Goal: Task Accomplishment & Management: Use online tool/utility

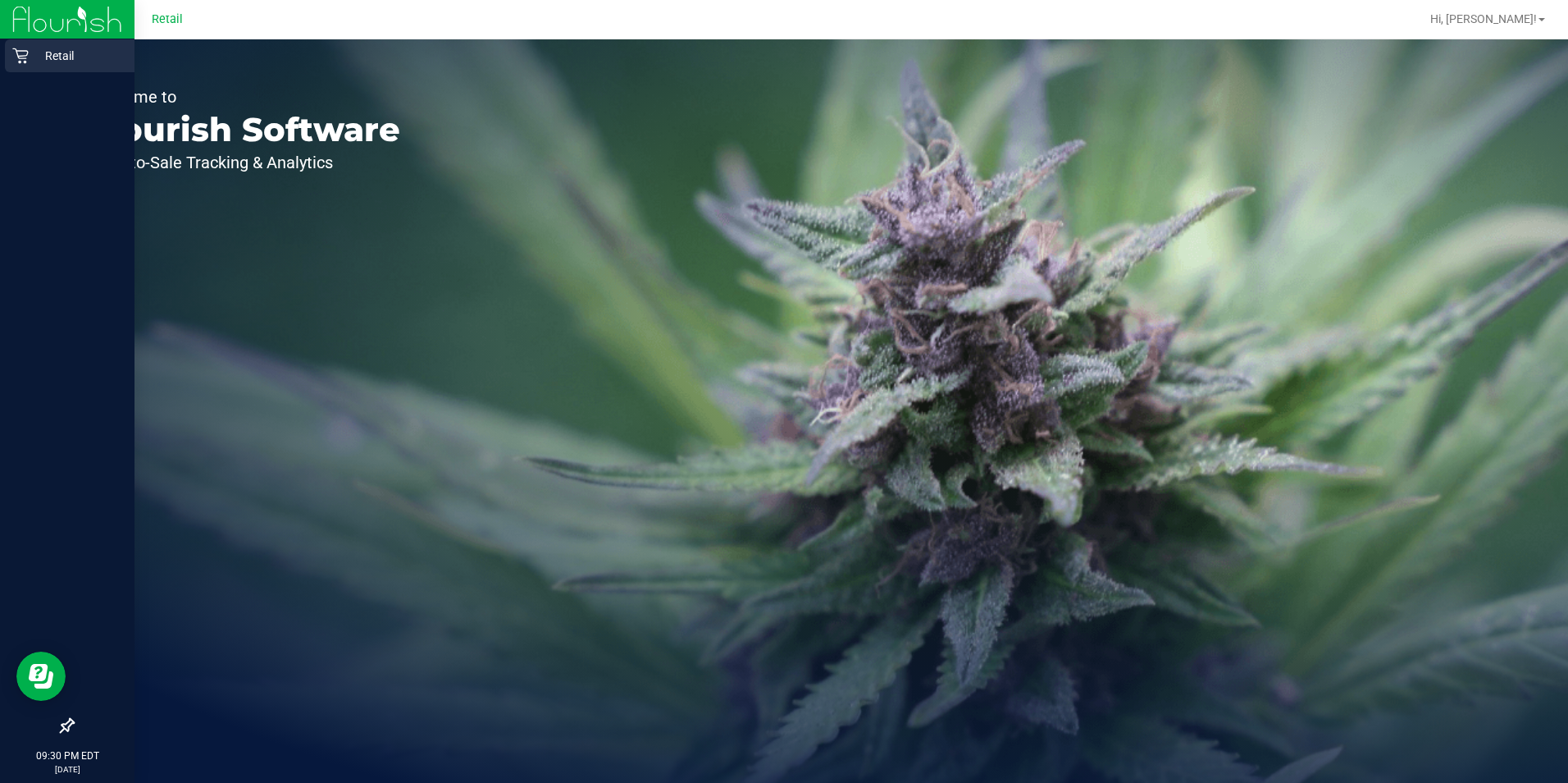
click at [21, 48] on icon at bounding box center [21, 56] width 16 height 16
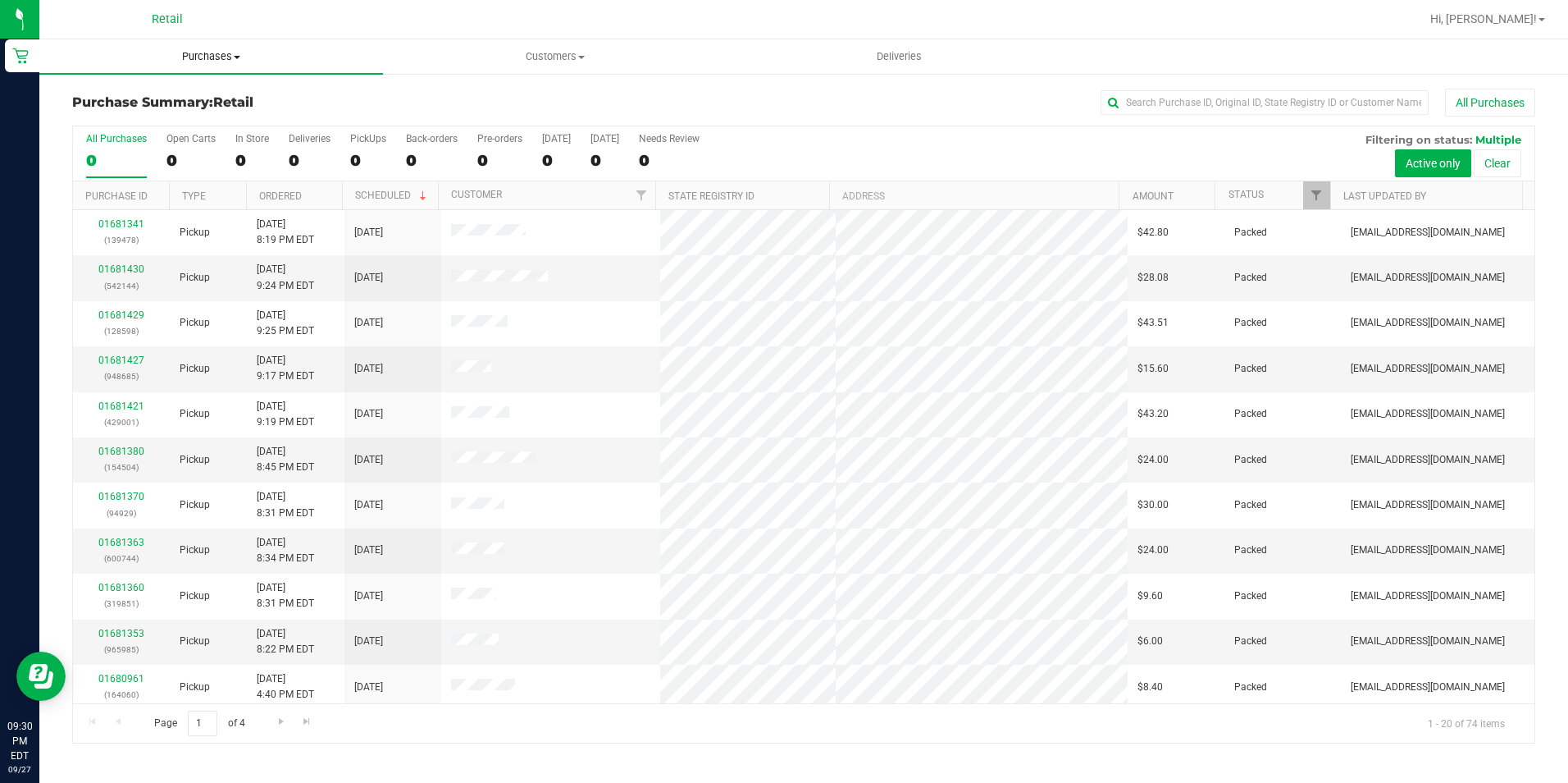
click at [215, 62] on span "Purchases" at bounding box center [212, 56] width 344 height 14
click at [156, 95] on span "Summary of purchases" at bounding box center [124, 99] width 168 height 14
click at [1219, 106] on input "text" at bounding box center [1264, 102] width 328 height 24
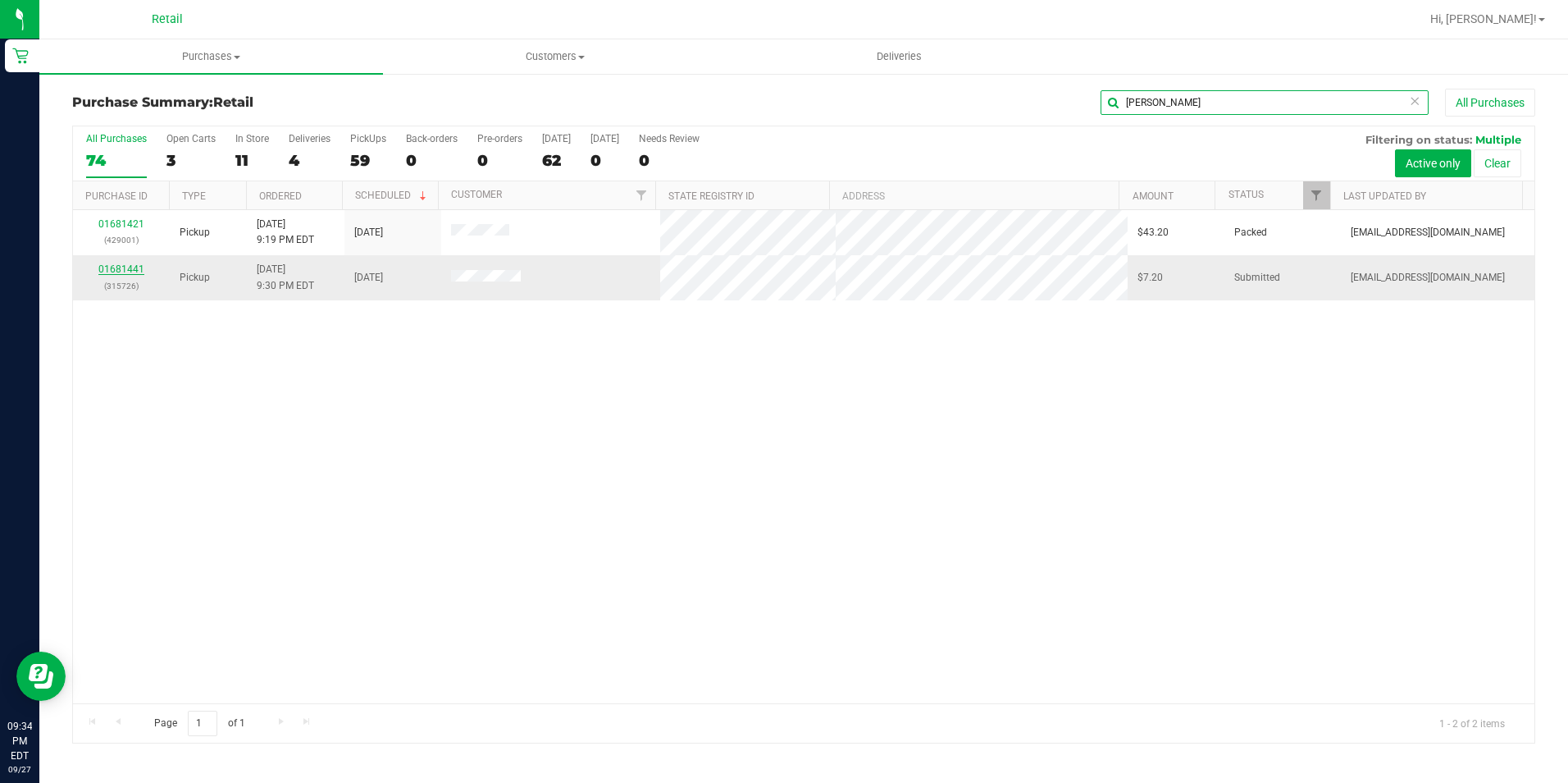
type input "[PERSON_NAME]"
click at [109, 270] on link "01681441" at bounding box center [121, 269] width 46 height 12
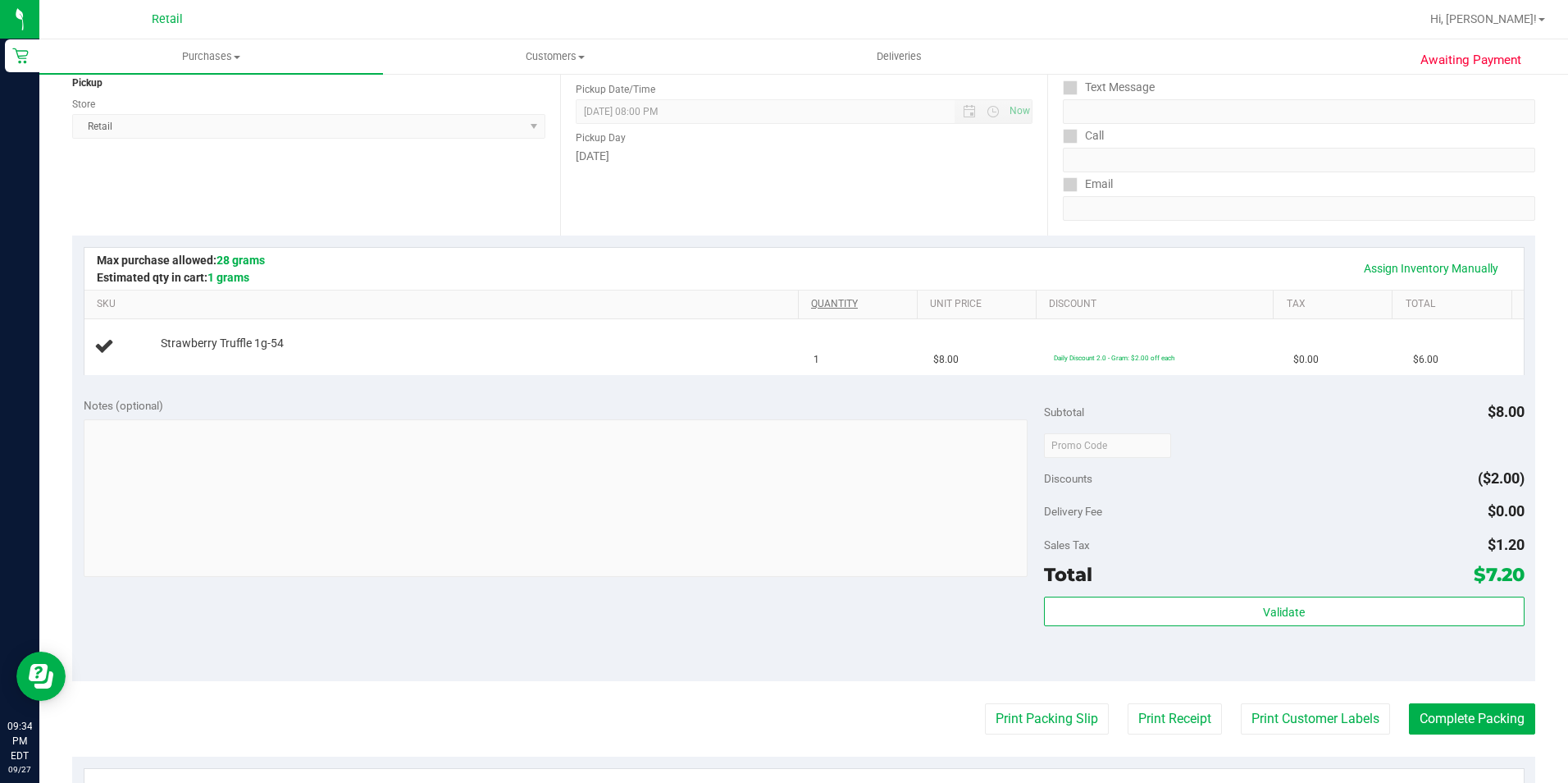
scroll to position [246, 0]
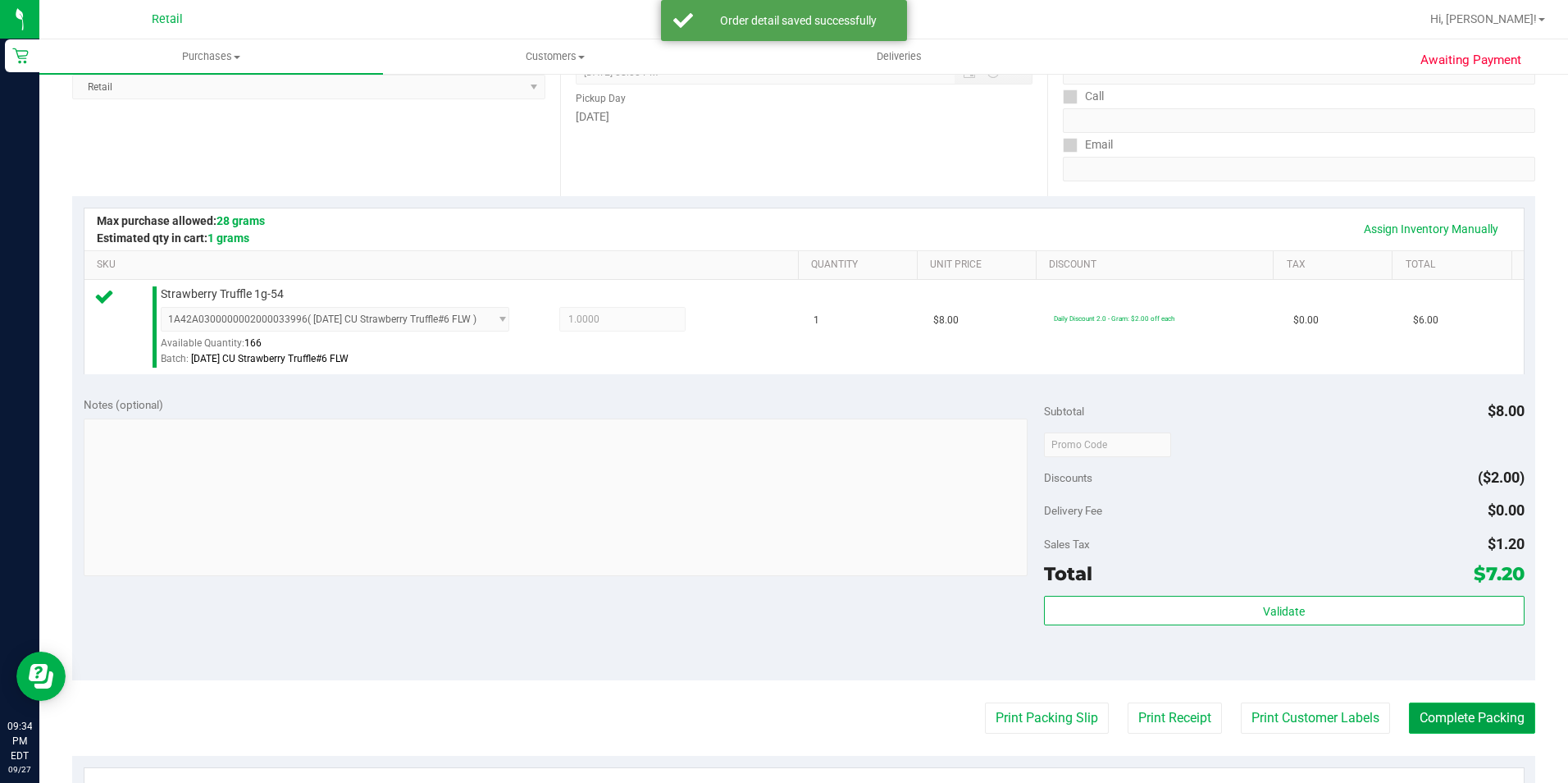
click at [1457, 715] on button "Complete Packing" at bounding box center [1472, 718] width 127 height 31
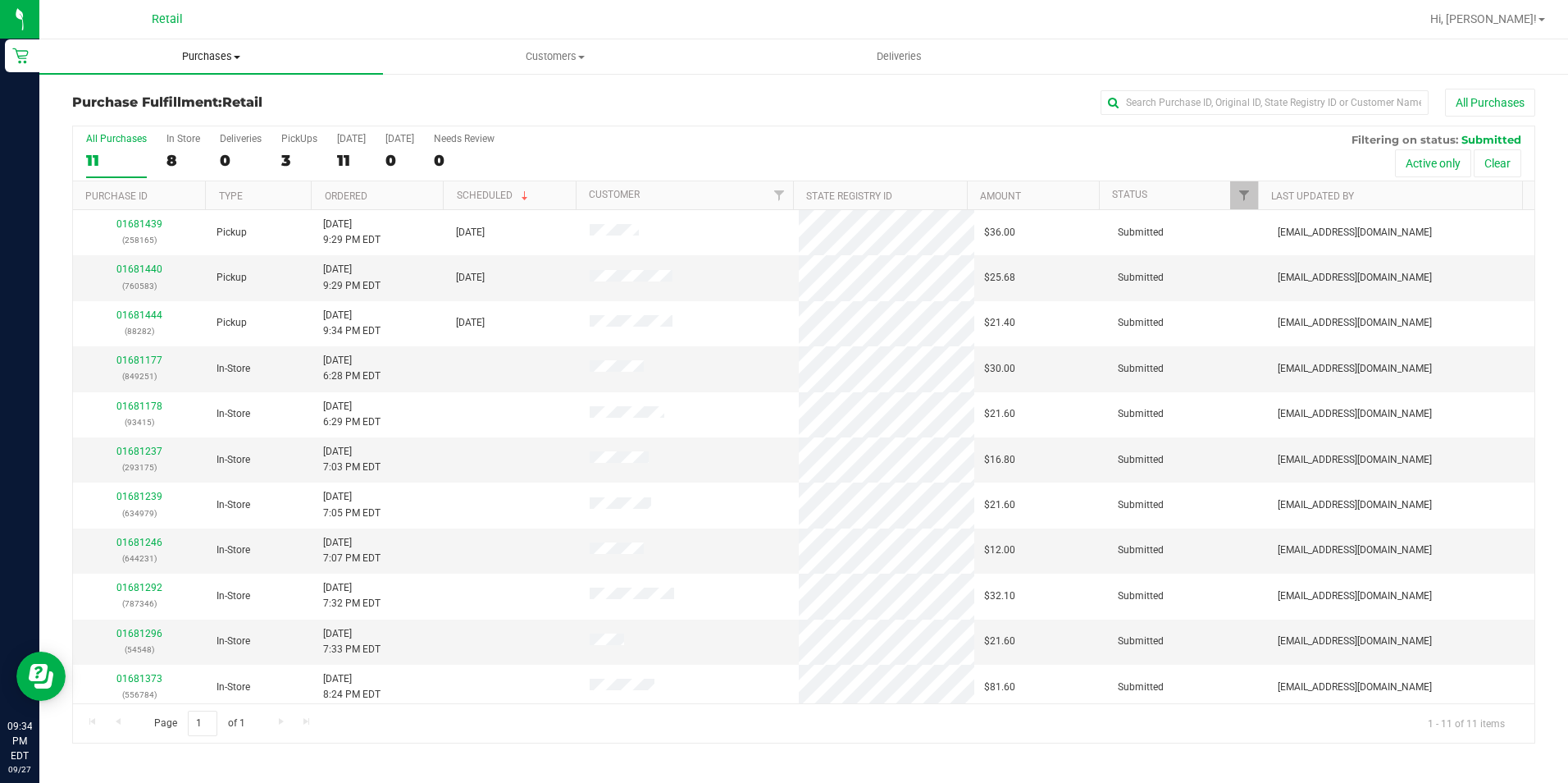
click at [218, 48] on uib-tab-heading "Purchases Summary of purchases Fulfillment All purchases" at bounding box center [212, 57] width 344 height 34
click at [210, 99] on li "Summary of purchases" at bounding box center [212, 100] width 344 height 20
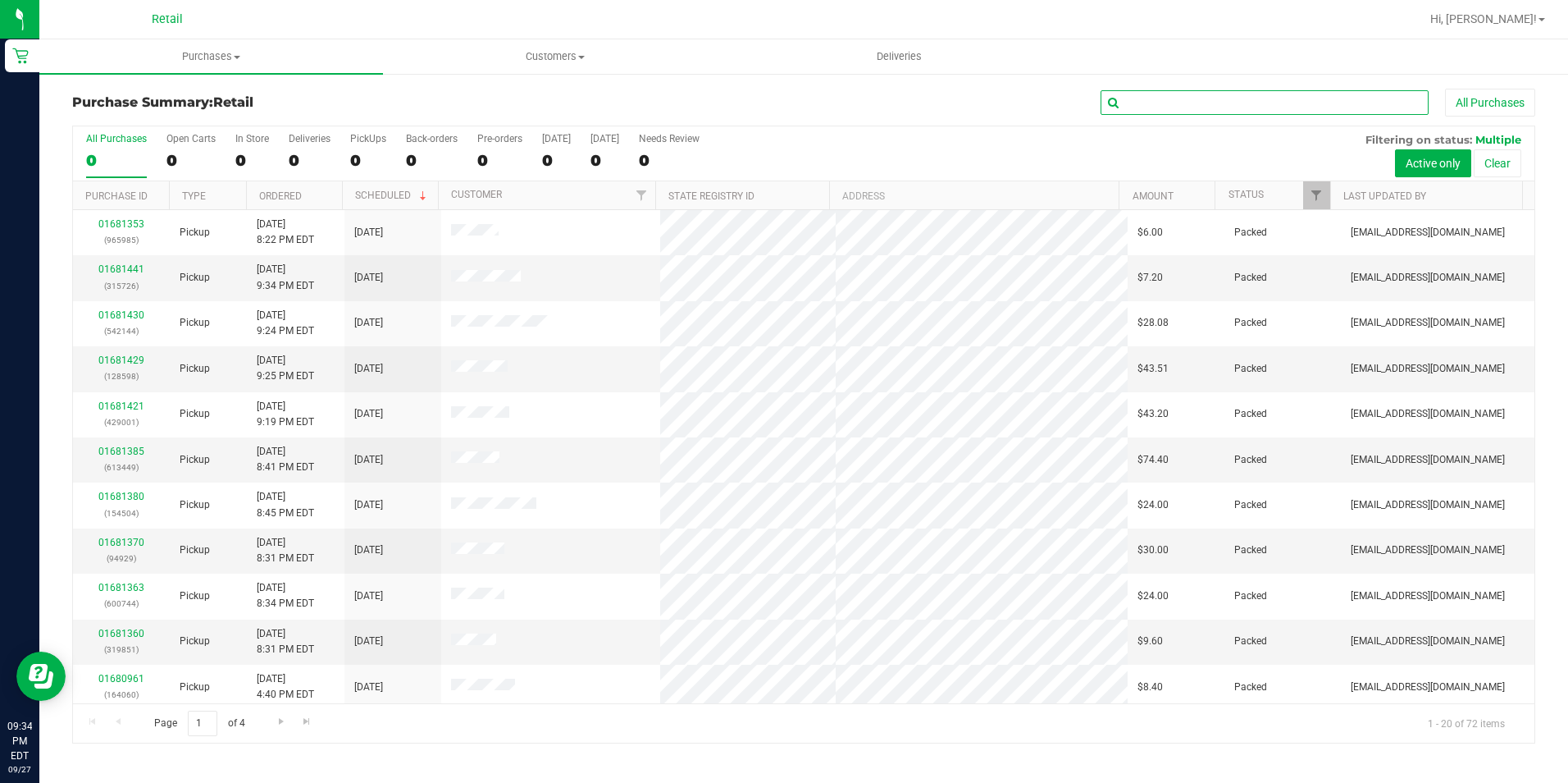
click at [1154, 103] on input "text" at bounding box center [1264, 102] width 328 height 24
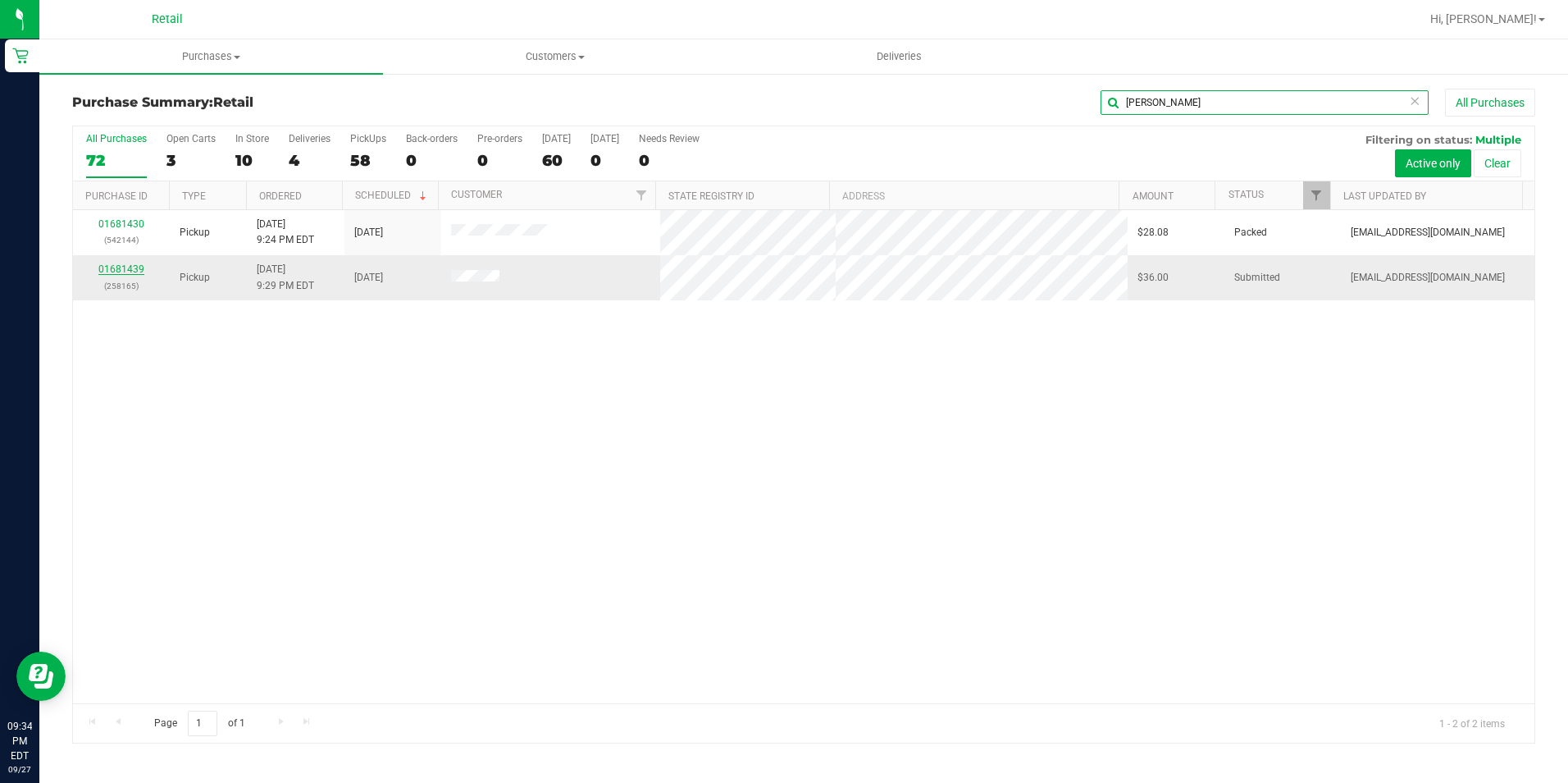
type input "sam"
click at [127, 263] on link "01681439" at bounding box center [121, 269] width 46 height 12
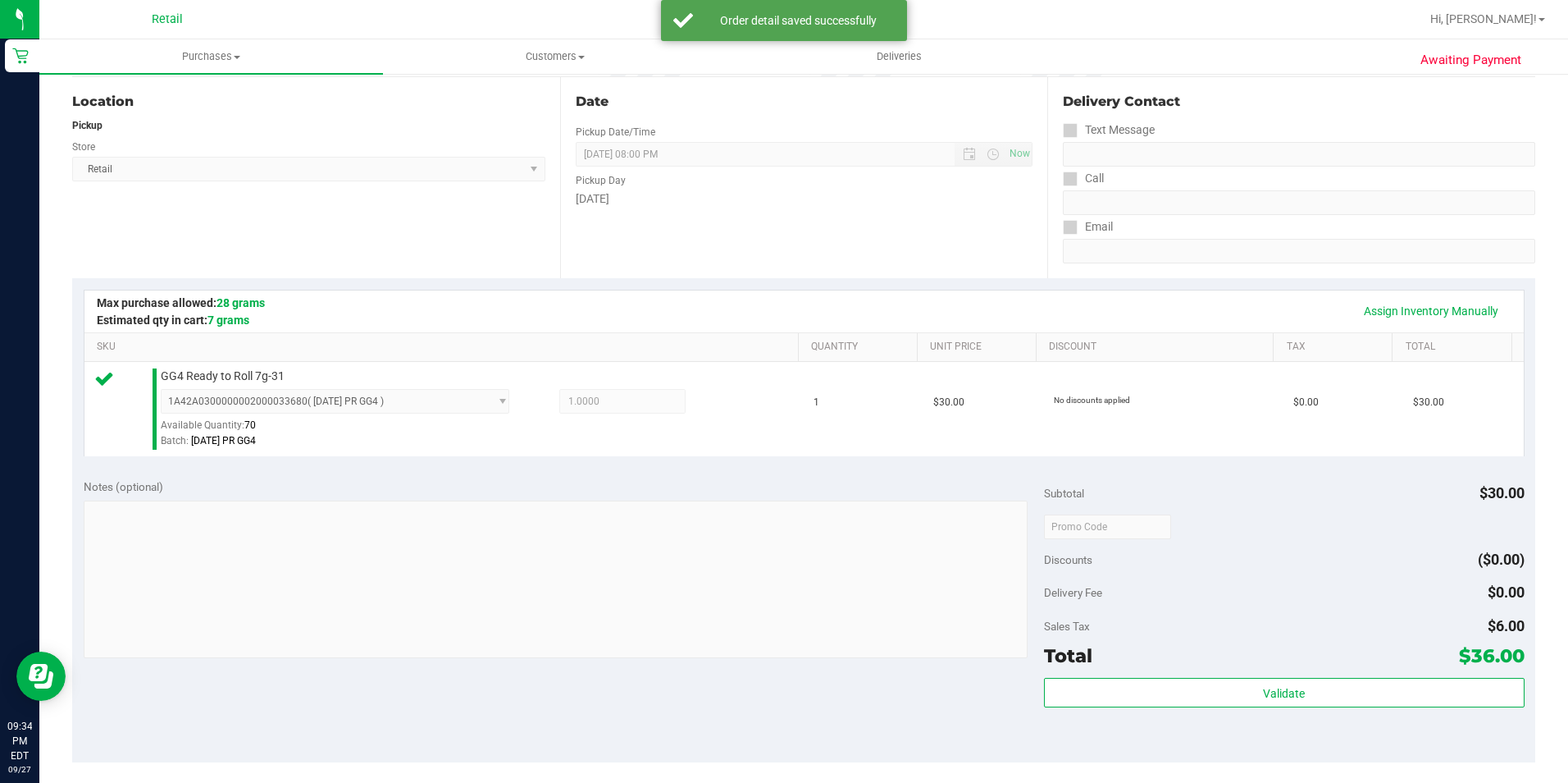
scroll to position [246, 0]
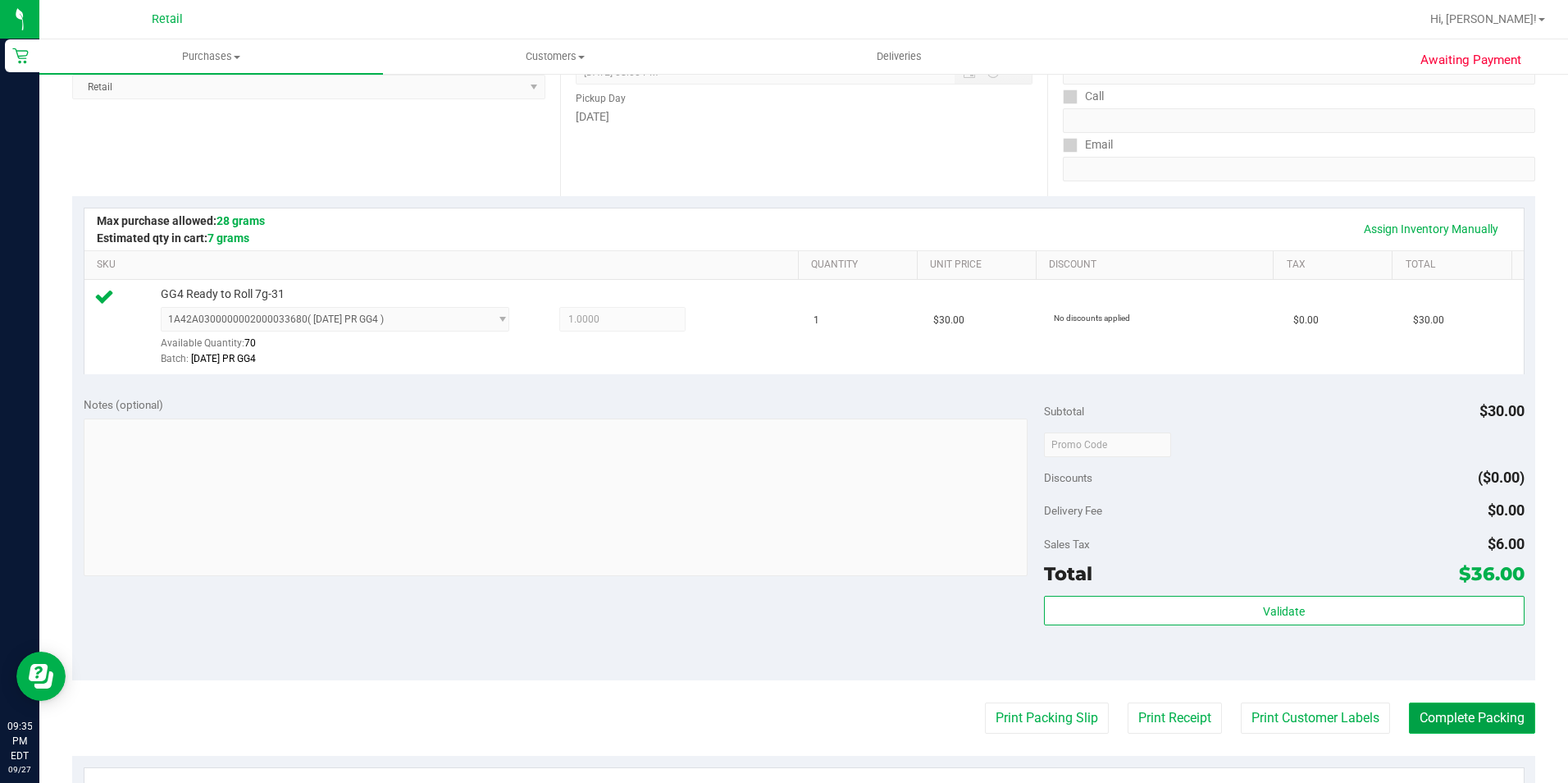
click at [1457, 730] on button "Complete Packing" at bounding box center [1472, 718] width 127 height 31
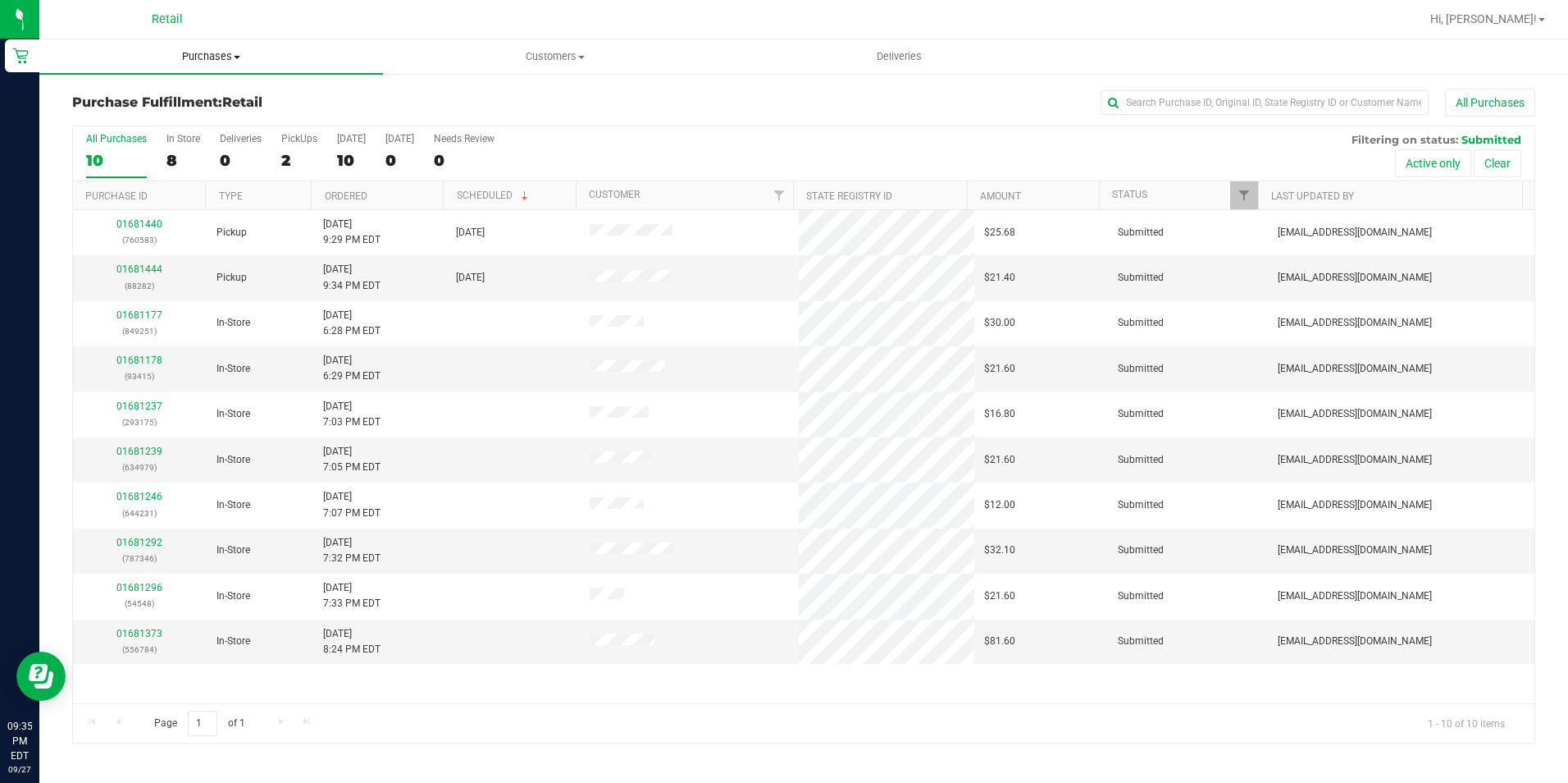
click at [202, 54] on span "Purchases" at bounding box center [212, 56] width 344 height 14
click at [144, 92] on span "Summary of purchases" at bounding box center [124, 99] width 168 height 14
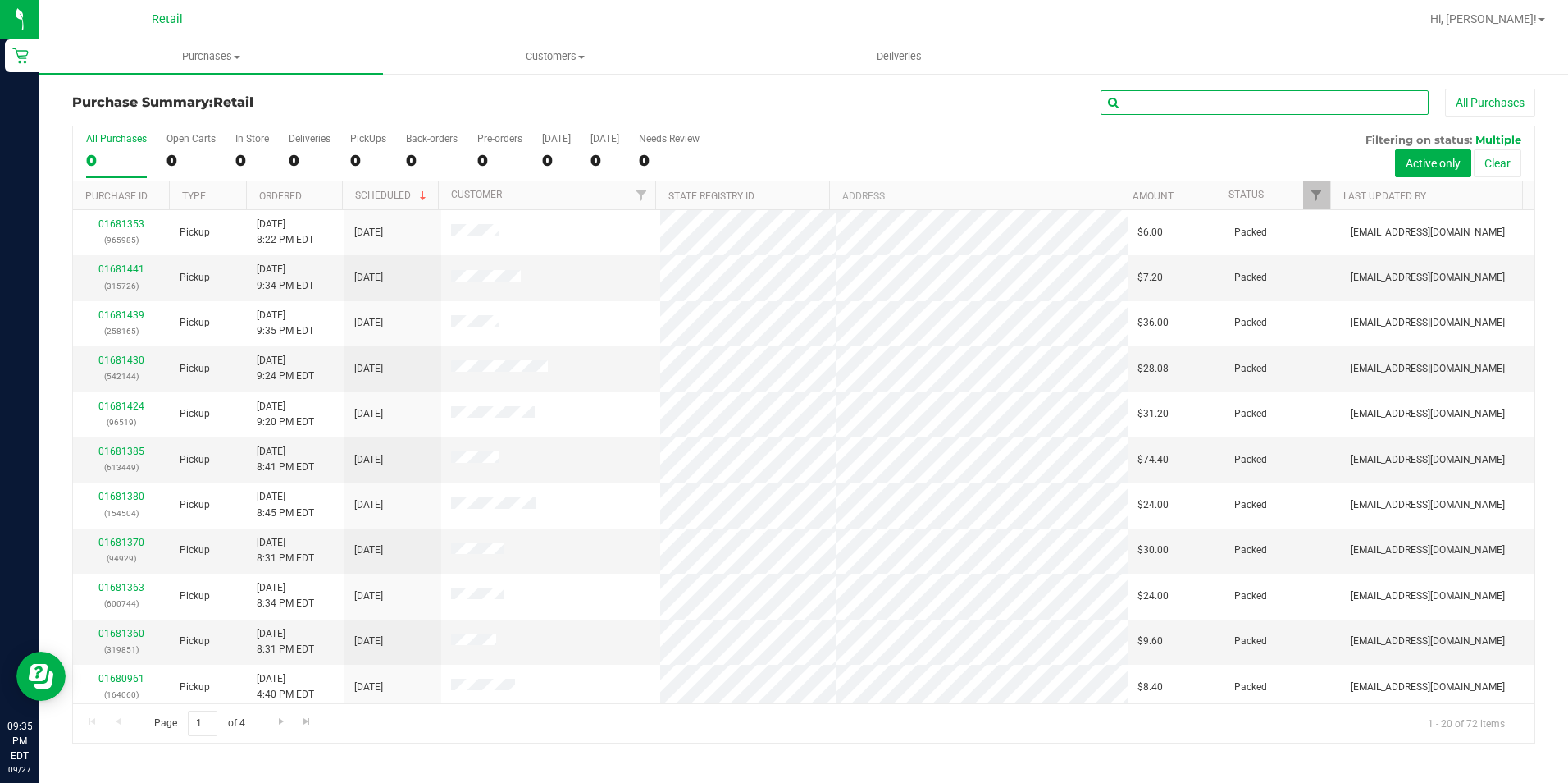
click at [1136, 106] on input "text" at bounding box center [1264, 102] width 328 height 24
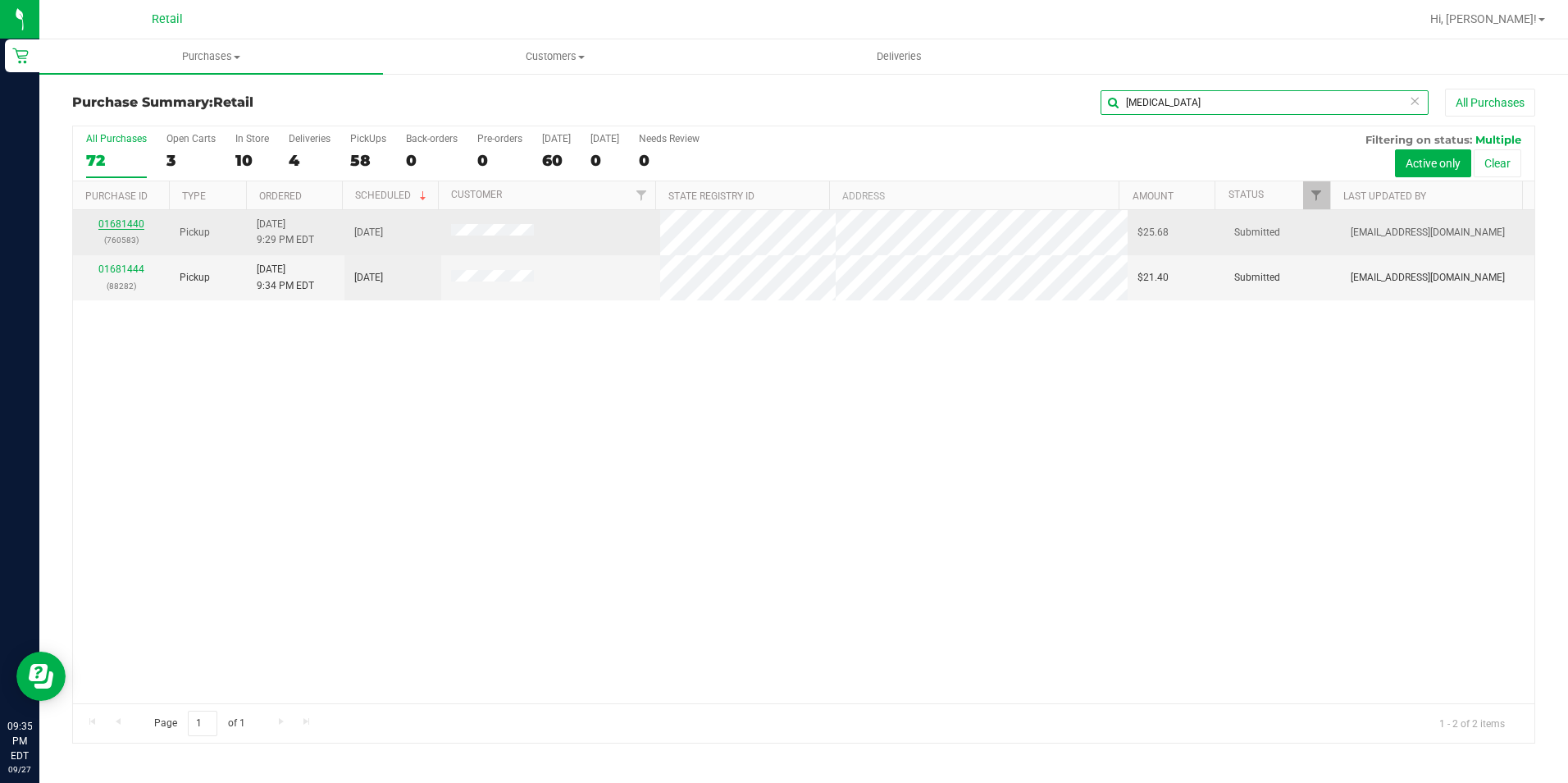
type input "yasmin"
click at [106, 220] on link "01681440" at bounding box center [121, 224] width 46 height 12
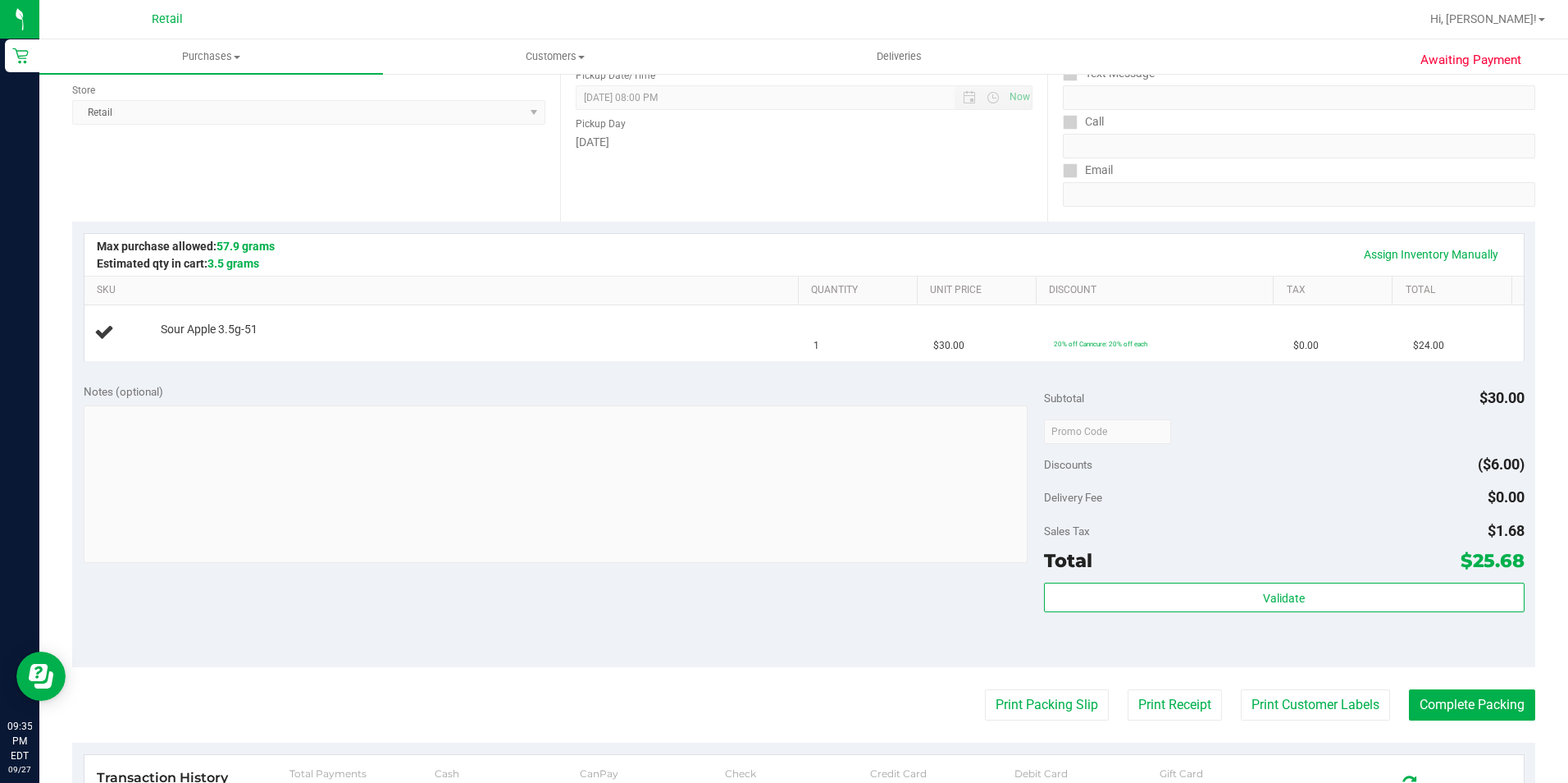
scroll to position [246, 0]
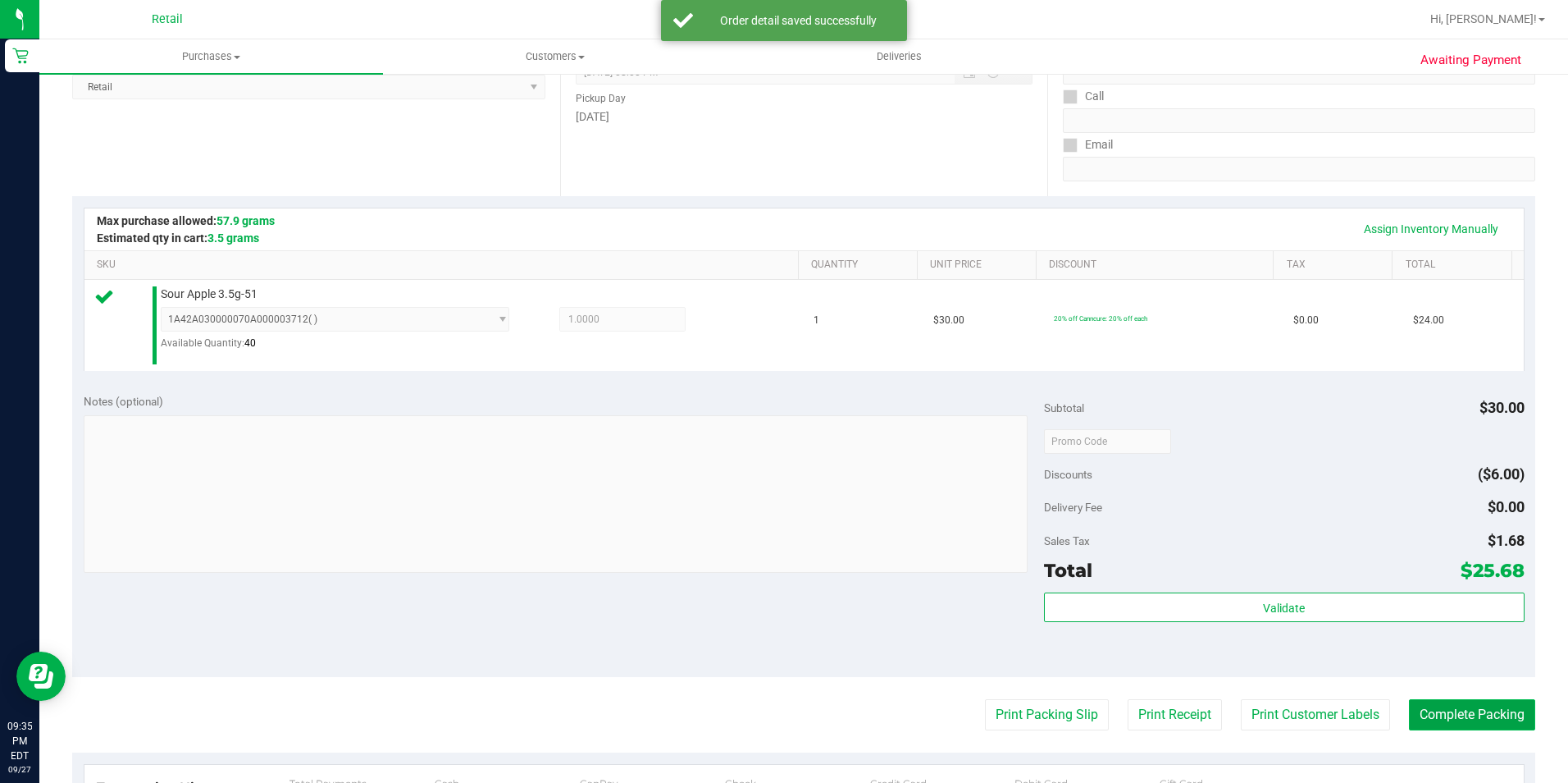
click at [1459, 721] on button "Complete Packing" at bounding box center [1472, 714] width 127 height 31
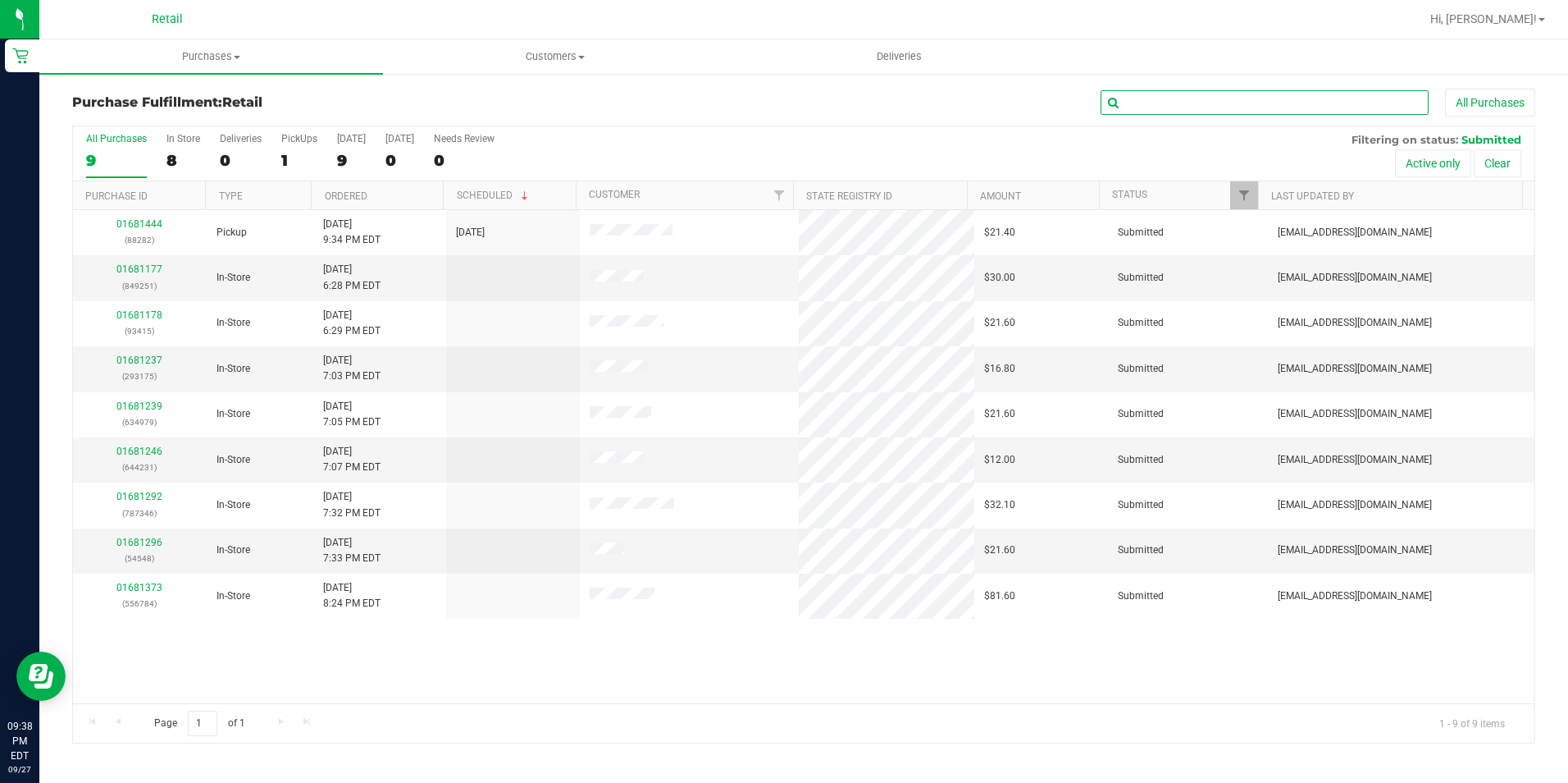
click at [1165, 96] on input "text" at bounding box center [1264, 102] width 328 height 24
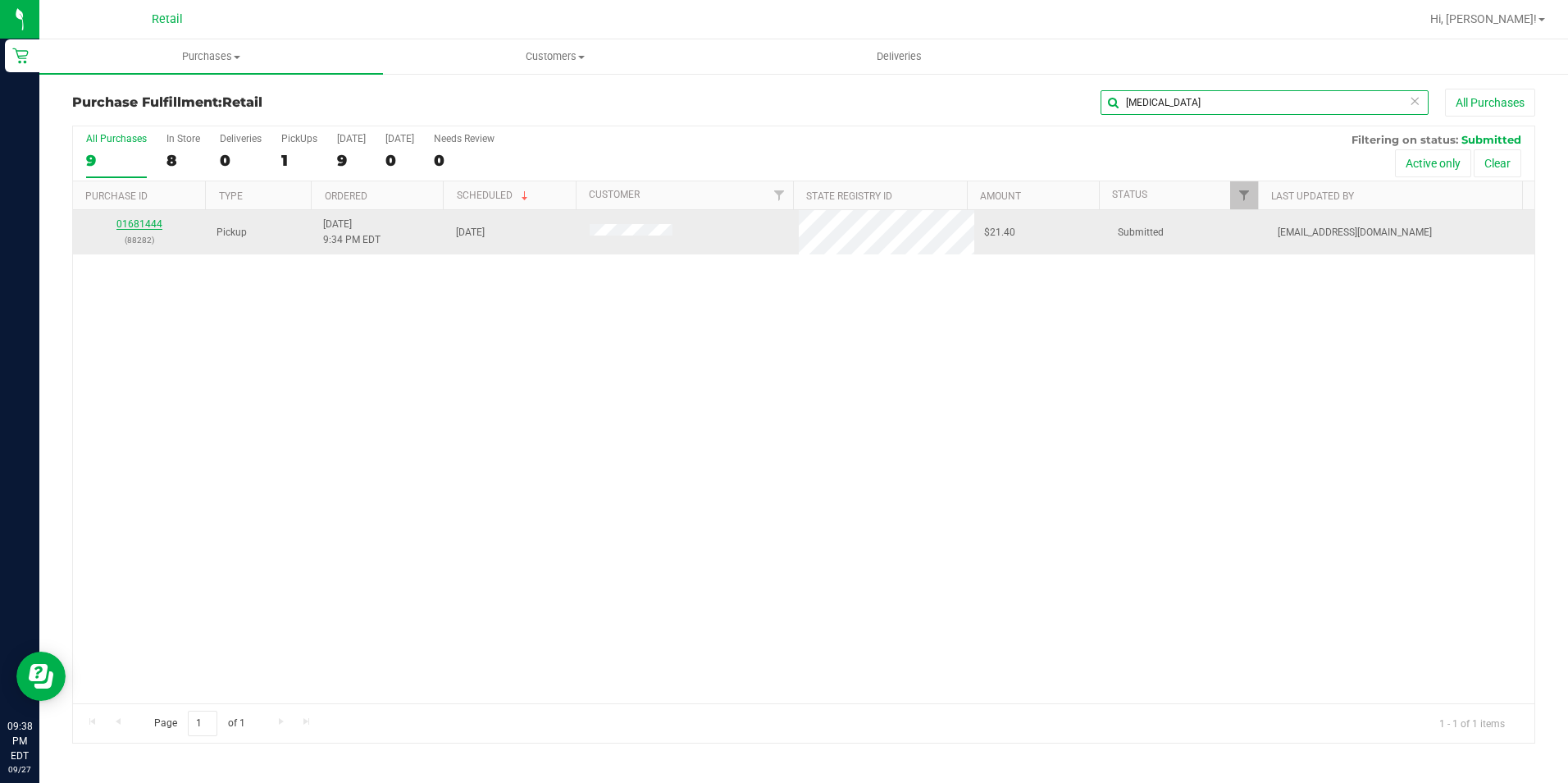
type input "yasmin"
click at [153, 223] on link "01681444" at bounding box center [139, 224] width 46 height 12
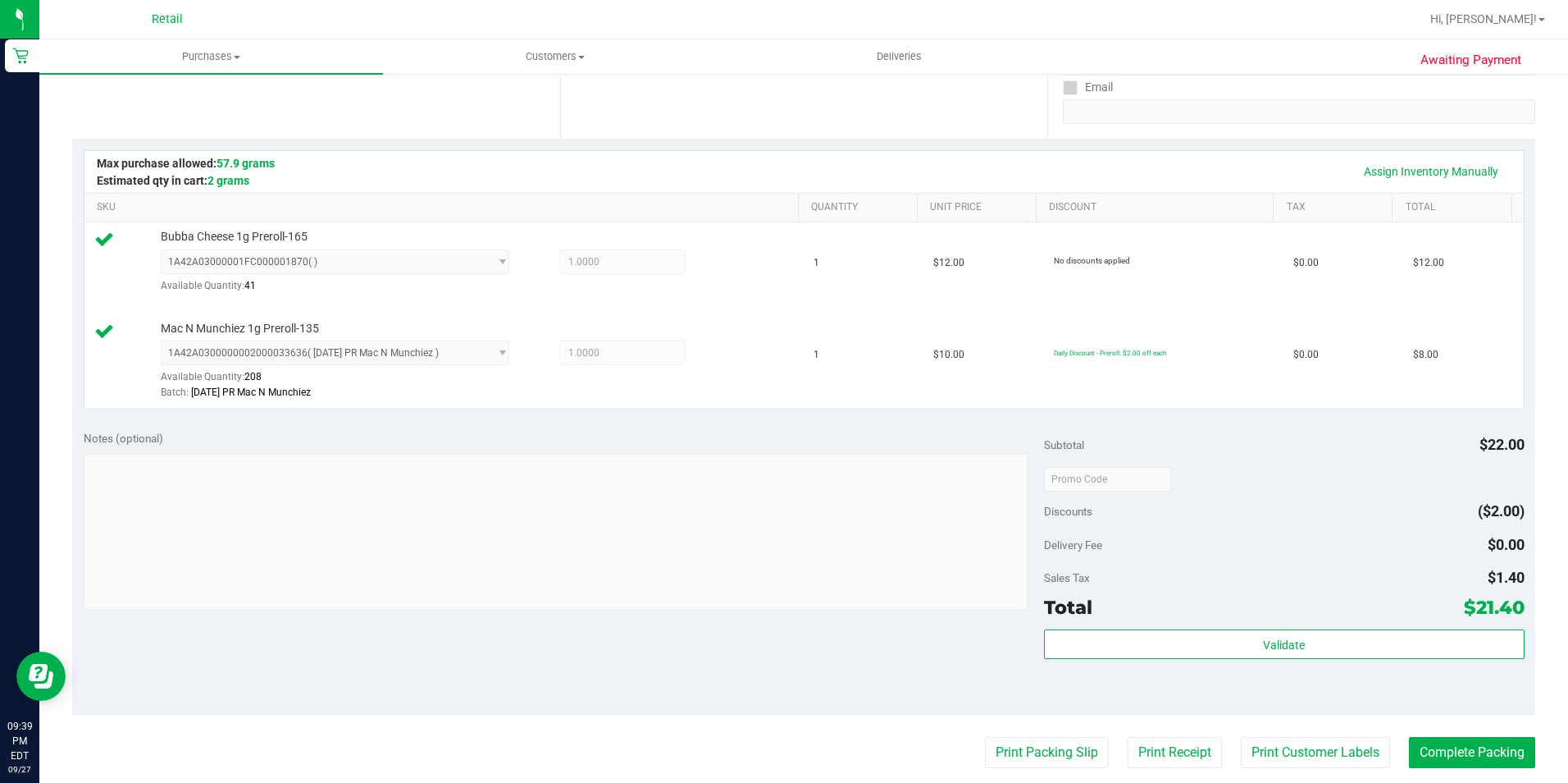
scroll to position [329, 0]
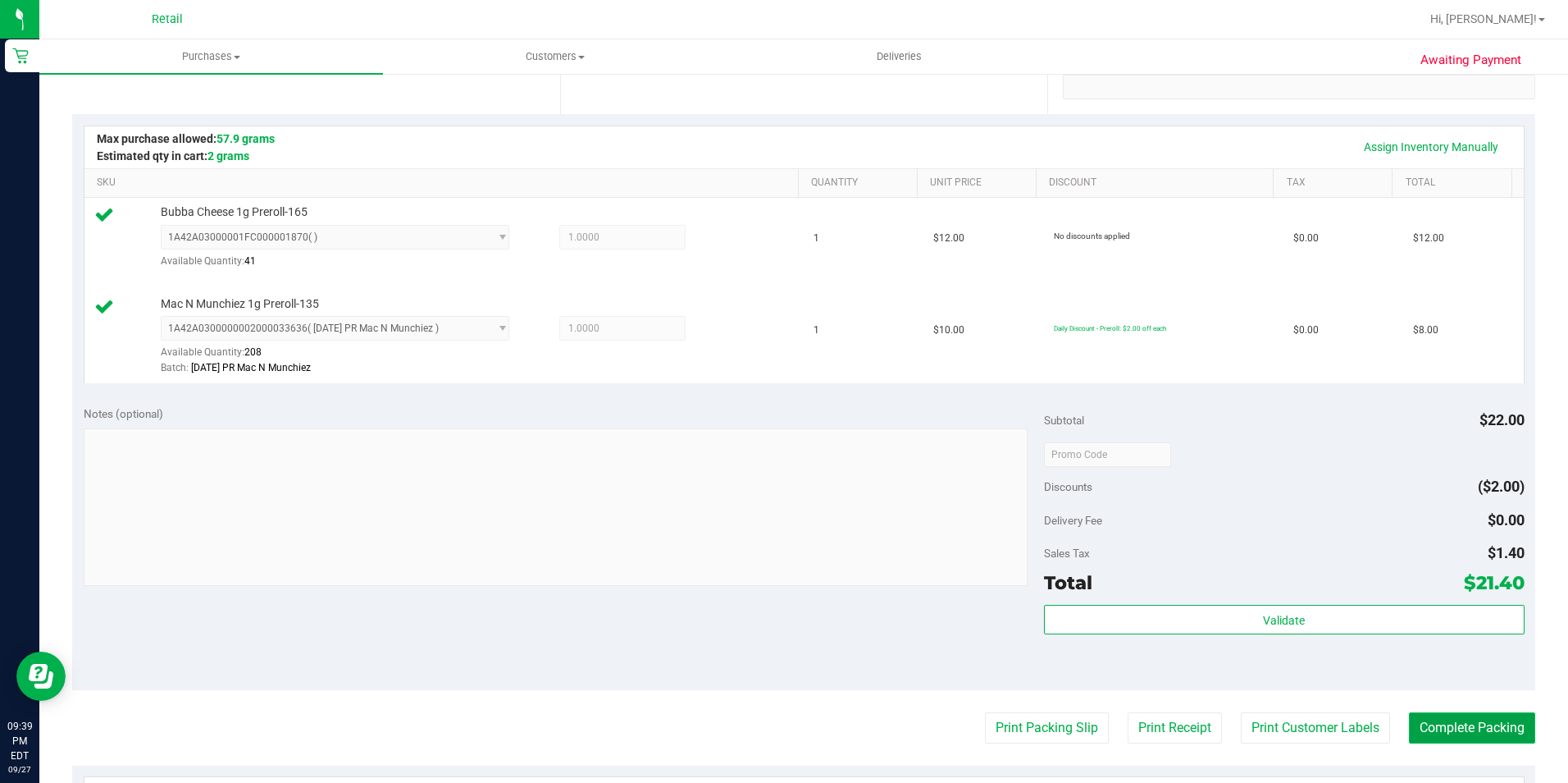
click at [1482, 731] on button "Complete Packing" at bounding box center [1472, 728] width 127 height 31
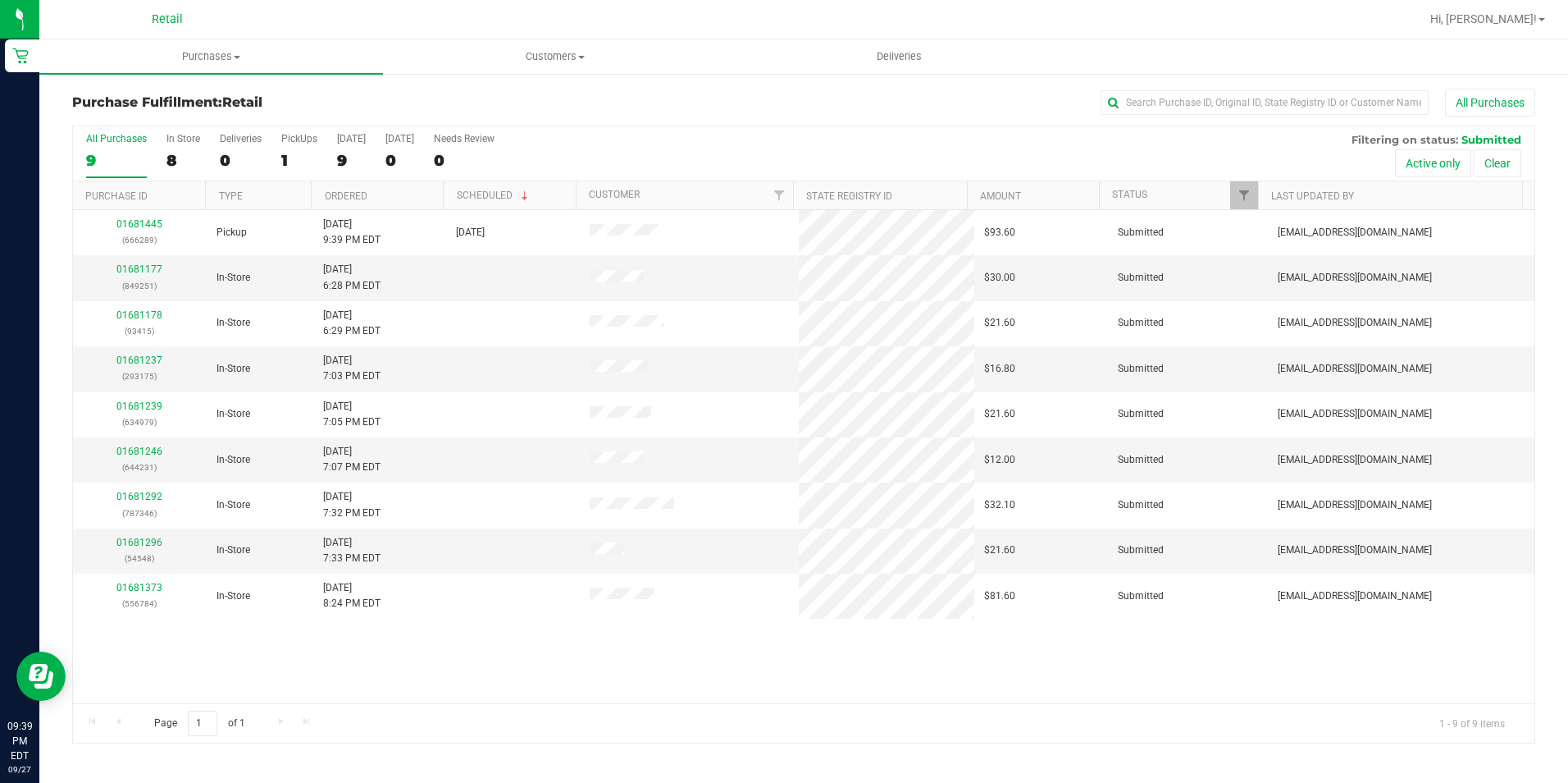
click at [1153, 673] on div "01681445 (666289) Pickup 9/27/2025 9:39 PM EDT 9/27/2025 $93.60 Submitted aiqec…" at bounding box center [803, 456] width 1461 height 493
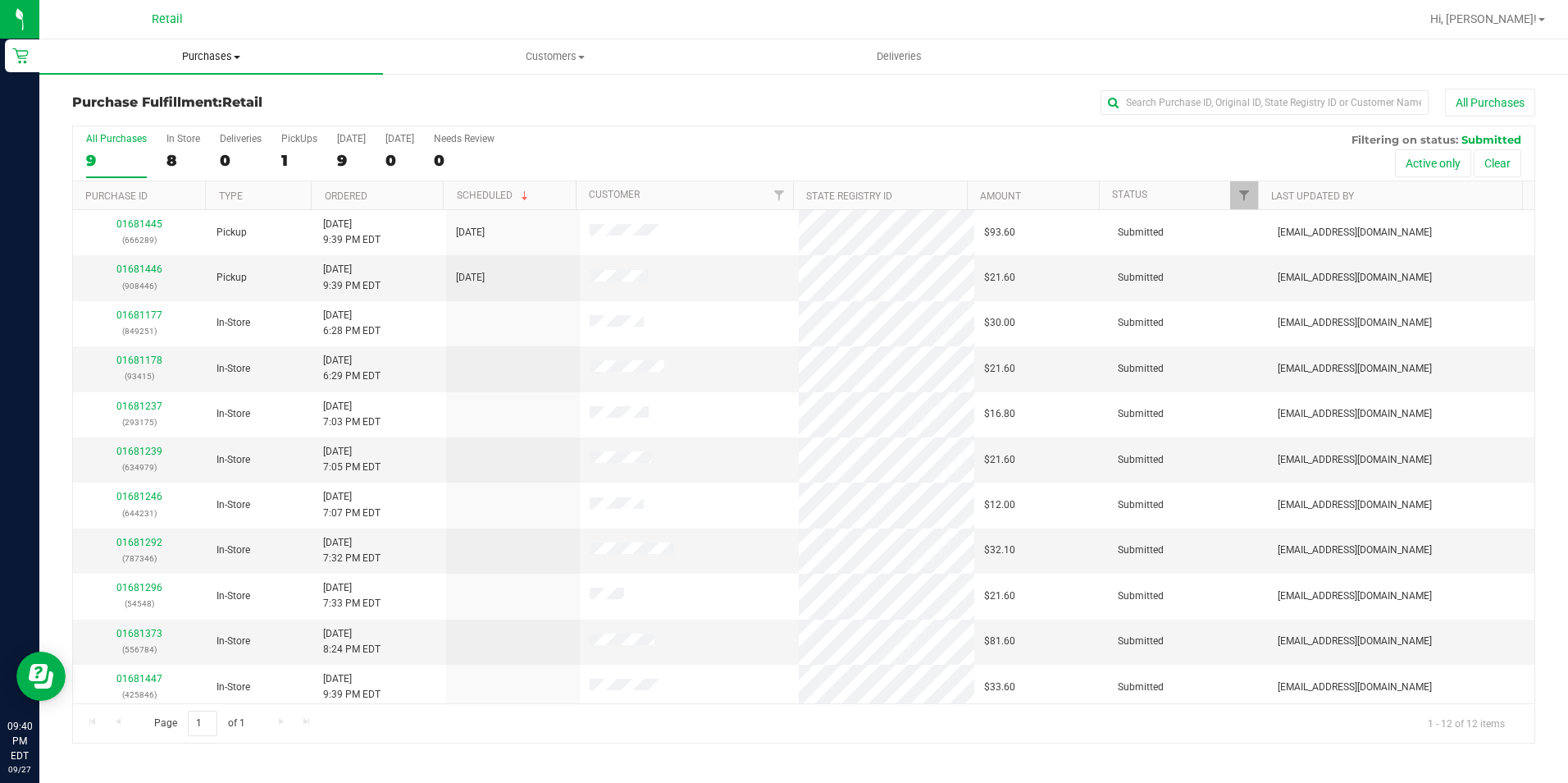
click at [185, 46] on uib-tab-heading "Purchases Summary of purchases Fulfillment All purchases" at bounding box center [212, 57] width 344 height 34
click at [184, 97] on span "Summary of purchases" at bounding box center [124, 99] width 168 height 14
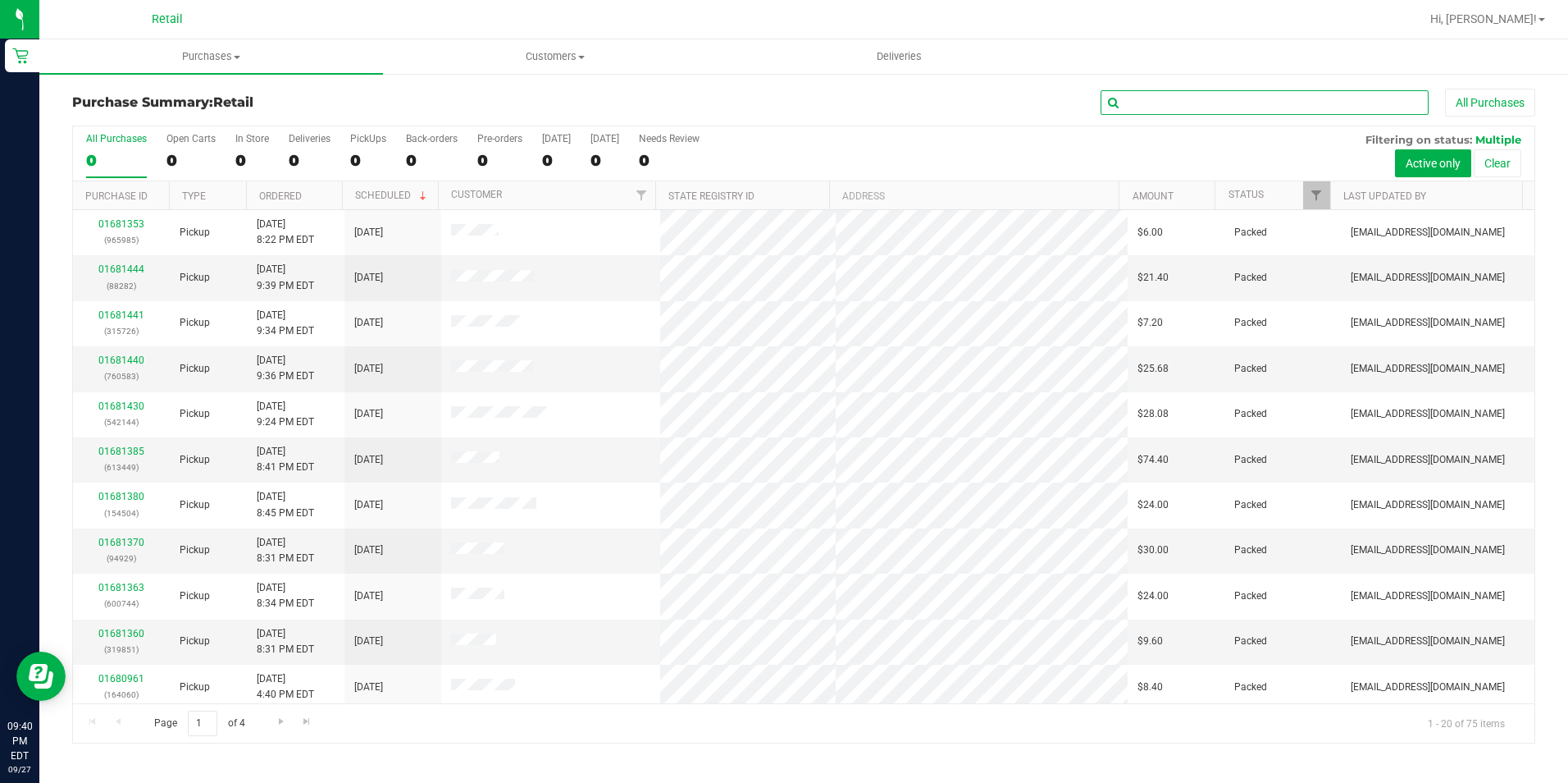
click at [1151, 106] on input "text" at bounding box center [1264, 102] width 328 height 24
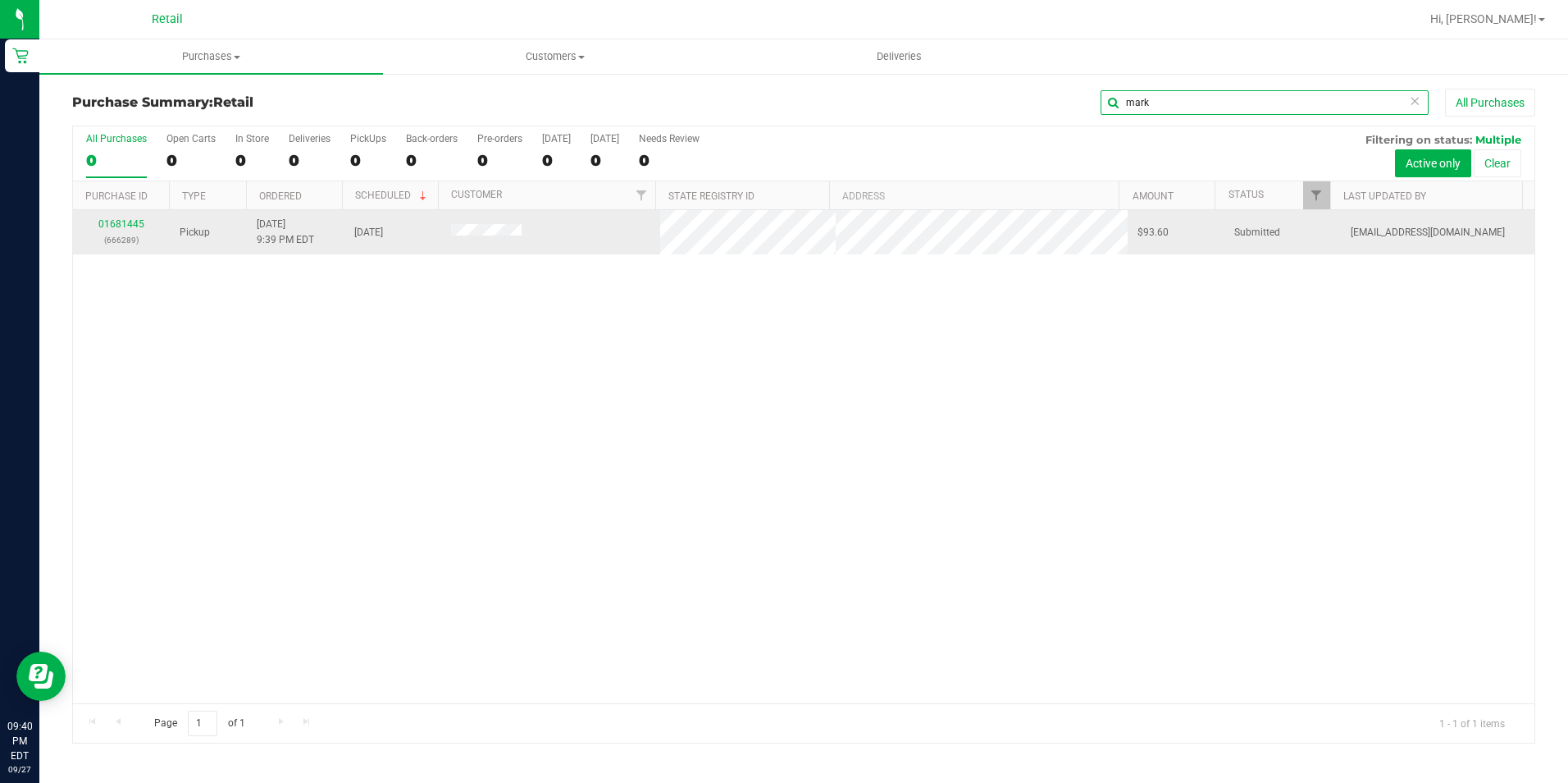
type input "mark"
click at [120, 231] on div "01681445 (666289)" at bounding box center [121, 232] width 77 height 31
click at [120, 224] on link "01681445" at bounding box center [121, 224] width 46 height 12
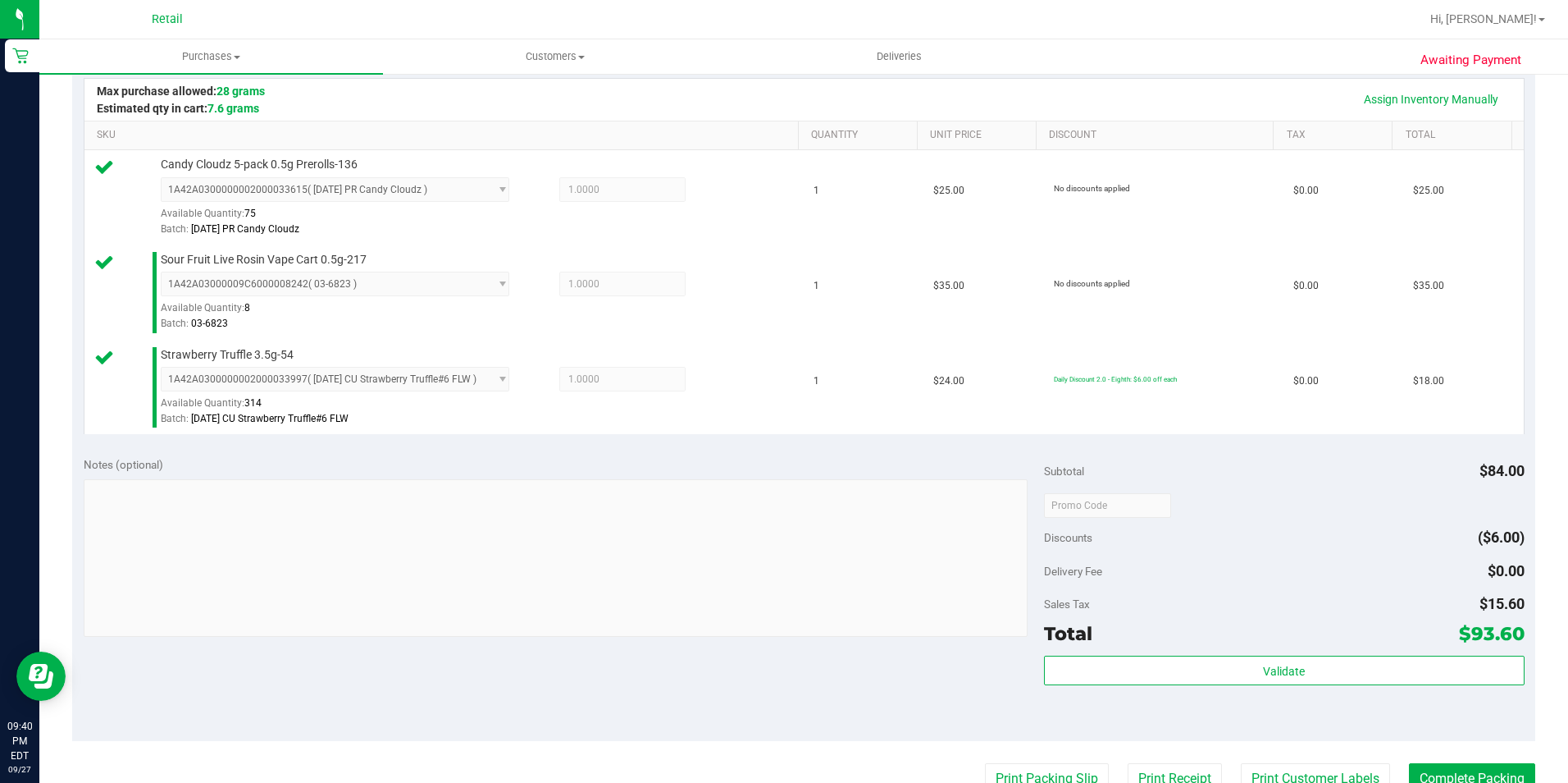
scroll to position [410, 0]
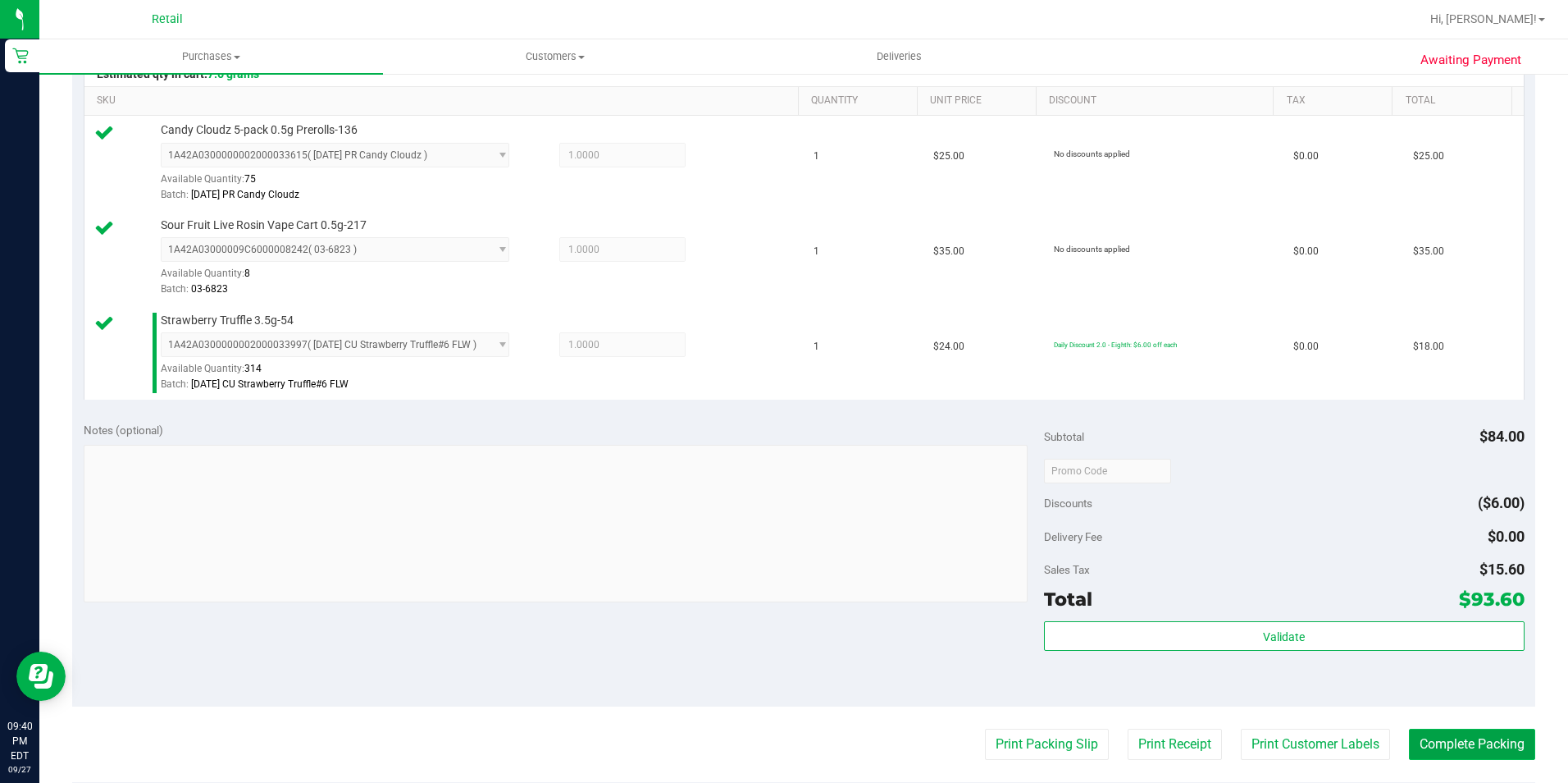
click at [1453, 749] on button "Complete Packing" at bounding box center [1472, 744] width 127 height 31
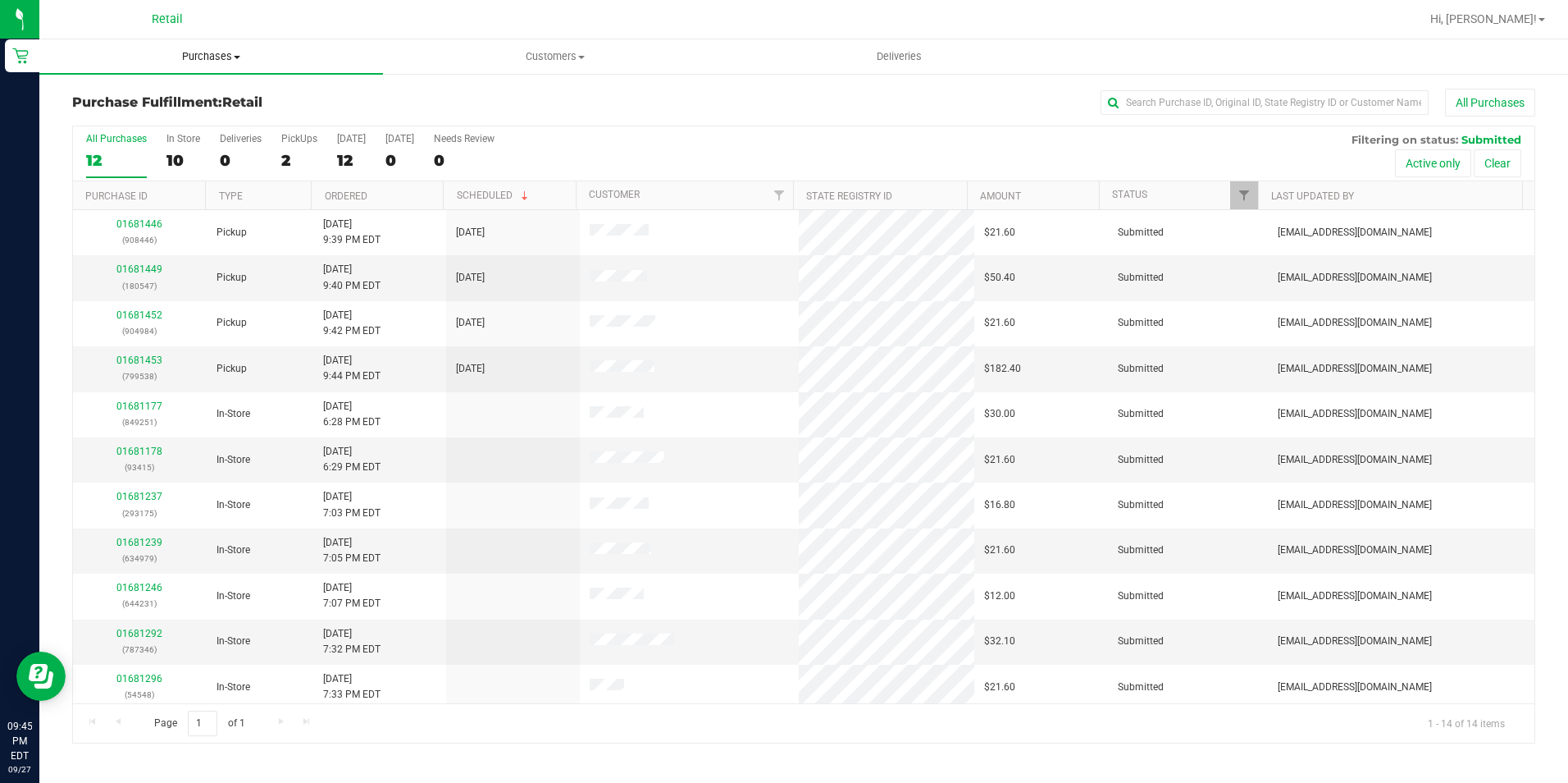
click at [223, 58] on span "Purchases" at bounding box center [212, 56] width 344 height 14
click at [195, 93] on span "Summary of purchases" at bounding box center [124, 99] width 168 height 14
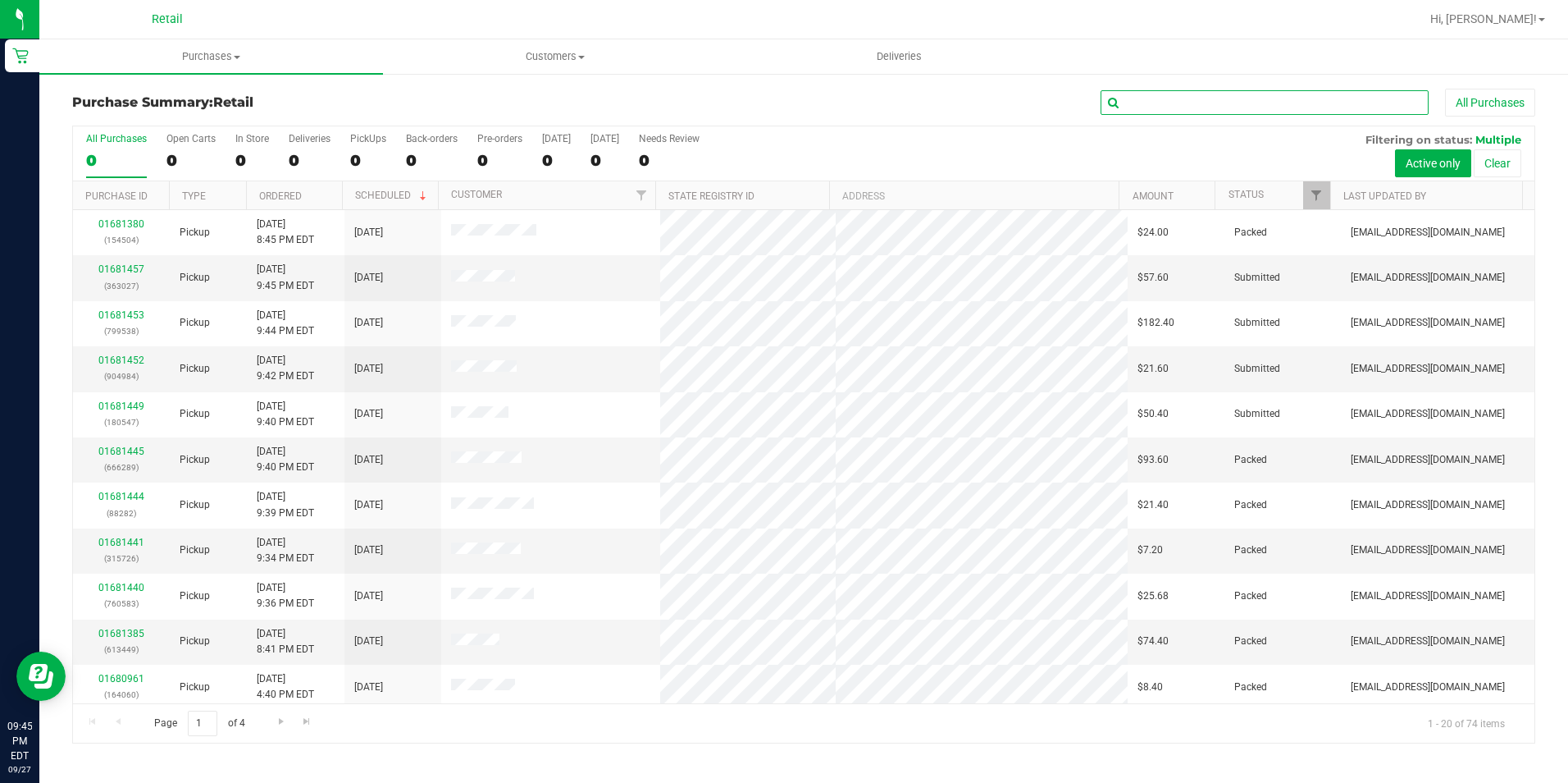
click at [1172, 95] on input "text" at bounding box center [1264, 102] width 328 height 24
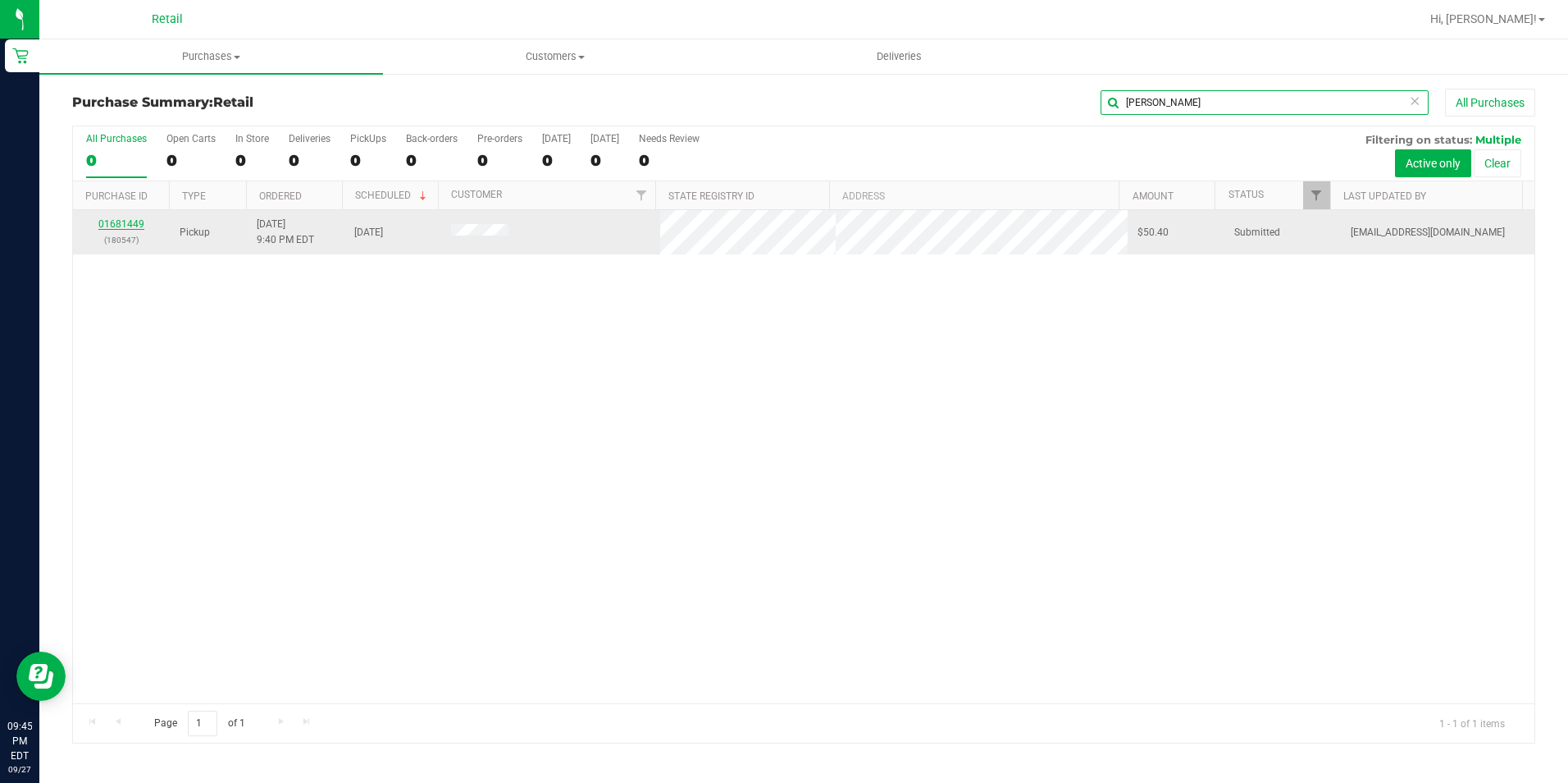
type input "adrian"
click at [119, 223] on link "01681449" at bounding box center [121, 224] width 46 height 12
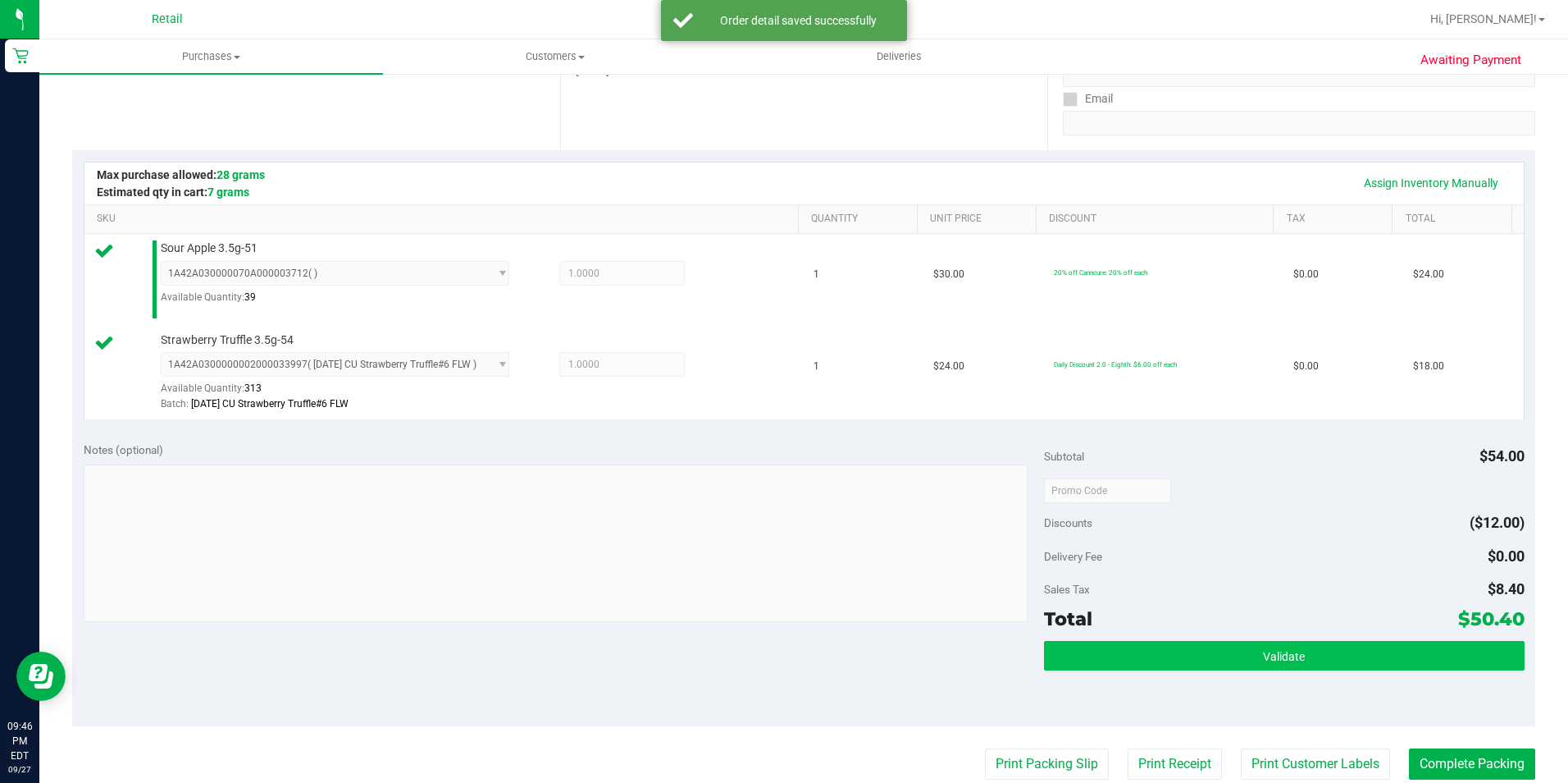
scroll to position [329, 0]
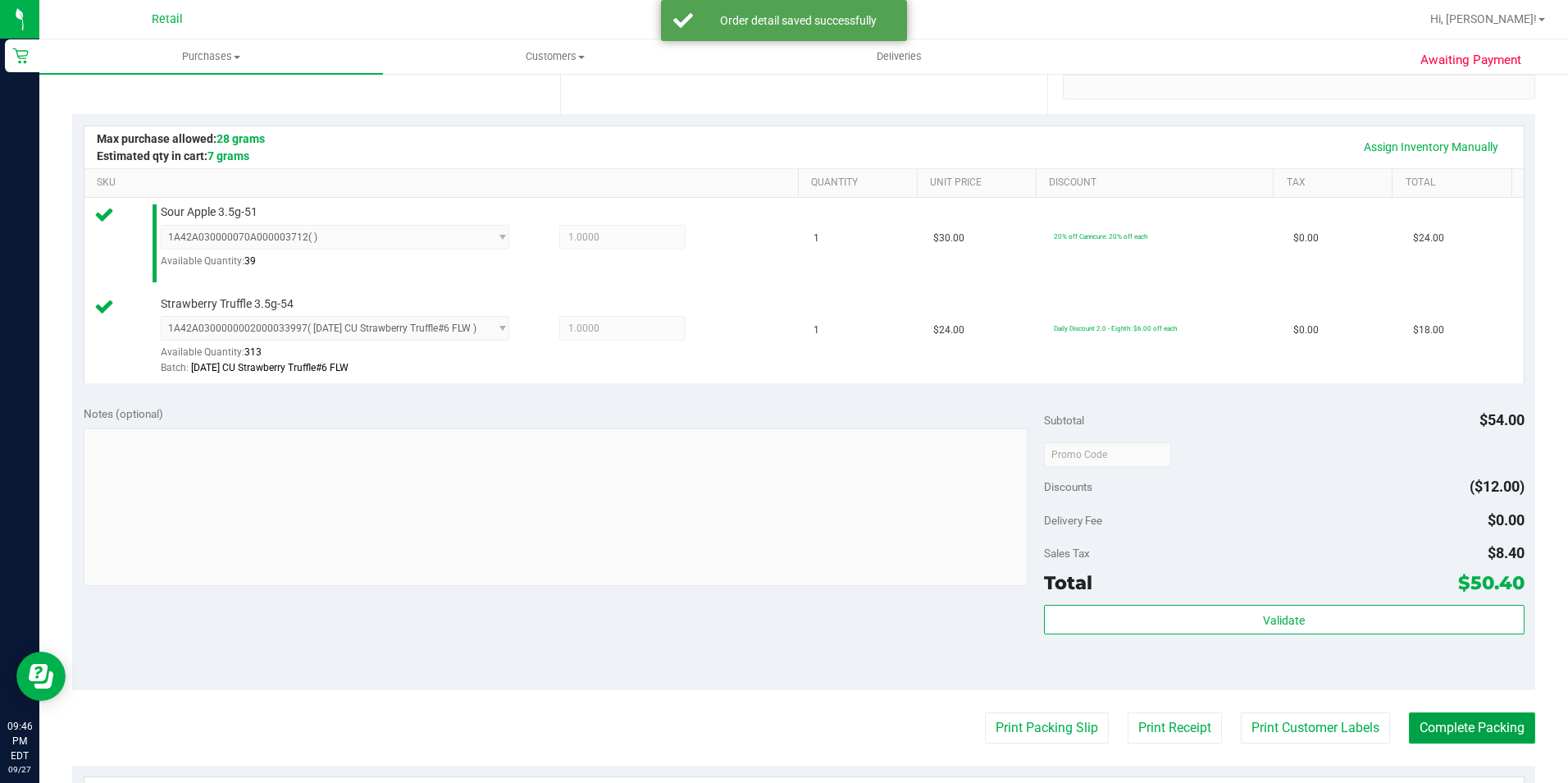
click at [1409, 721] on button "Complete Packing" at bounding box center [1472, 728] width 127 height 31
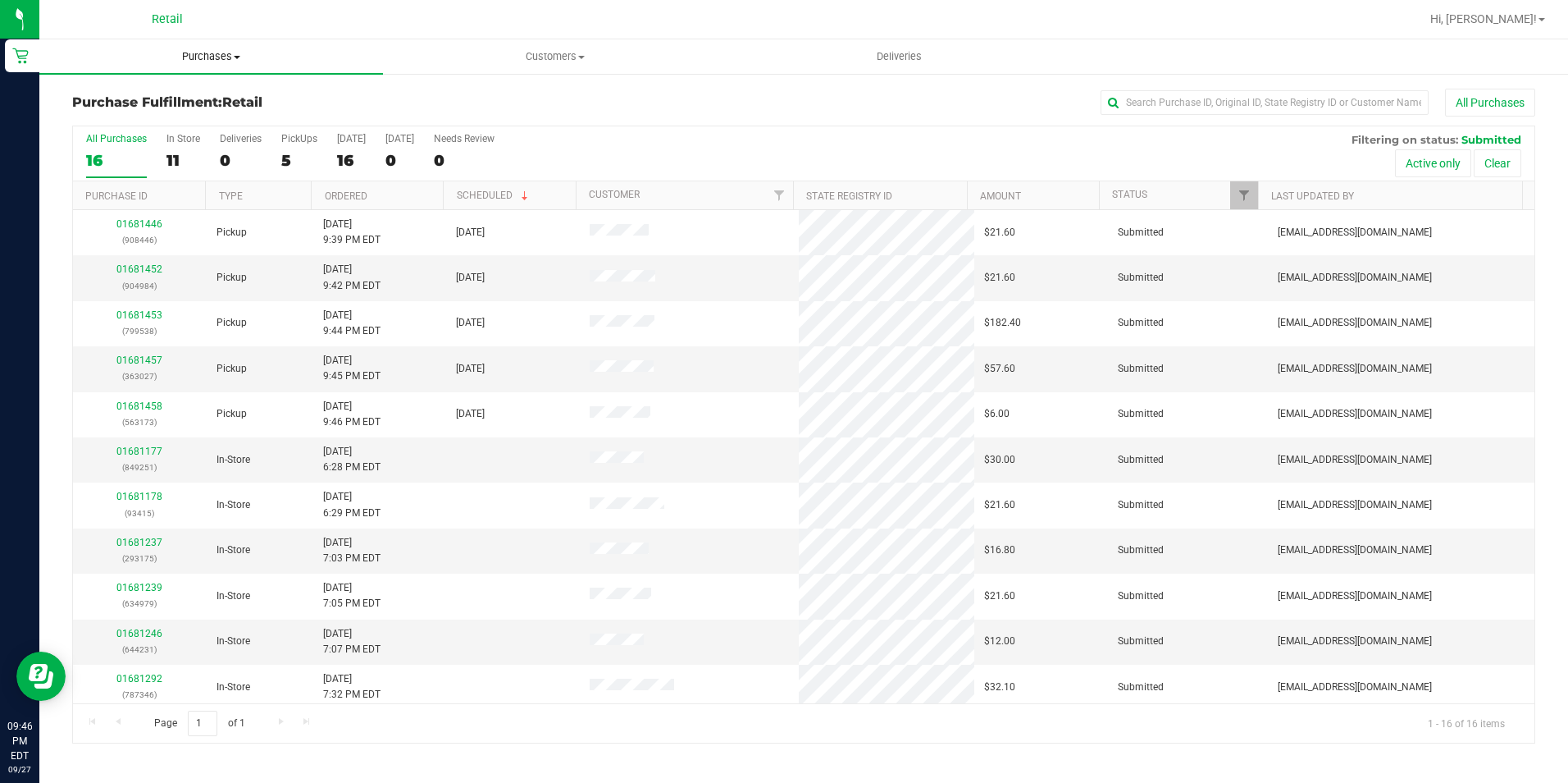
click at [196, 57] on span "Purchases" at bounding box center [212, 56] width 344 height 14
click at [146, 92] on span "Summary of purchases" at bounding box center [124, 99] width 168 height 14
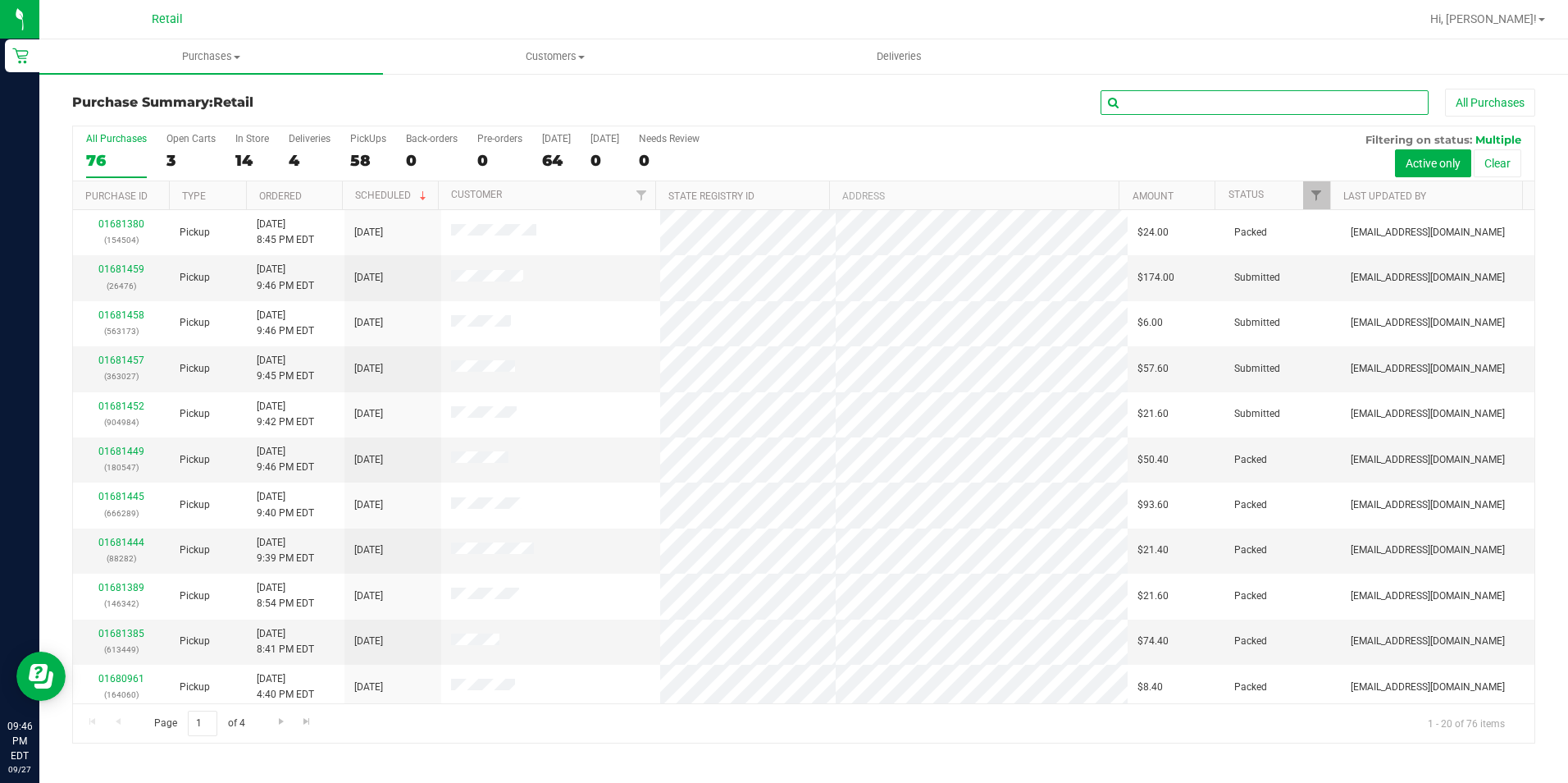
click at [1143, 109] on input "text" at bounding box center [1264, 102] width 328 height 24
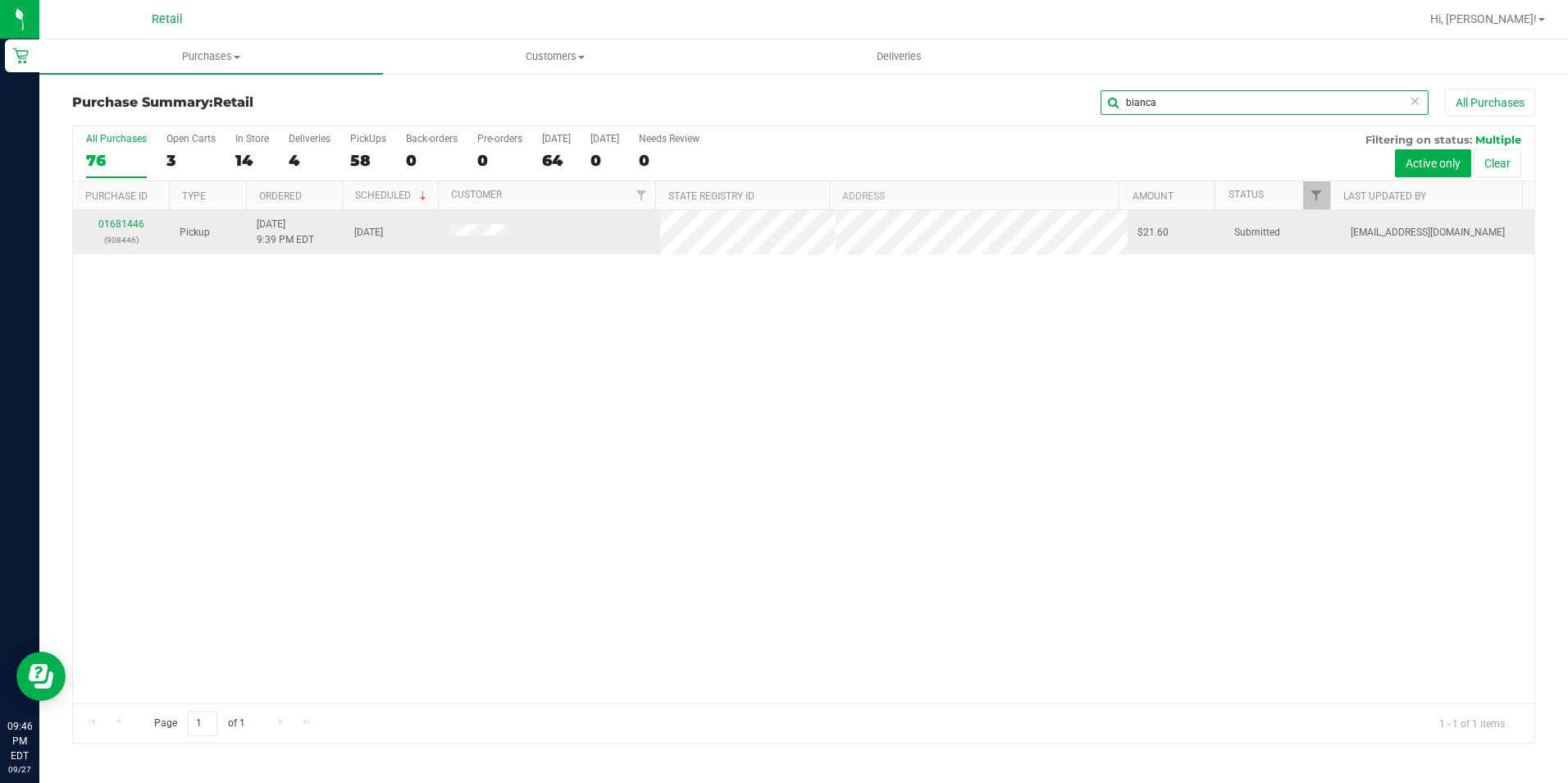
type input "bianca"
click at [115, 233] on p "(908446)" at bounding box center [121, 240] width 77 height 15
click at [120, 214] on td "01681446 (908446)" at bounding box center [121, 232] width 97 height 44
click at [100, 229] on link "01681446" at bounding box center [121, 224] width 46 height 12
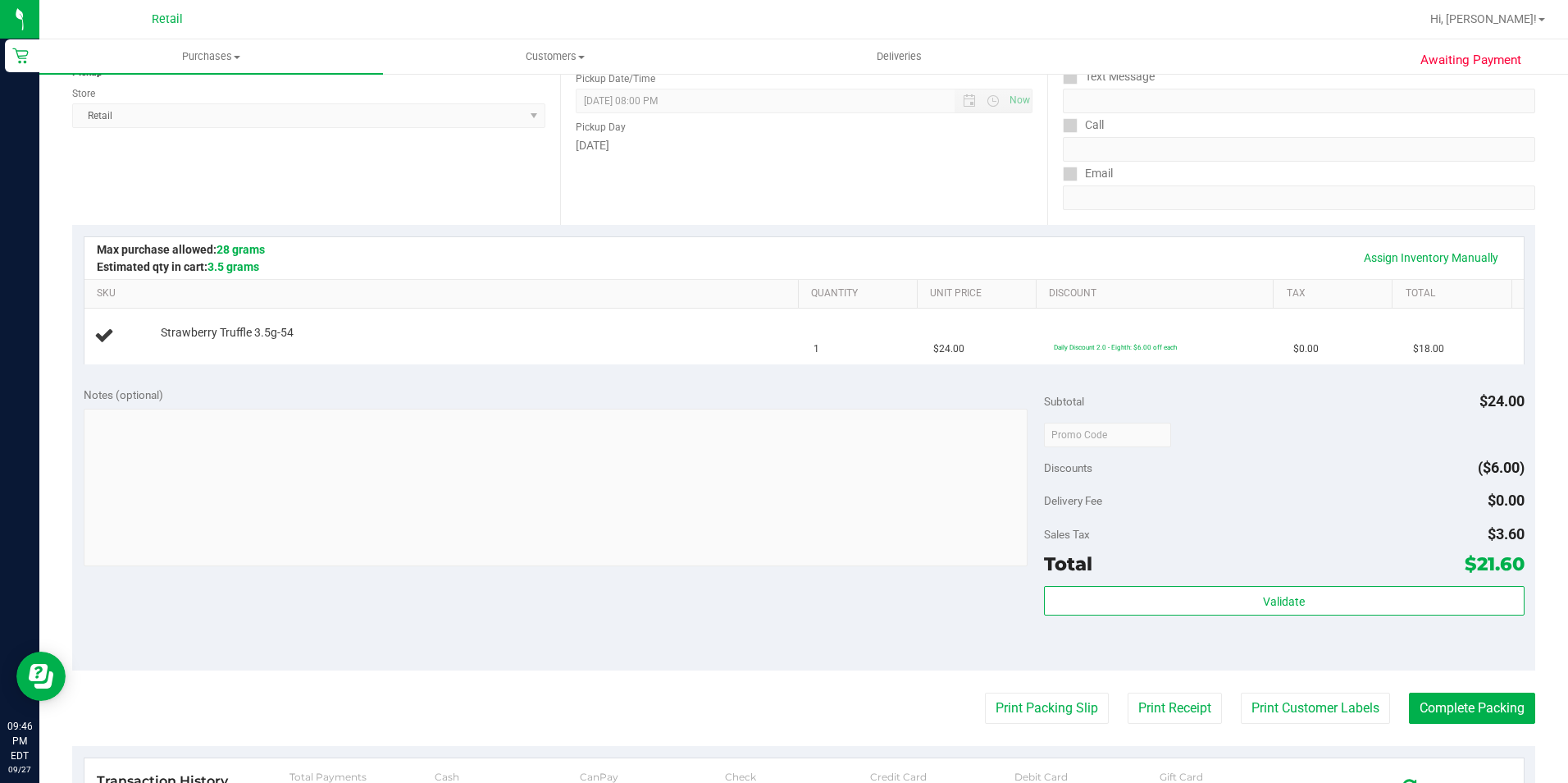
scroll to position [246, 0]
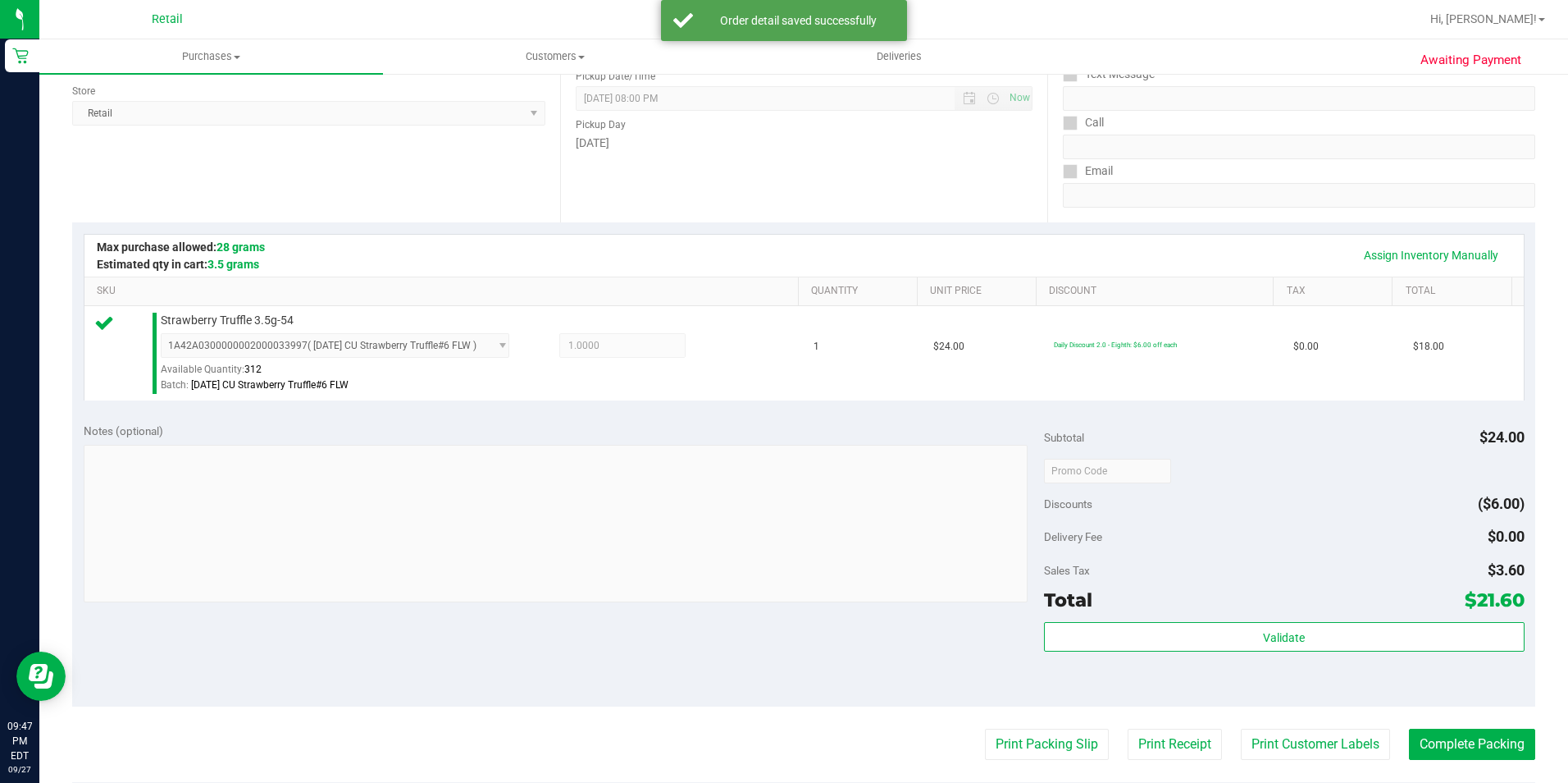
scroll to position [246, 0]
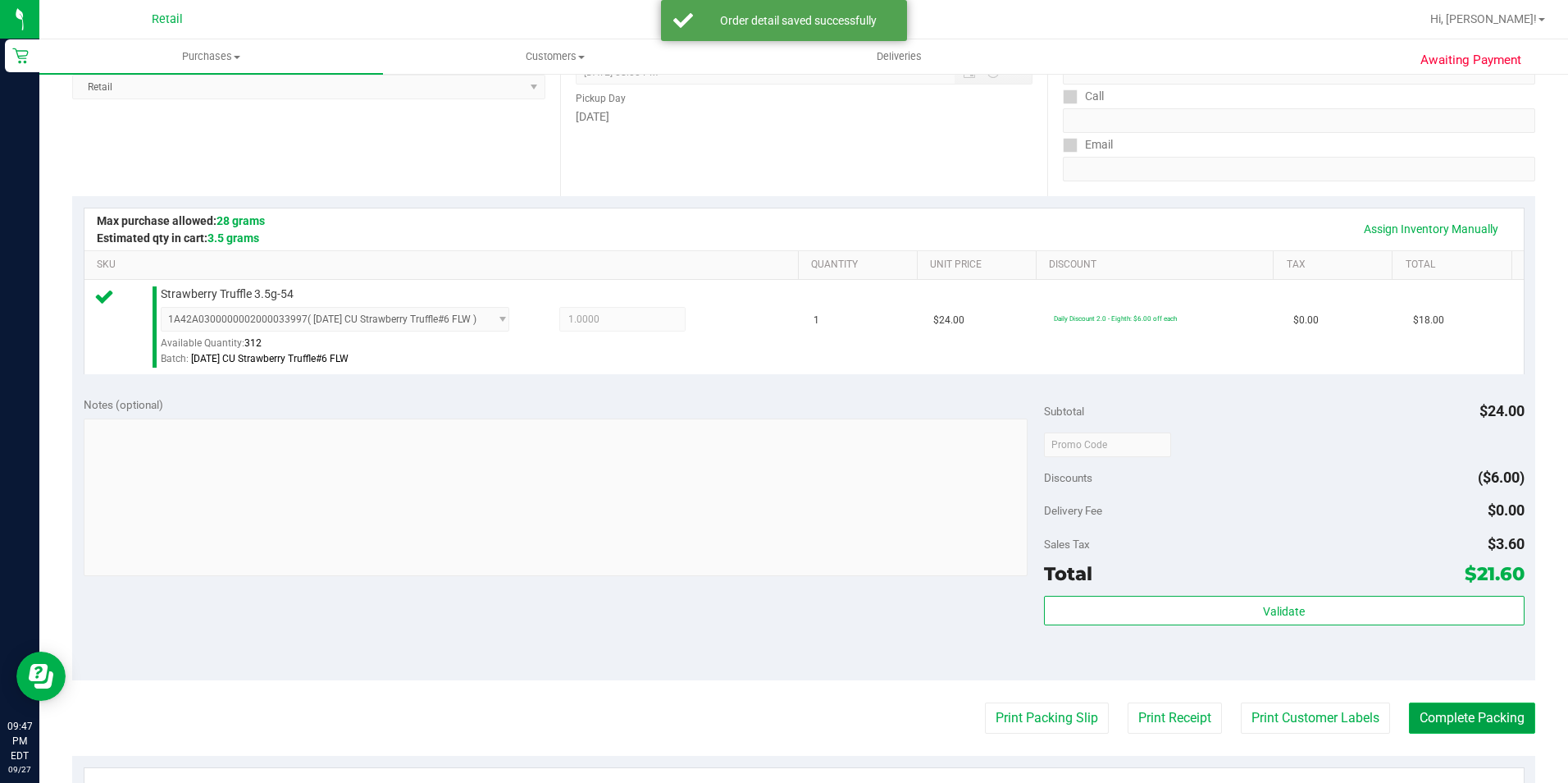
click at [1499, 714] on button "Complete Packing" at bounding box center [1472, 718] width 127 height 31
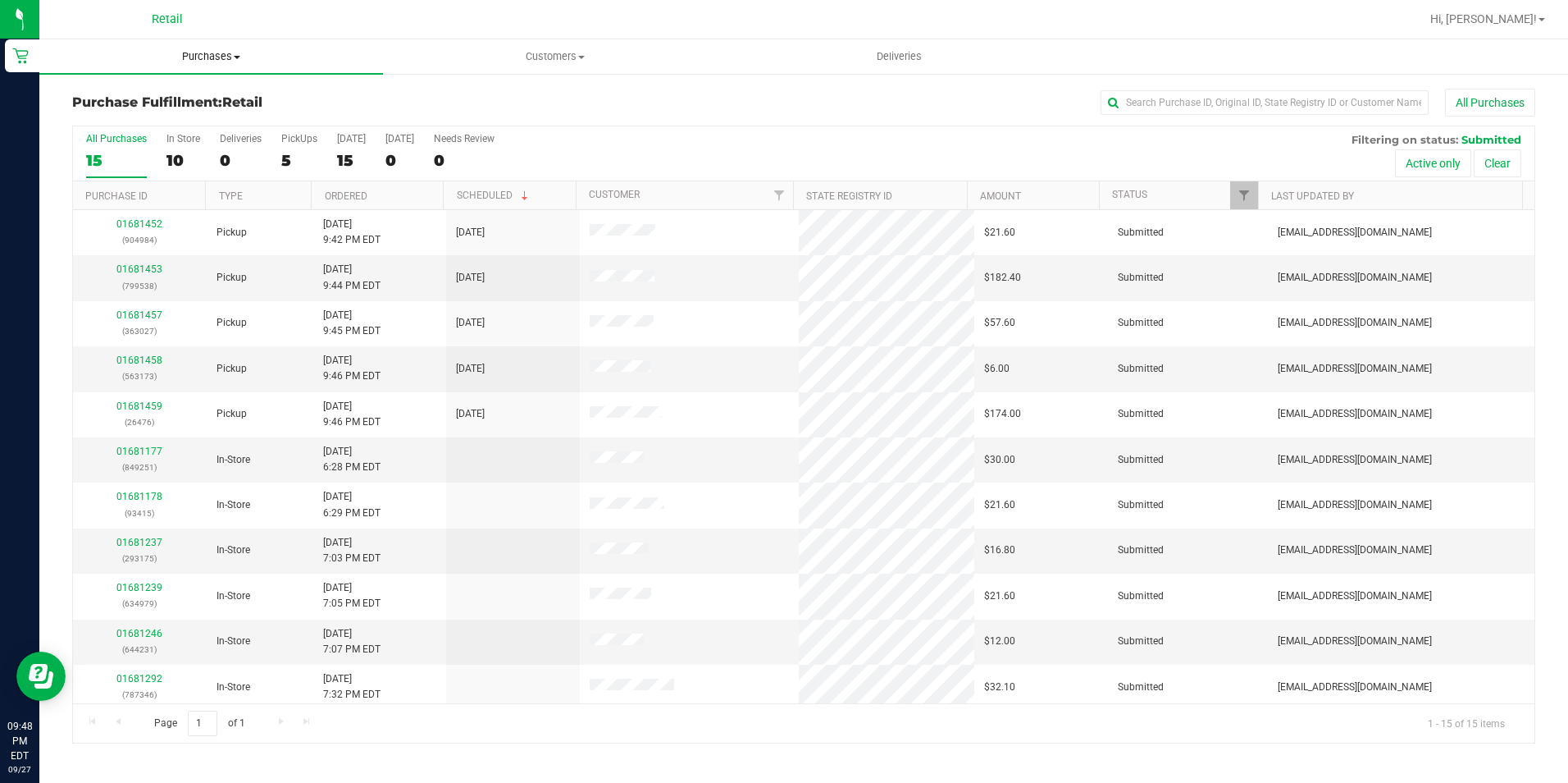
click at [186, 43] on uib-tab-heading "Purchases Summary of purchases Fulfillment All purchases" at bounding box center [212, 57] width 344 height 34
click at [147, 94] on span "Summary of purchases" at bounding box center [124, 99] width 168 height 14
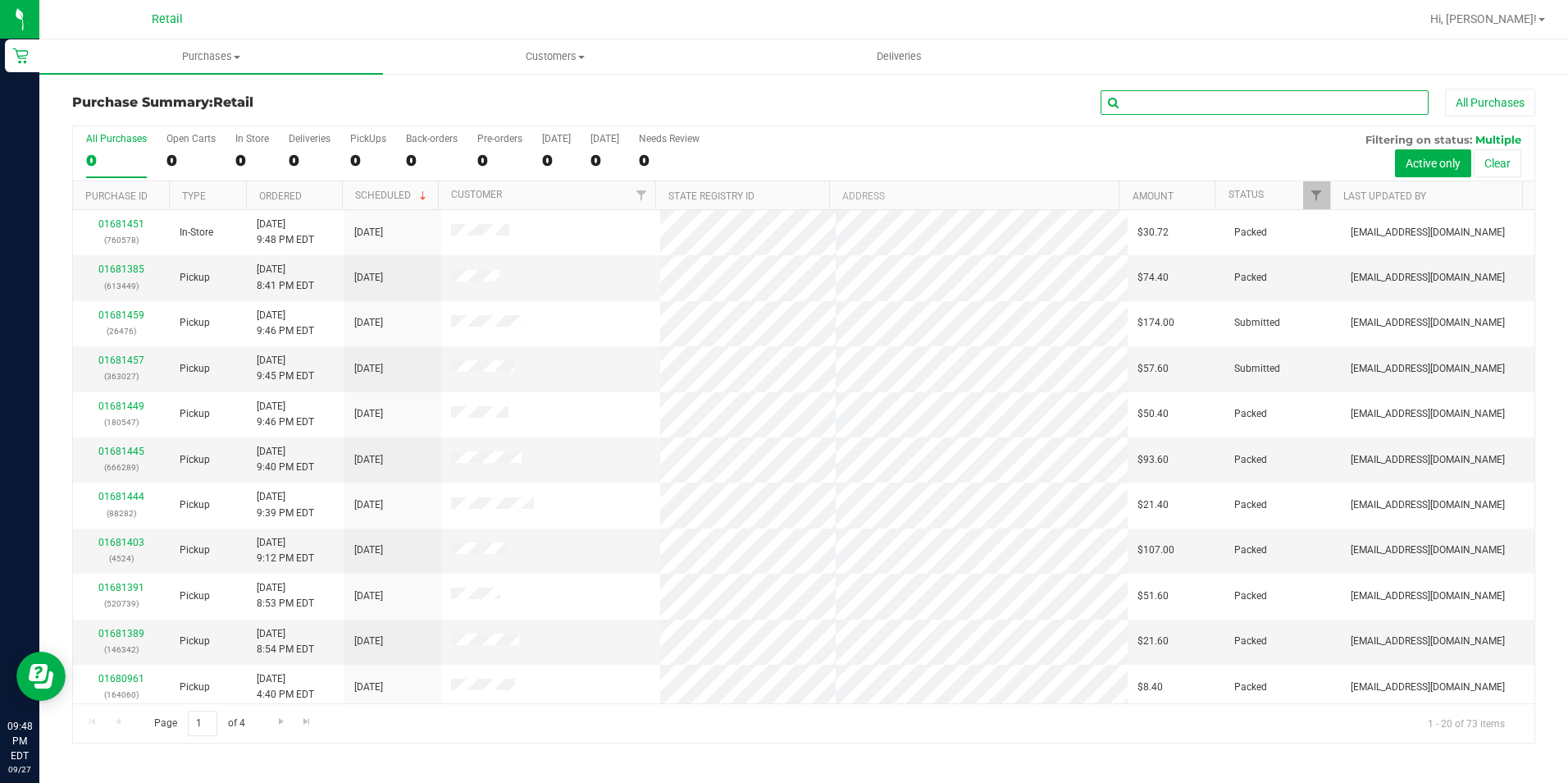
click at [1129, 98] on input "text" at bounding box center [1264, 102] width 328 height 24
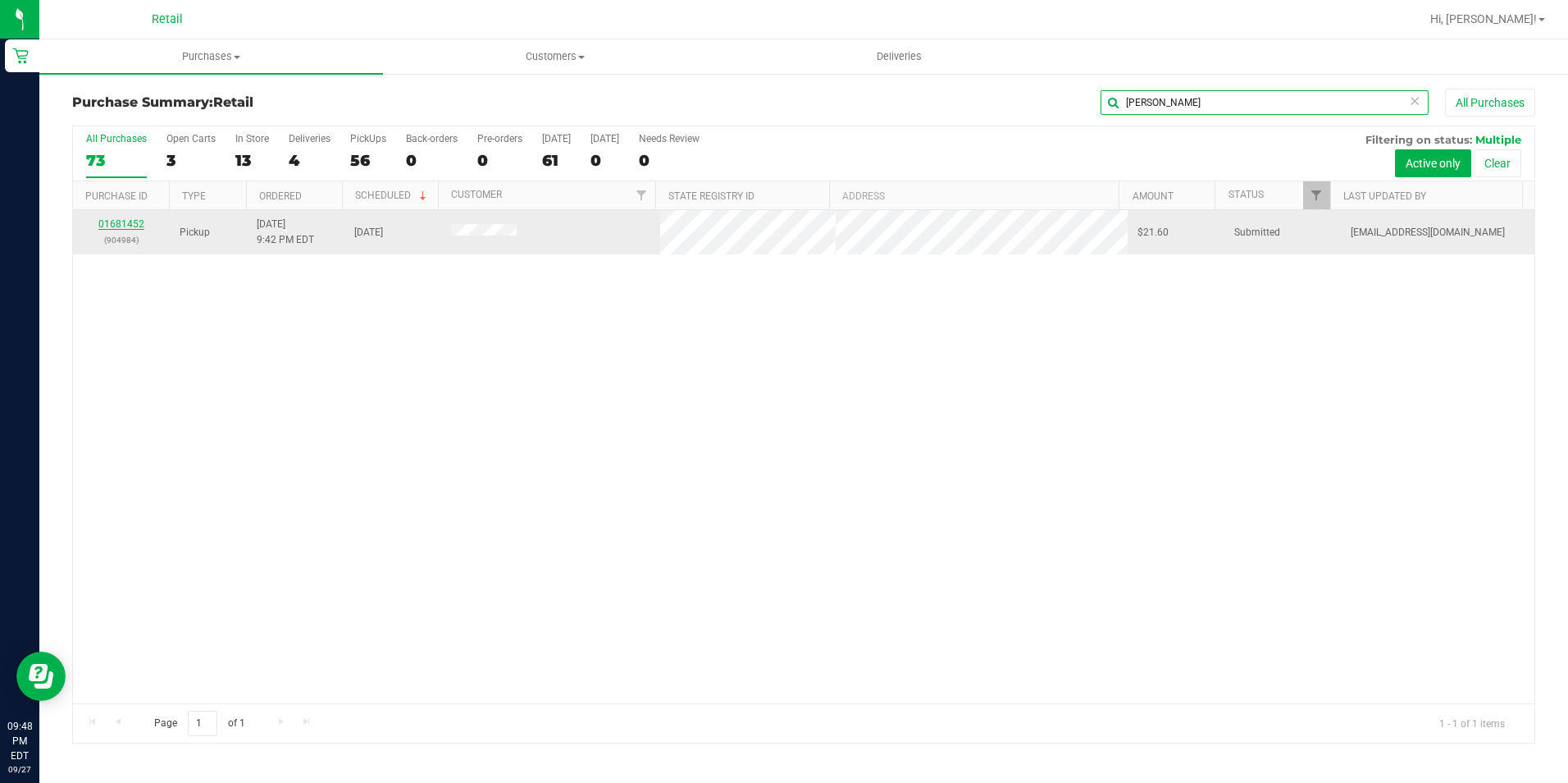
type input "[PERSON_NAME]"
click at [131, 227] on link "01681452" at bounding box center [121, 224] width 46 height 12
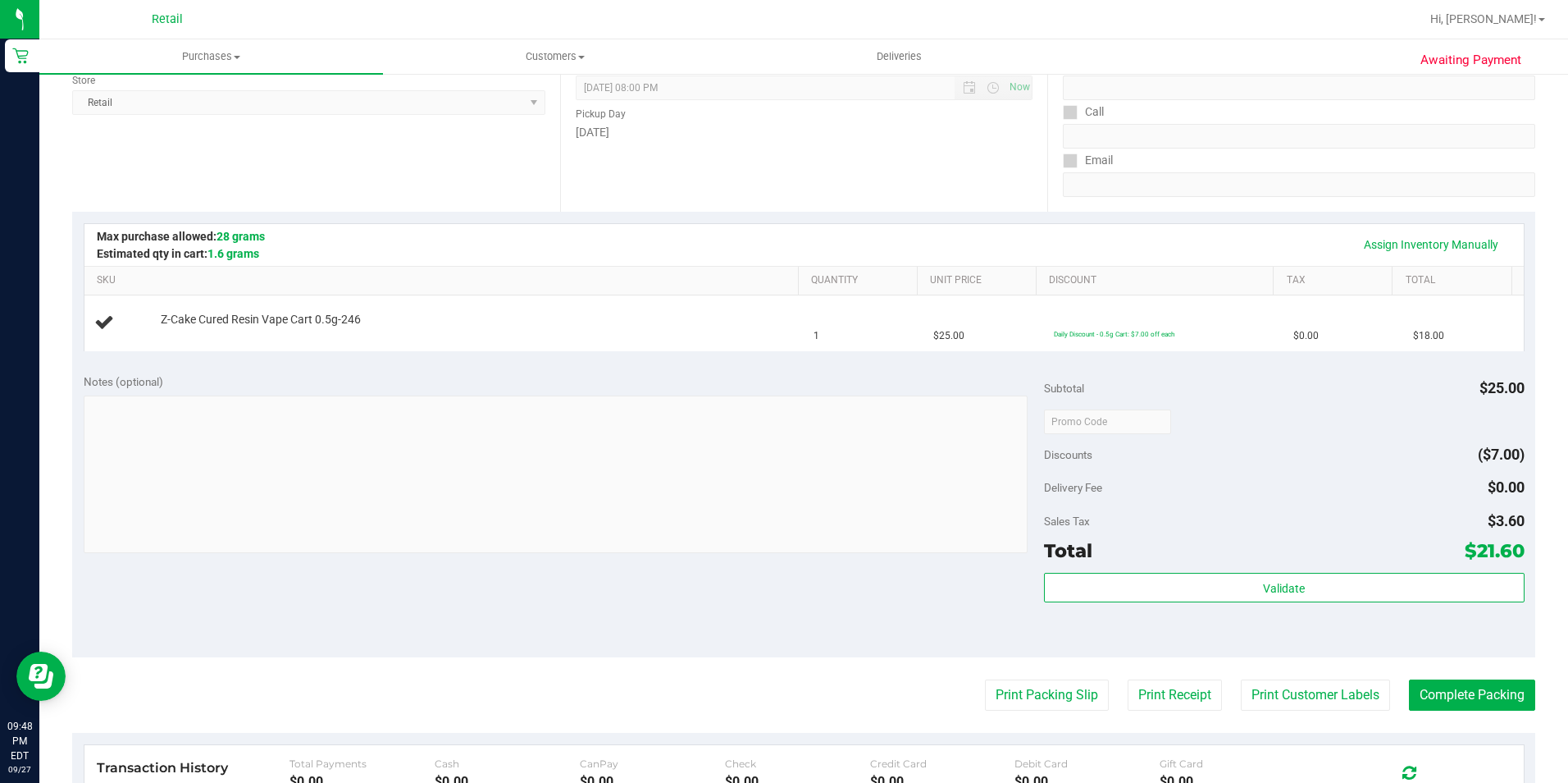
scroll to position [246, 0]
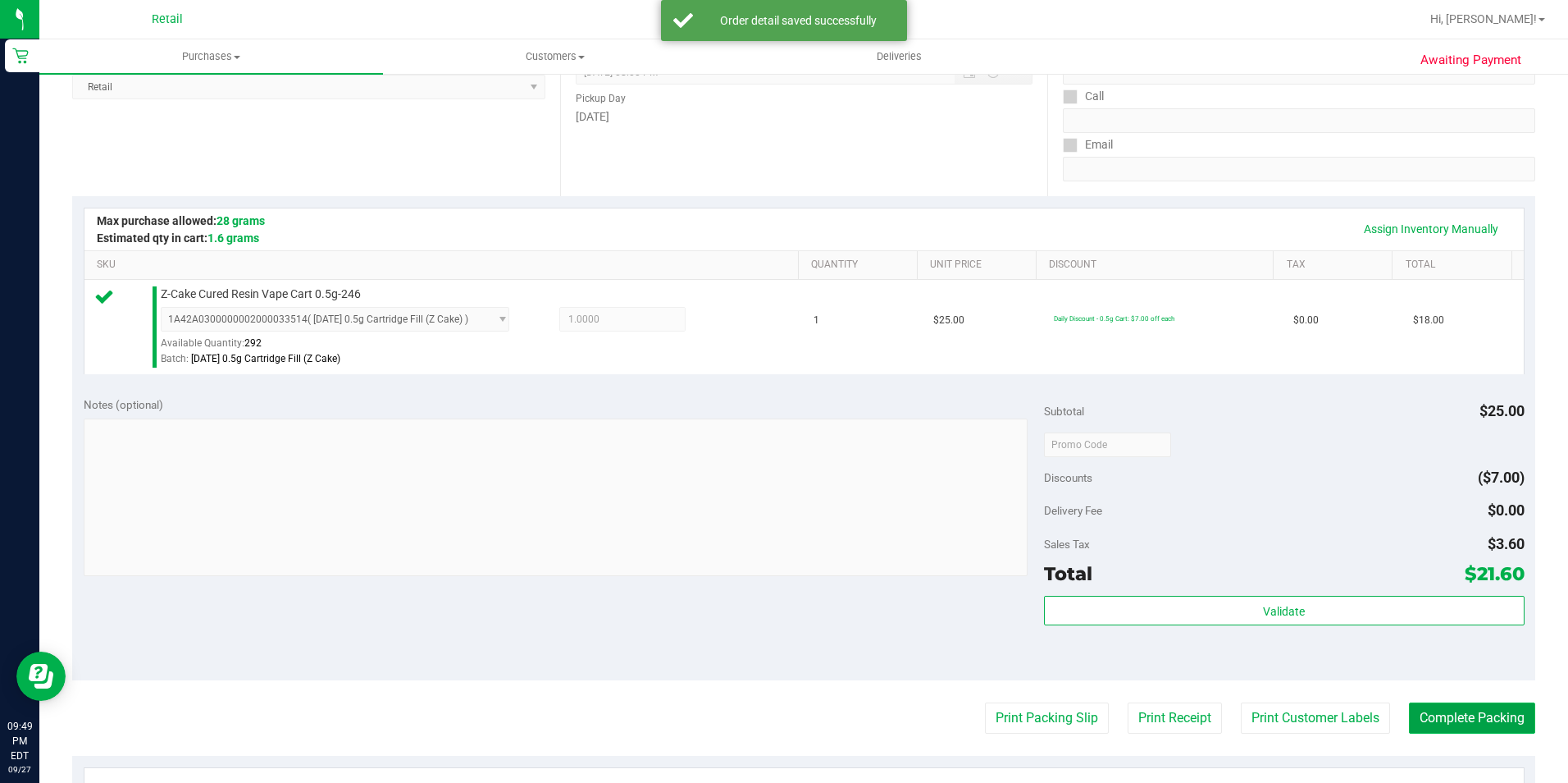
click at [1461, 724] on button "Complete Packing" at bounding box center [1472, 718] width 127 height 31
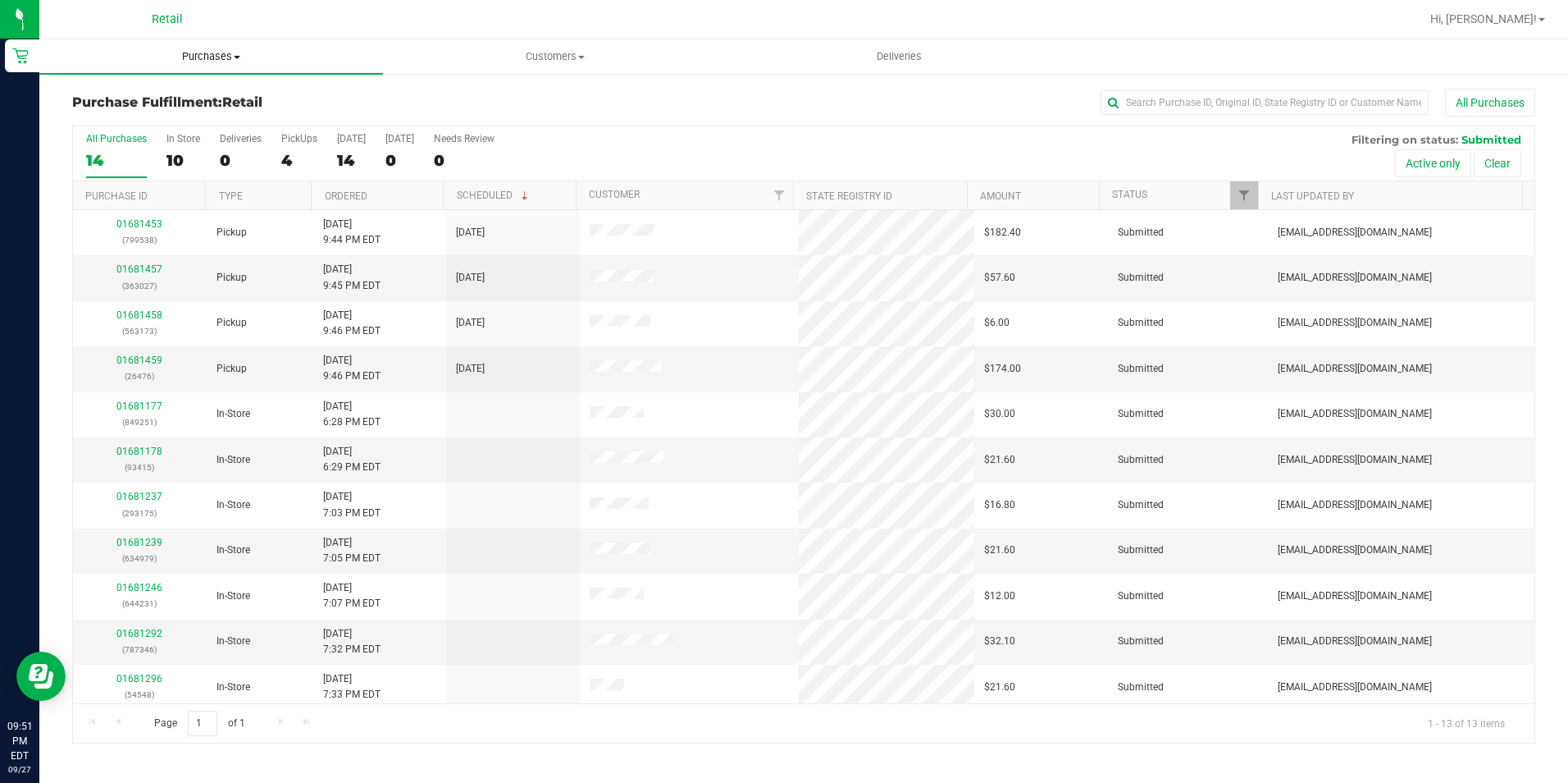
click at [190, 52] on span "Purchases" at bounding box center [212, 56] width 344 height 14
click at [180, 94] on span "Summary of purchases" at bounding box center [124, 99] width 168 height 14
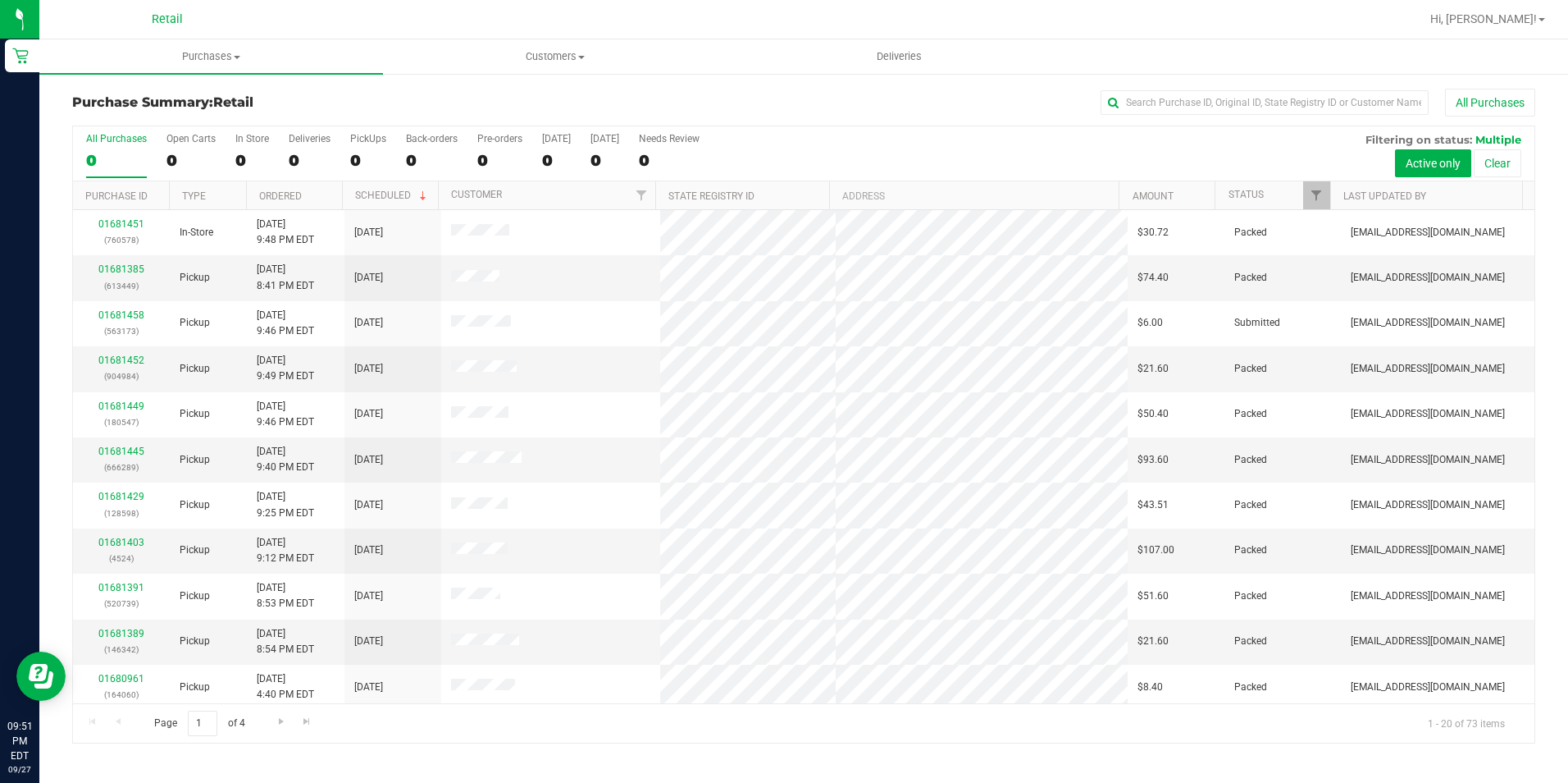
click at [1162, 116] on div "All Purchases" at bounding box center [1048, 102] width 975 height 28
click at [1164, 110] on input "text" at bounding box center [1264, 102] width 328 height 24
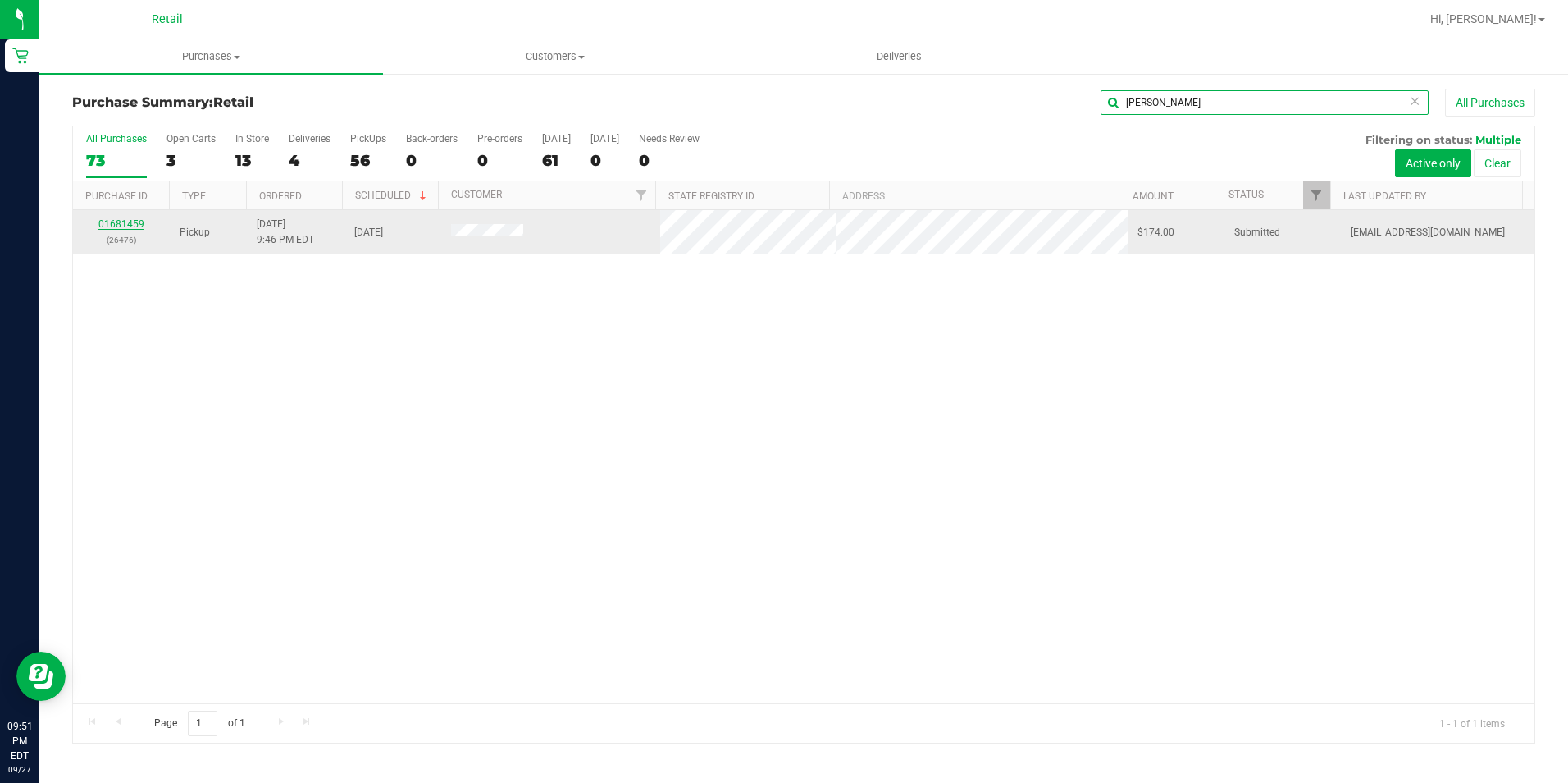
type input "[PERSON_NAME]"
click at [123, 223] on link "01681459" at bounding box center [121, 224] width 46 height 12
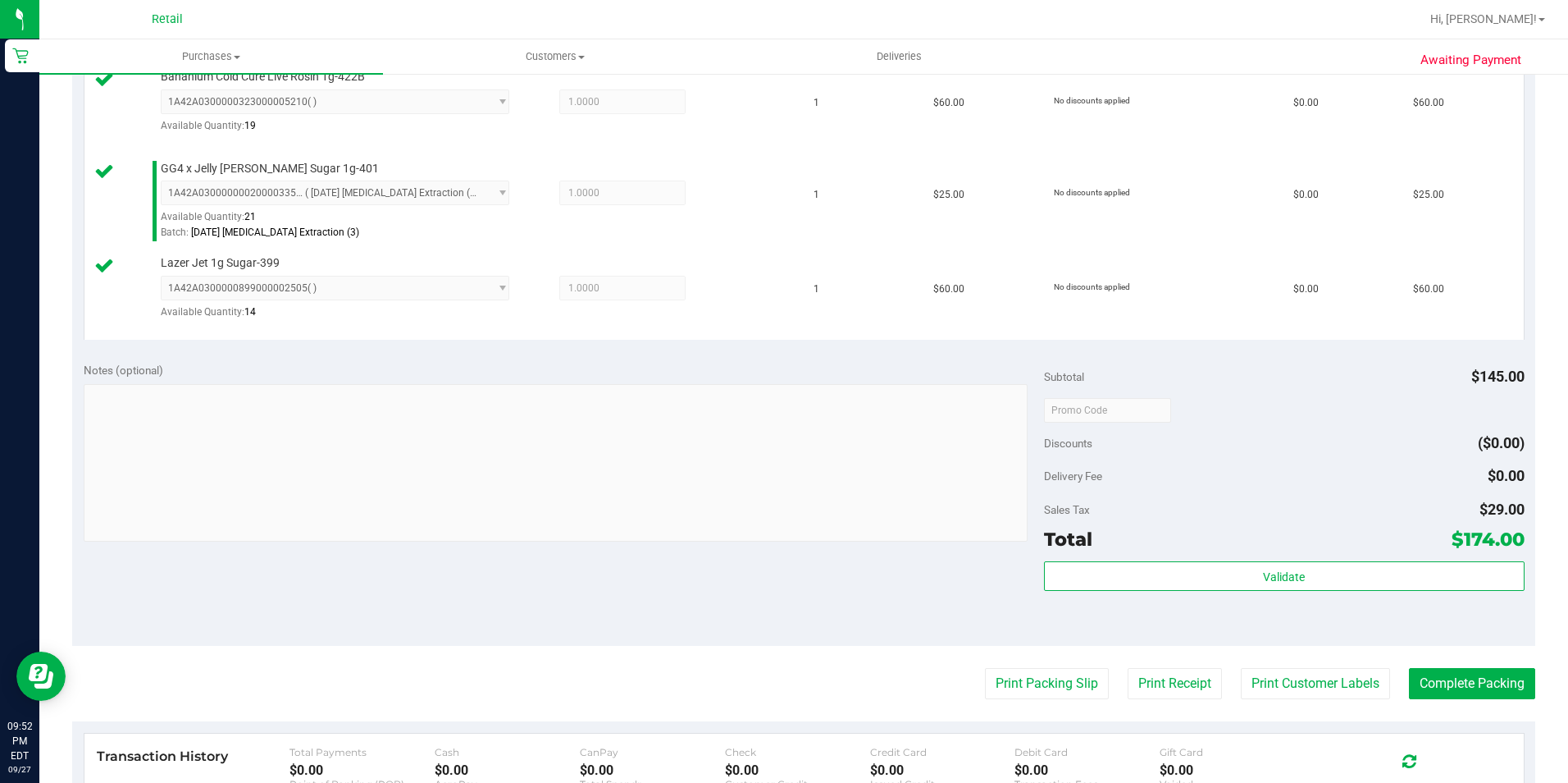
scroll to position [492, 0]
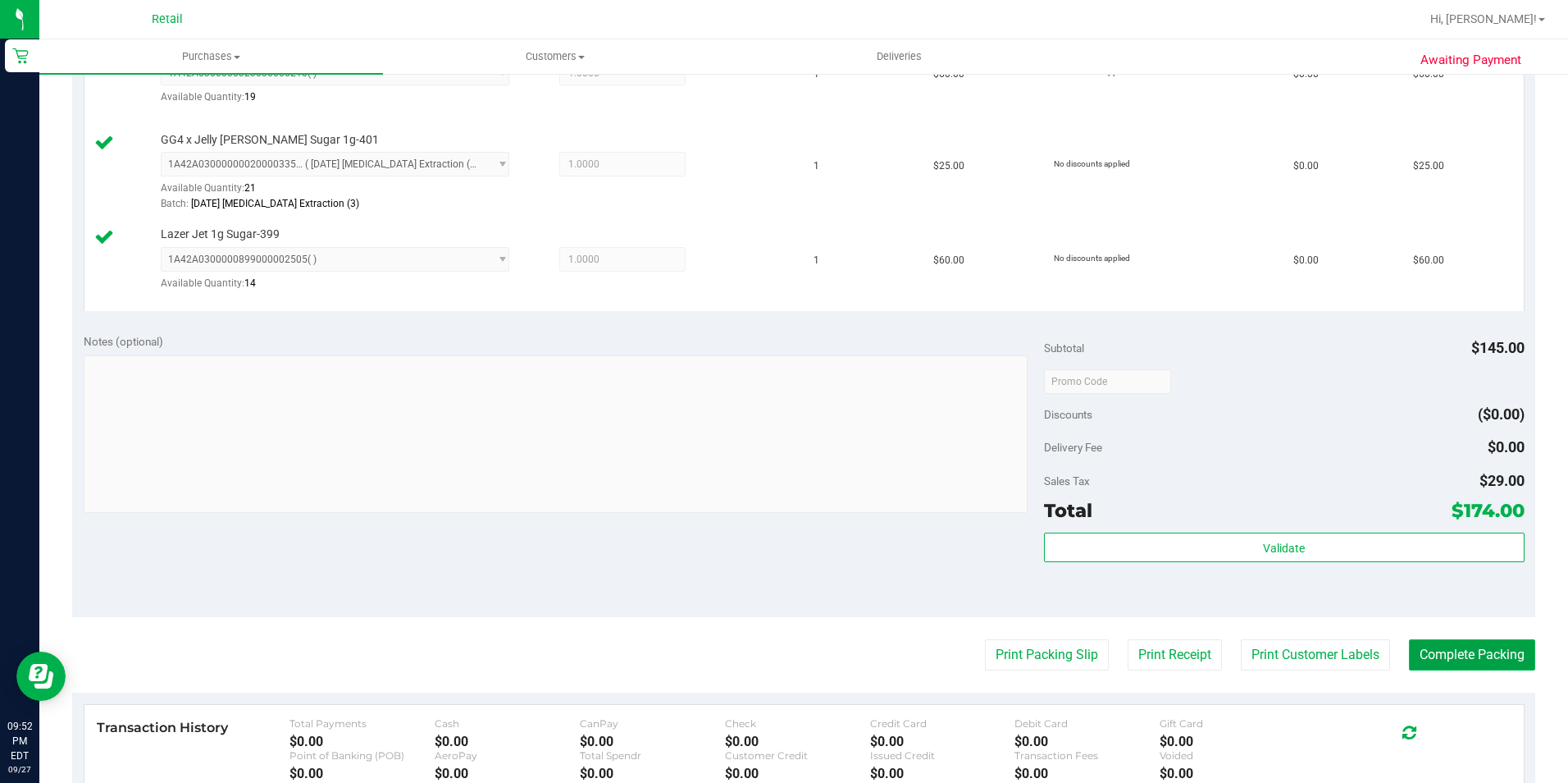
click at [1444, 666] on button "Complete Packing" at bounding box center [1472, 654] width 127 height 31
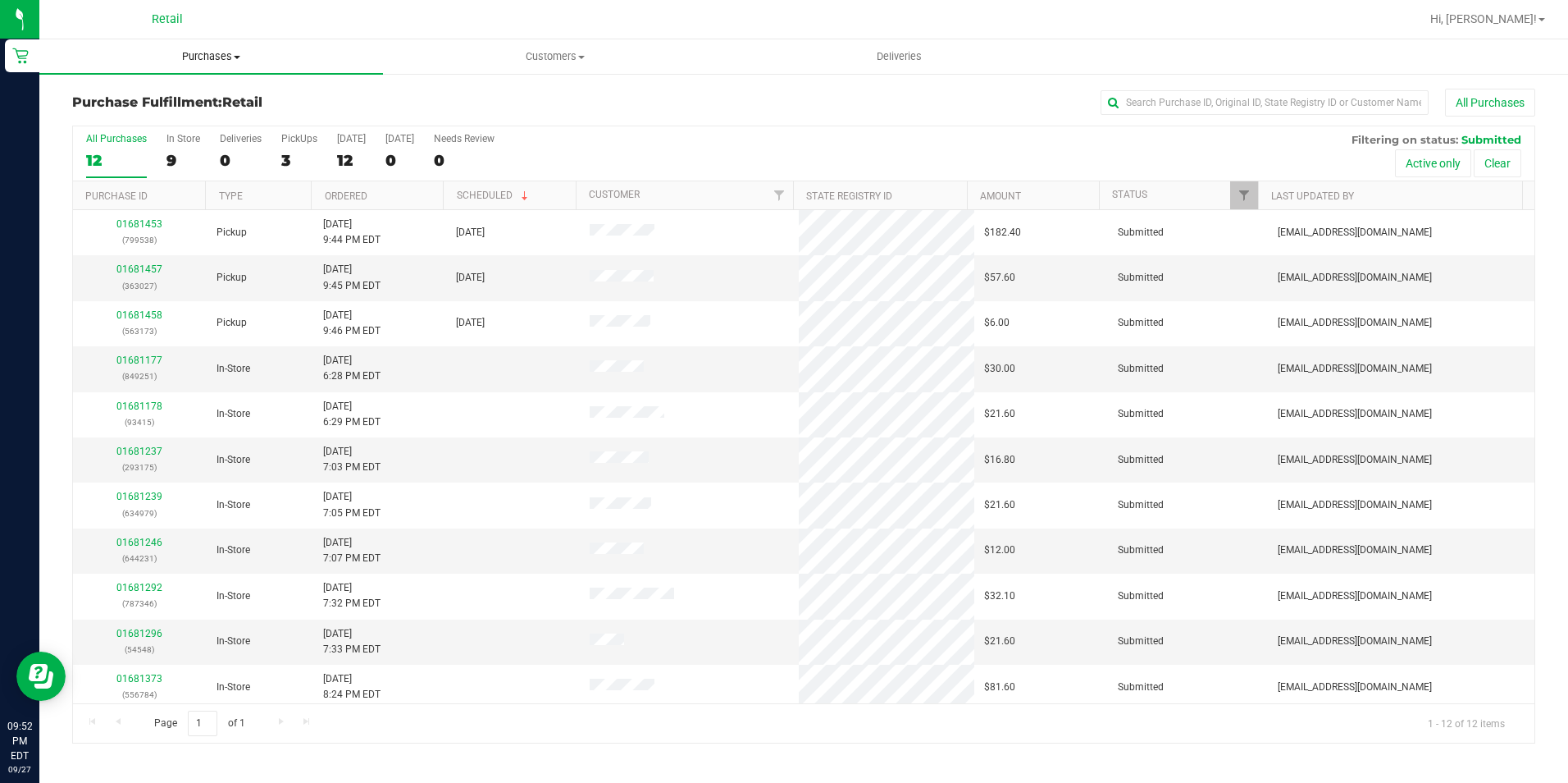
click at [190, 52] on span "Purchases" at bounding box center [212, 56] width 344 height 14
click at [178, 90] on li "Summary of purchases" at bounding box center [212, 100] width 344 height 20
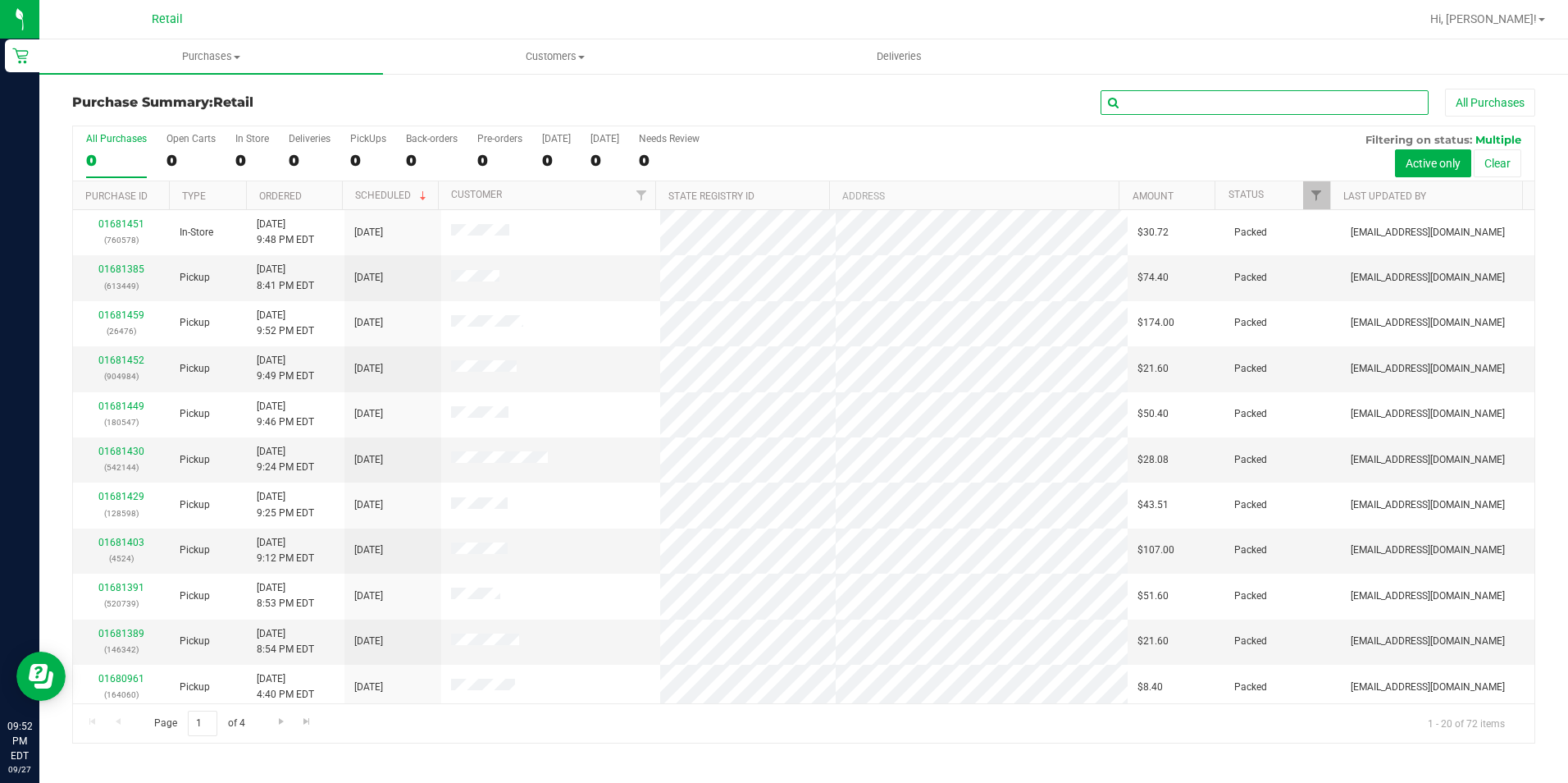
click at [1126, 100] on input "text" at bounding box center [1264, 102] width 328 height 24
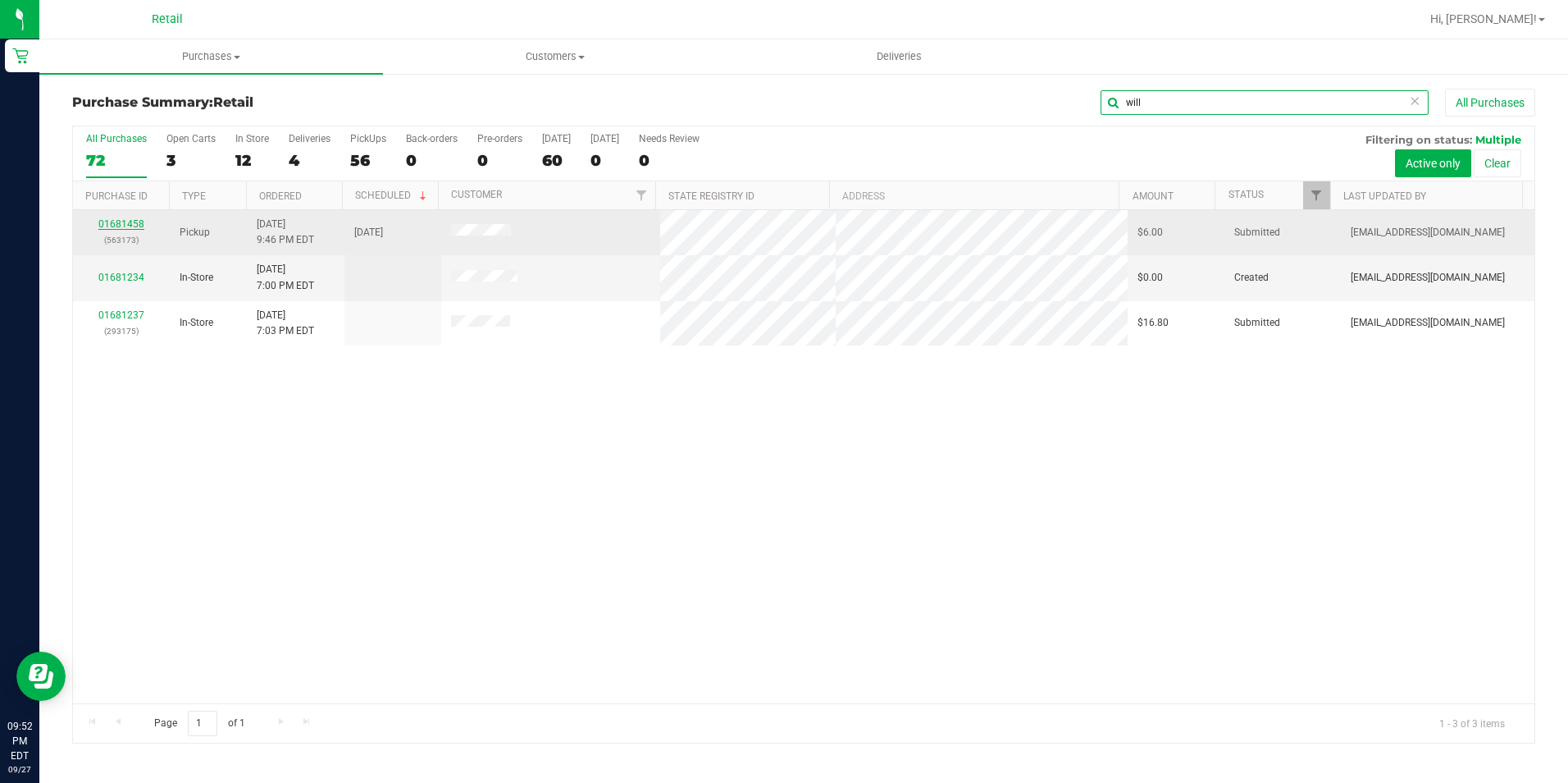
type input "will"
click at [128, 228] on link "01681458" at bounding box center [121, 224] width 46 height 12
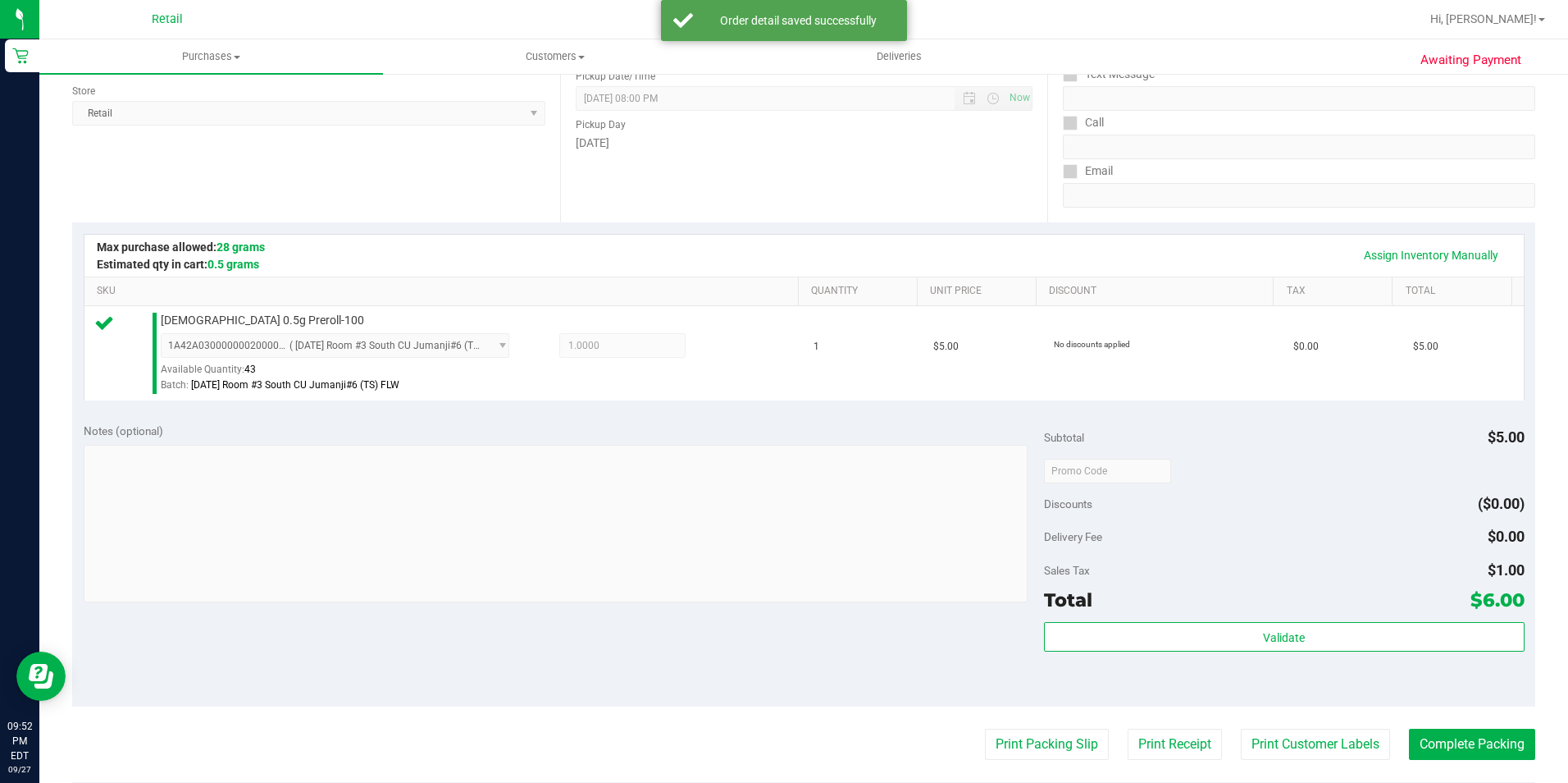
scroll to position [246, 0]
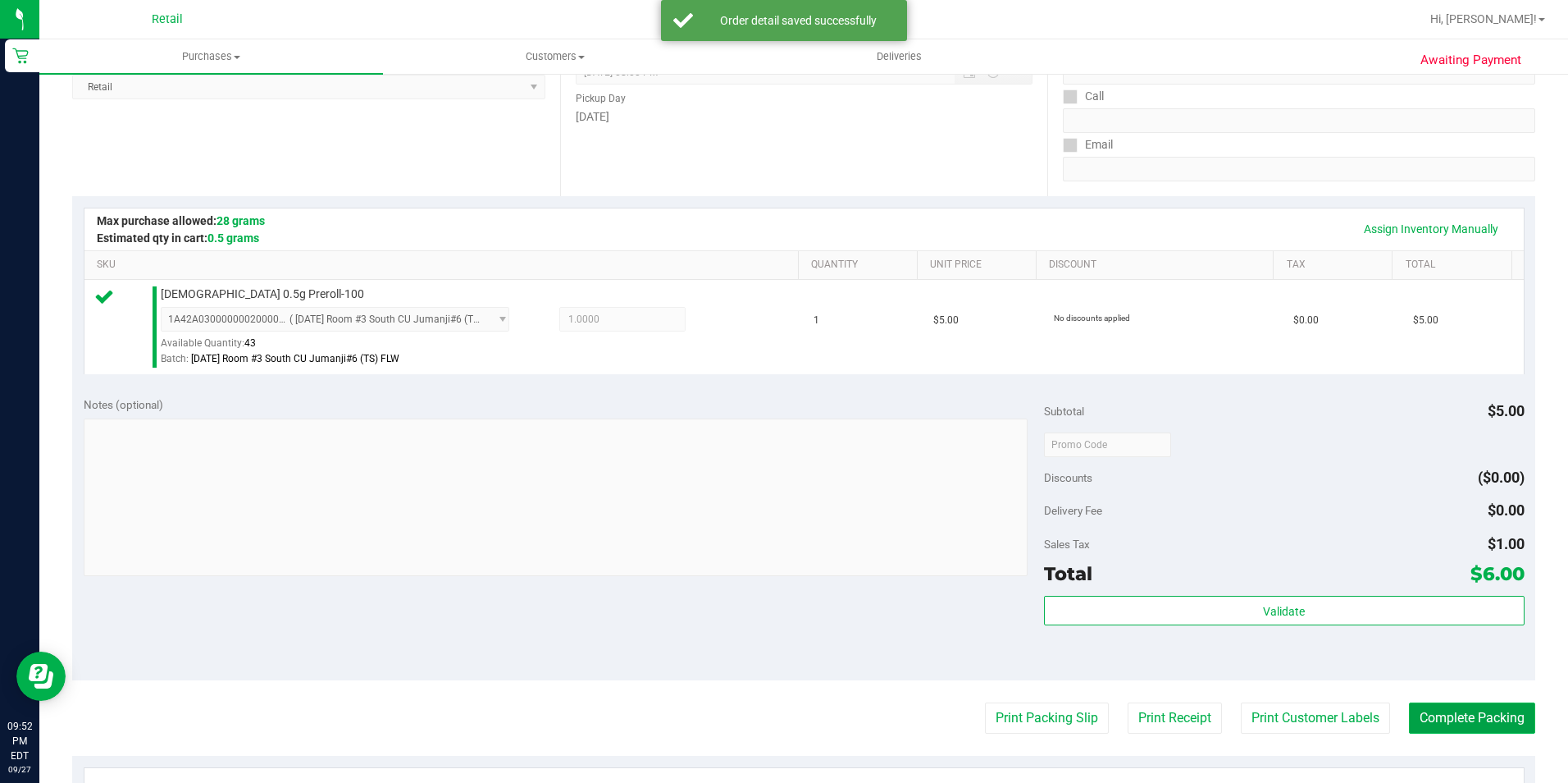
click at [1422, 714] on button "Complete Packing" at bounding box center [1472, 718] width 127 height 31
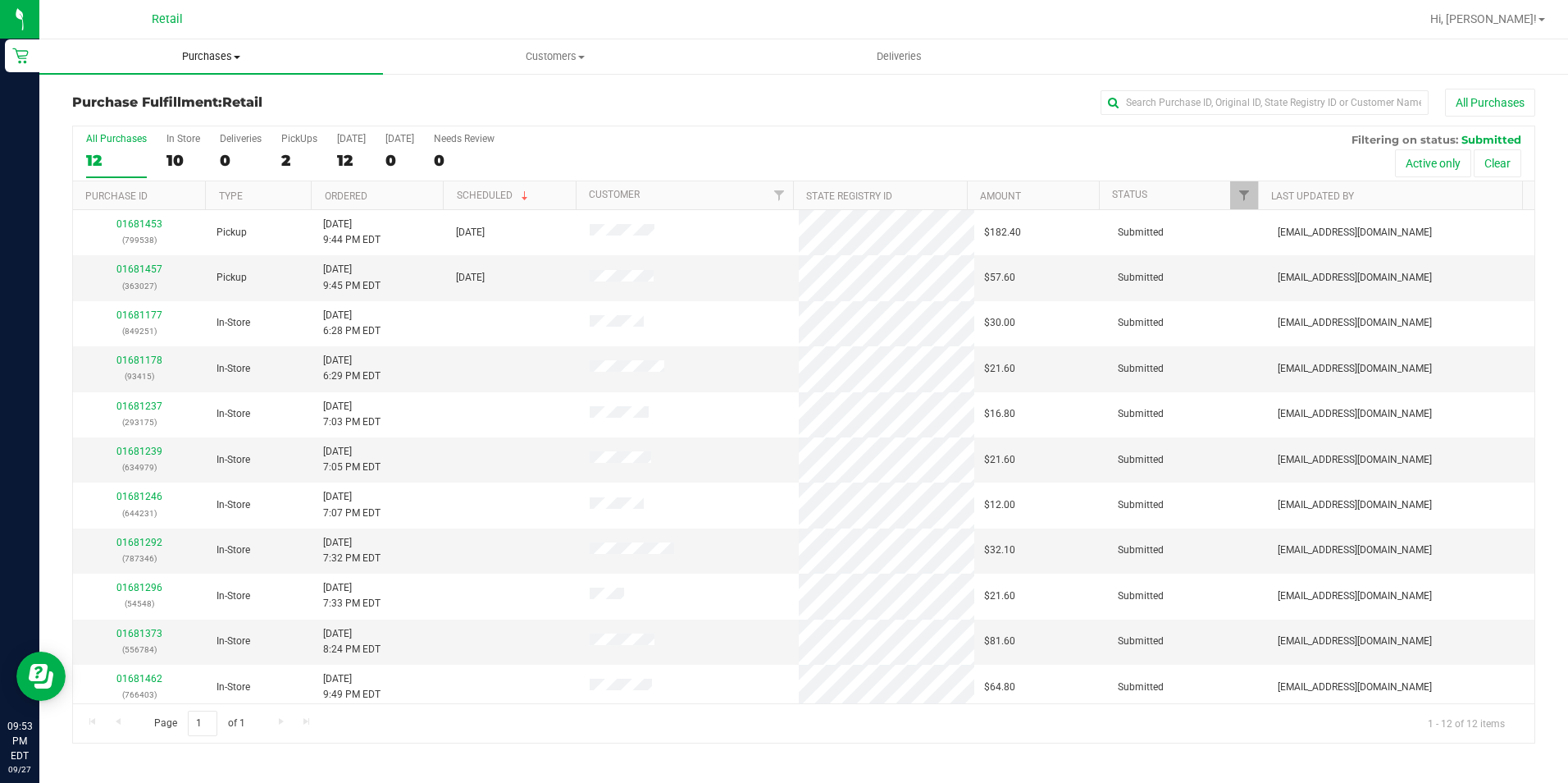
click at [221, 69] on uib-tab-heading "Purchases Summary of purchases Fulfillment All purchases" at bounding box center [212, 57] width 344 height 34
click at [172, 100] on span "Summary of purchases" at bounding box center [124, 99] width 168 height 14
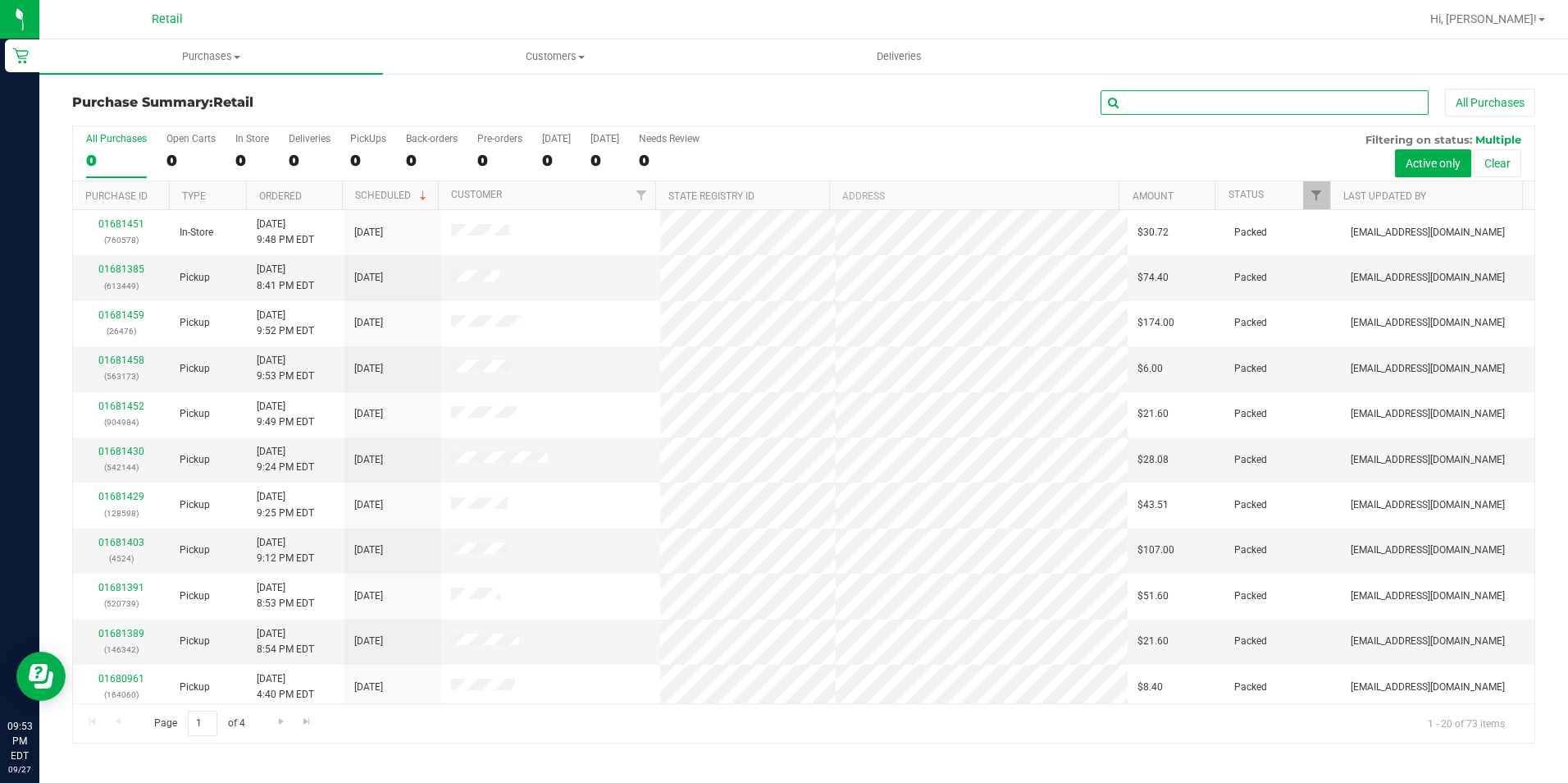
click at [1177, 99] on input "text" at bounding box center [1264, 102] width 328 height 24
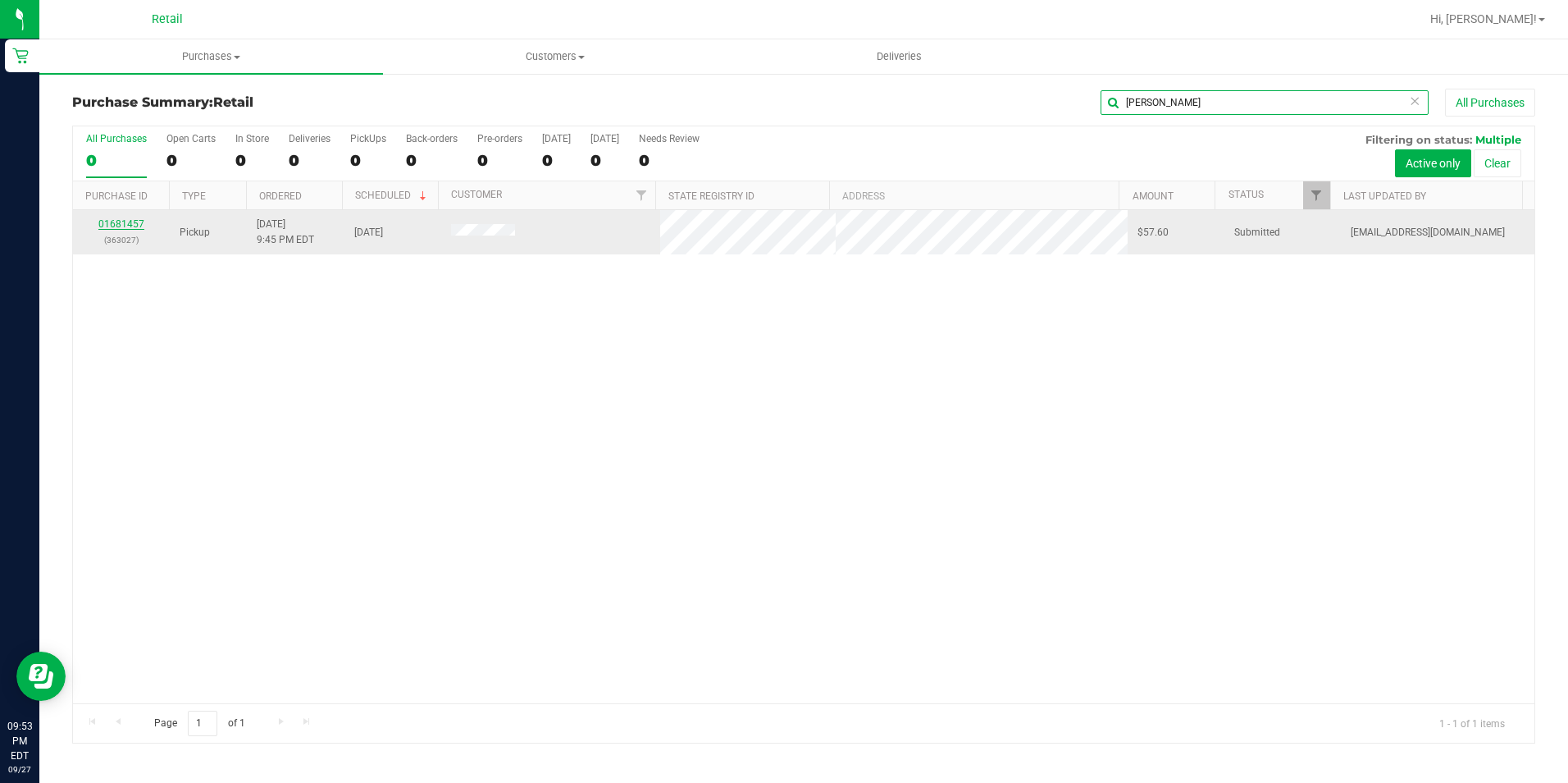
type input "[PERSON_NAME]"
click at [126, 223] on link "01681457" at bounding box center [121, 224] width 46 height 12
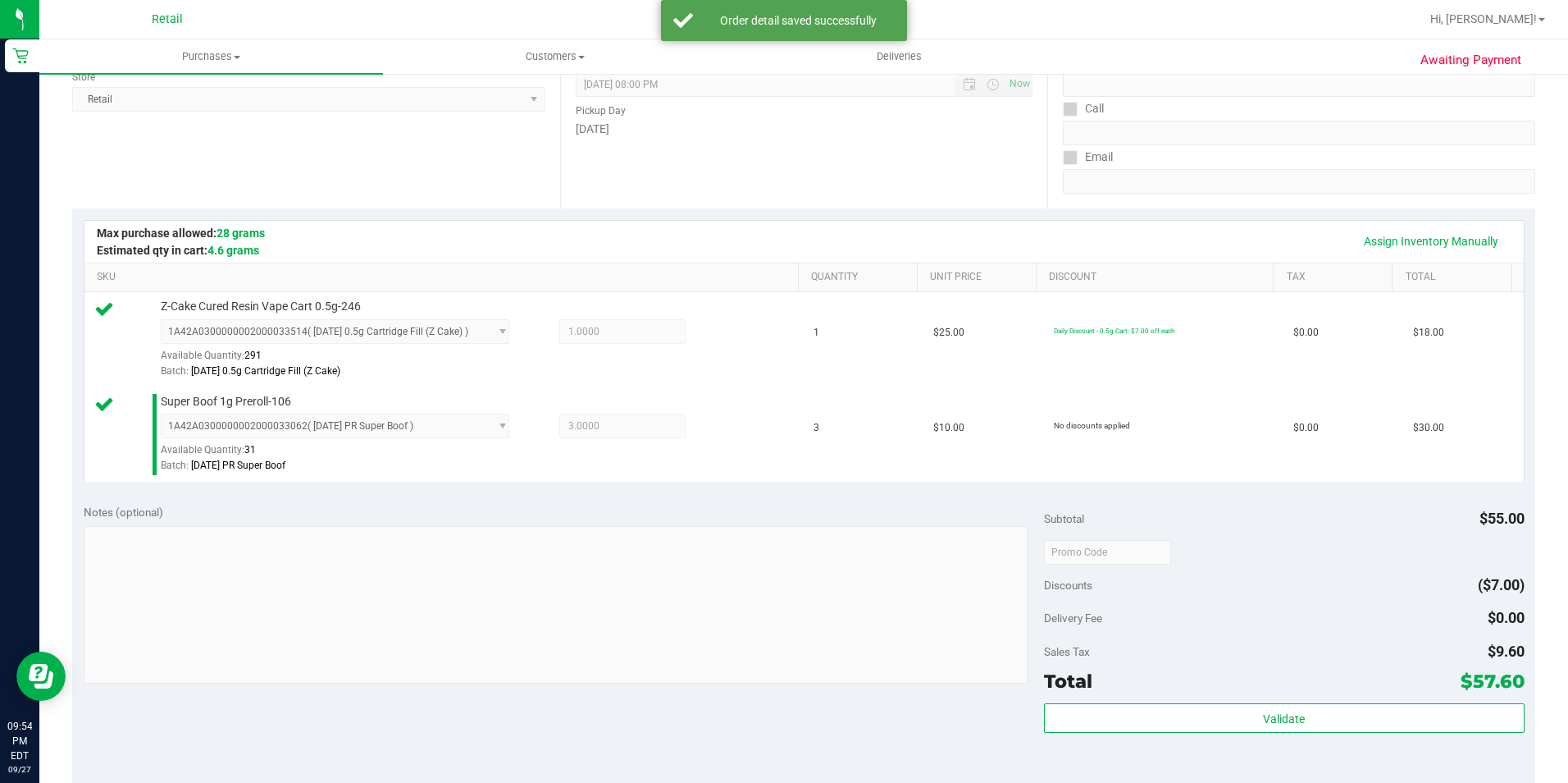
scroll to position [329, 0]
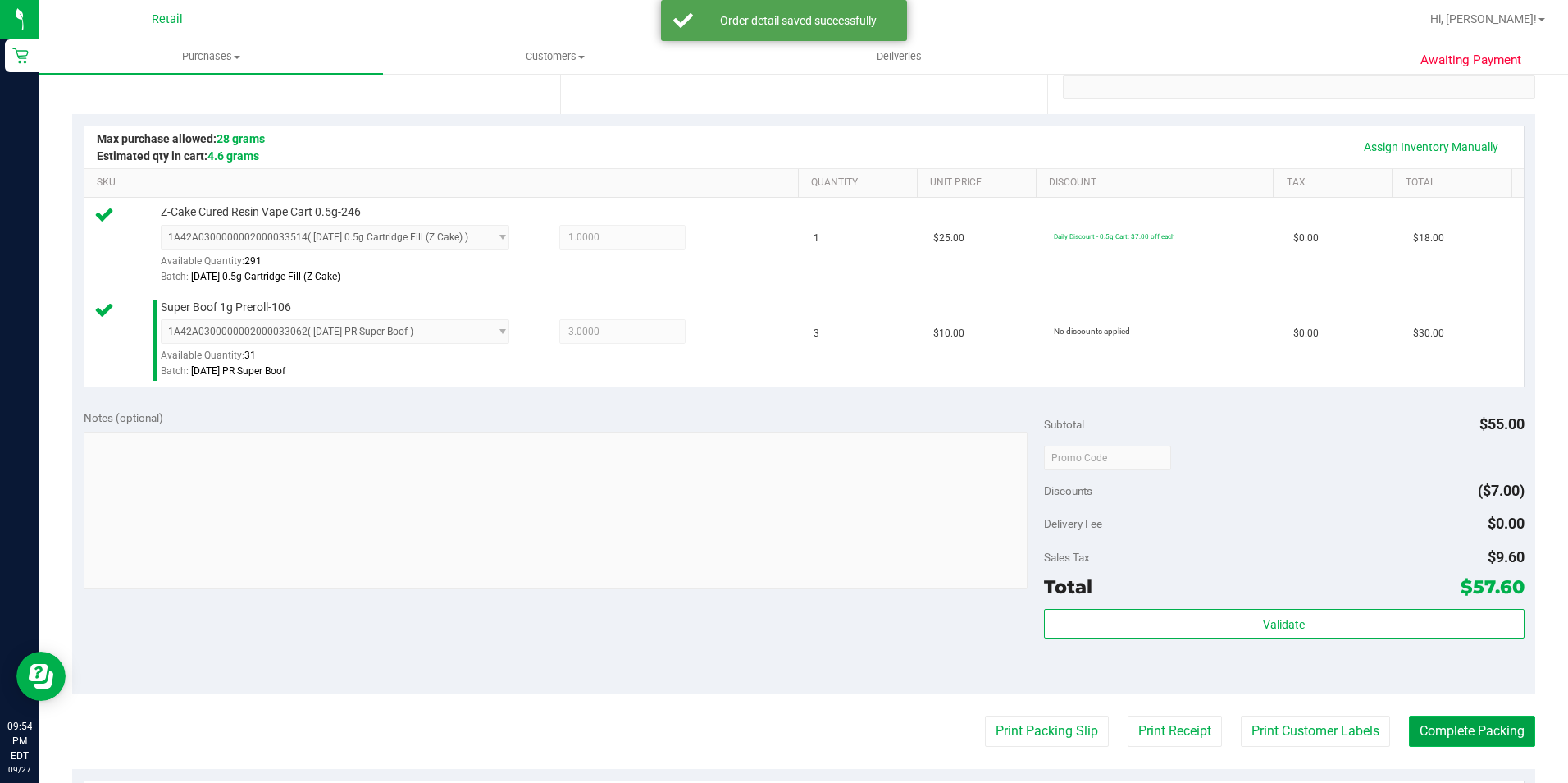
drag, startPoint x: 1446, startPoint y: 740, endPoint x: 1446, endPoint y: 723, distance: 17.0
click at [1446, 738] on button "Complete Packing" at bounding box center [1472, 730] width 127 height 31
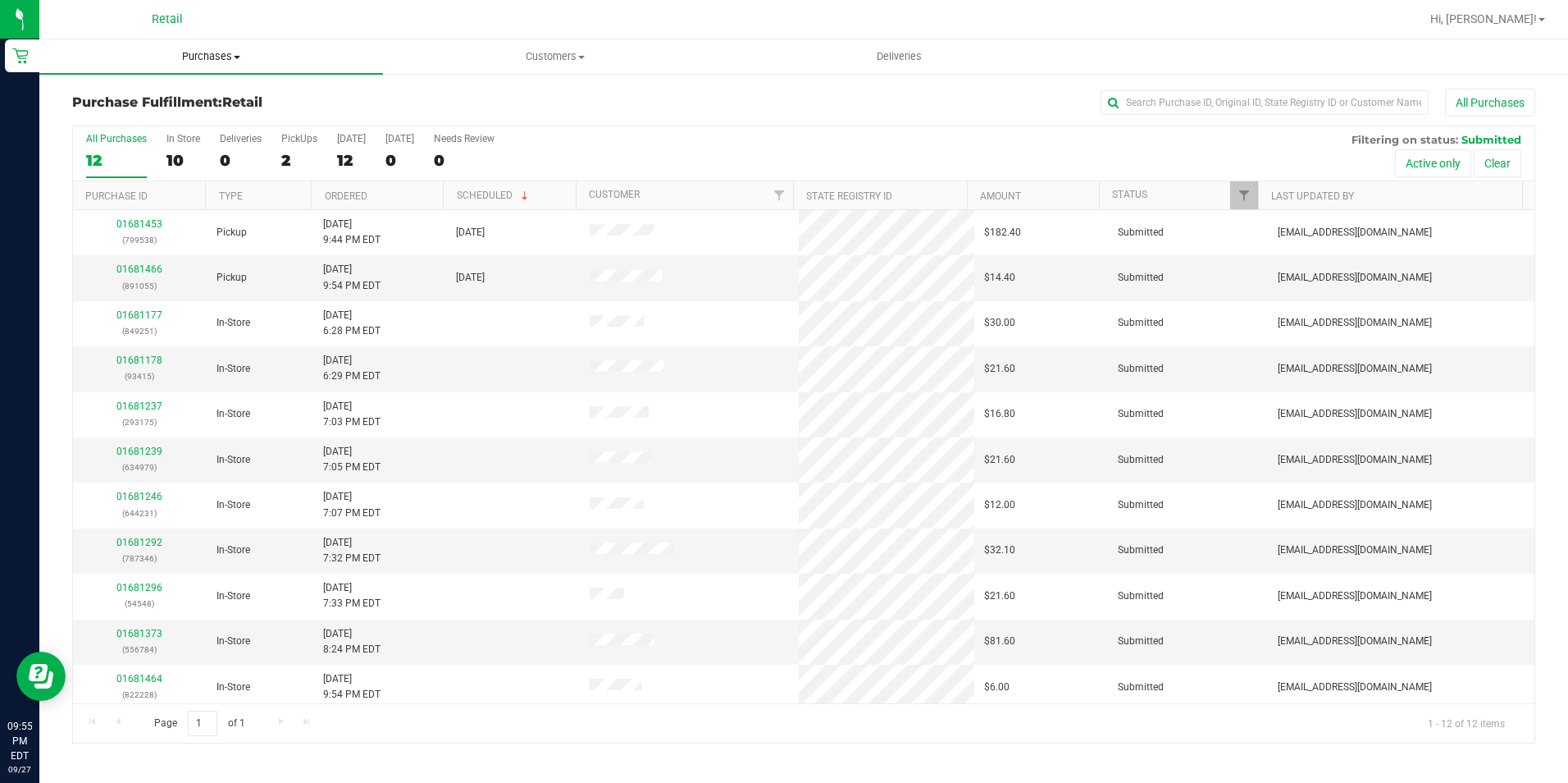
click at [185, 62] on span "Purchases" at bounding box center [212, 56] width 344 height 14
click at [181, 90] on li "Summary of purchases" at bounding box center [212, 100] width 344 height 20
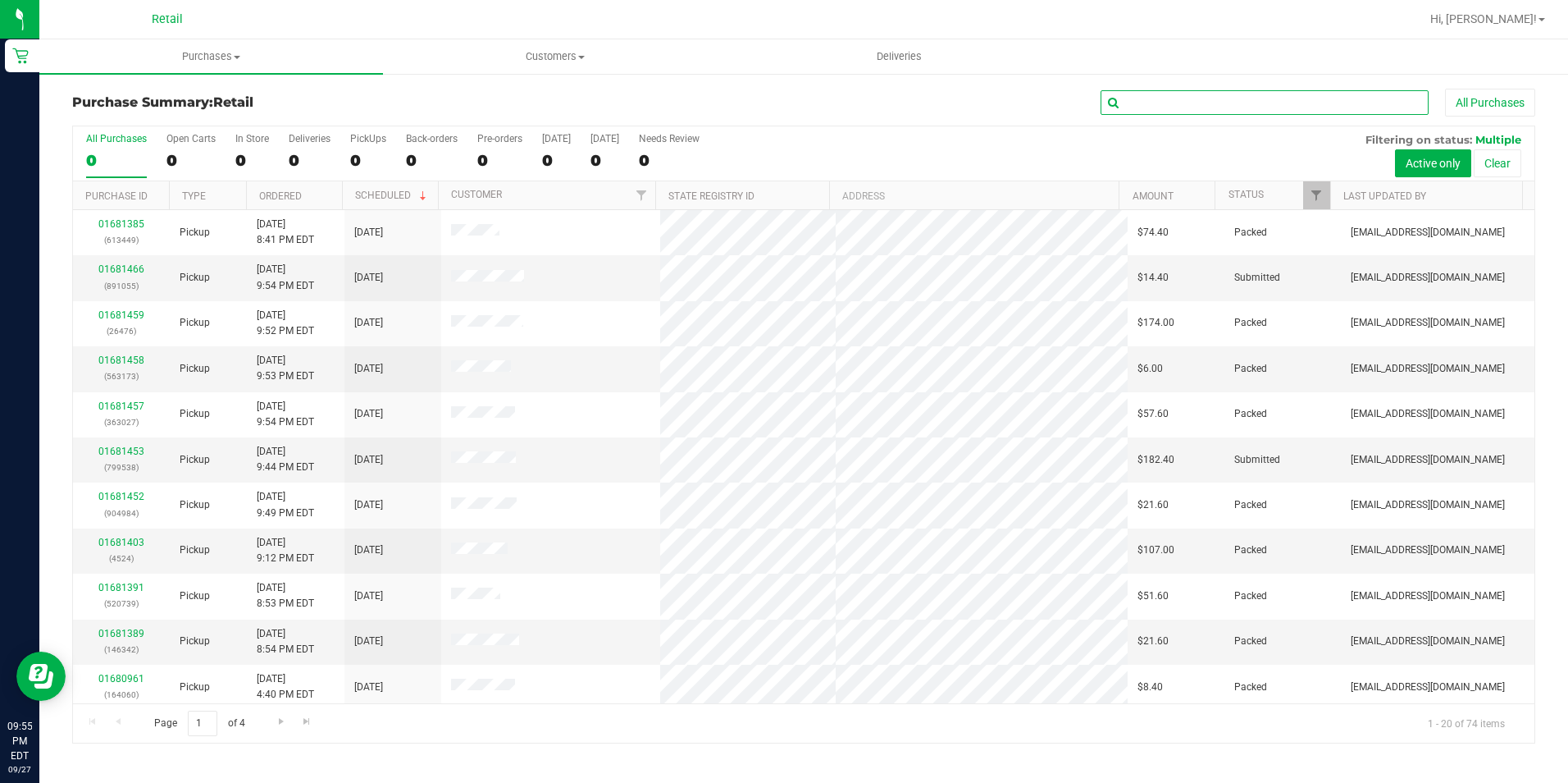
click at [1172, 98] on input "text" at bounding box center [1264, 102] width 328 height 24
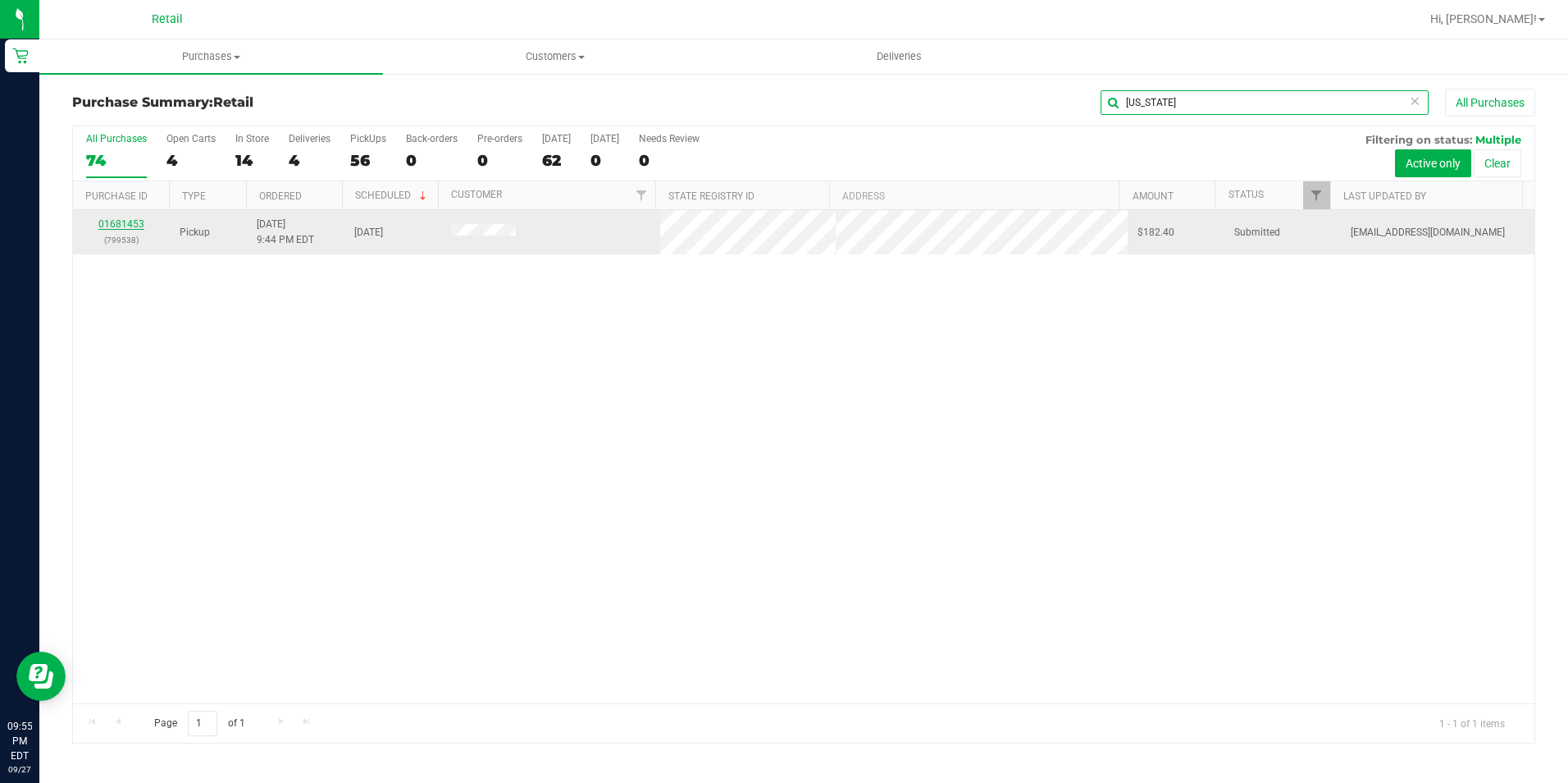
type input "[US_STATE]"
click at [110, 229] on link "01681453" at bounding box center [121, 224] width 46 height 12
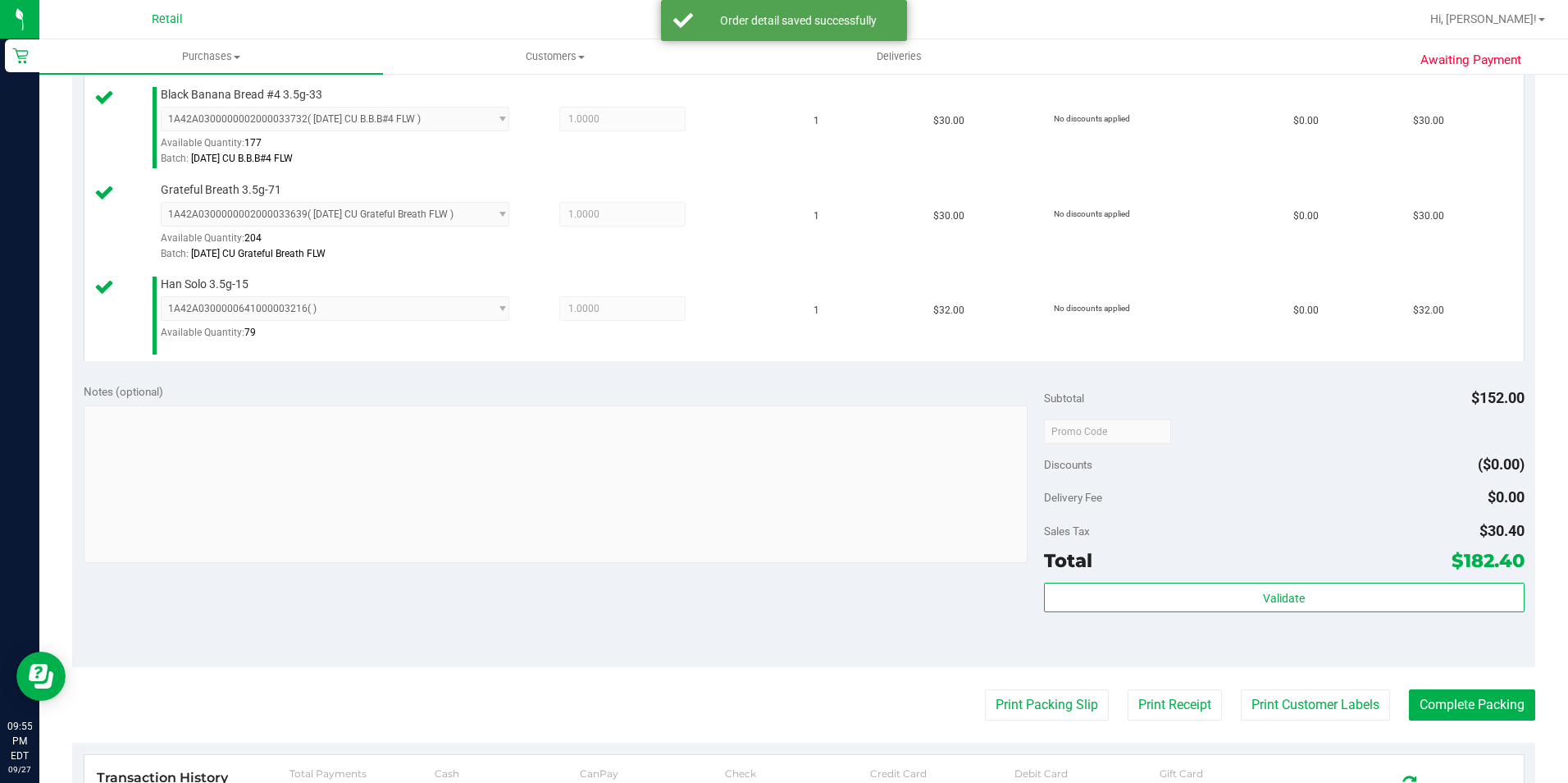
scroll to position [574, 0]
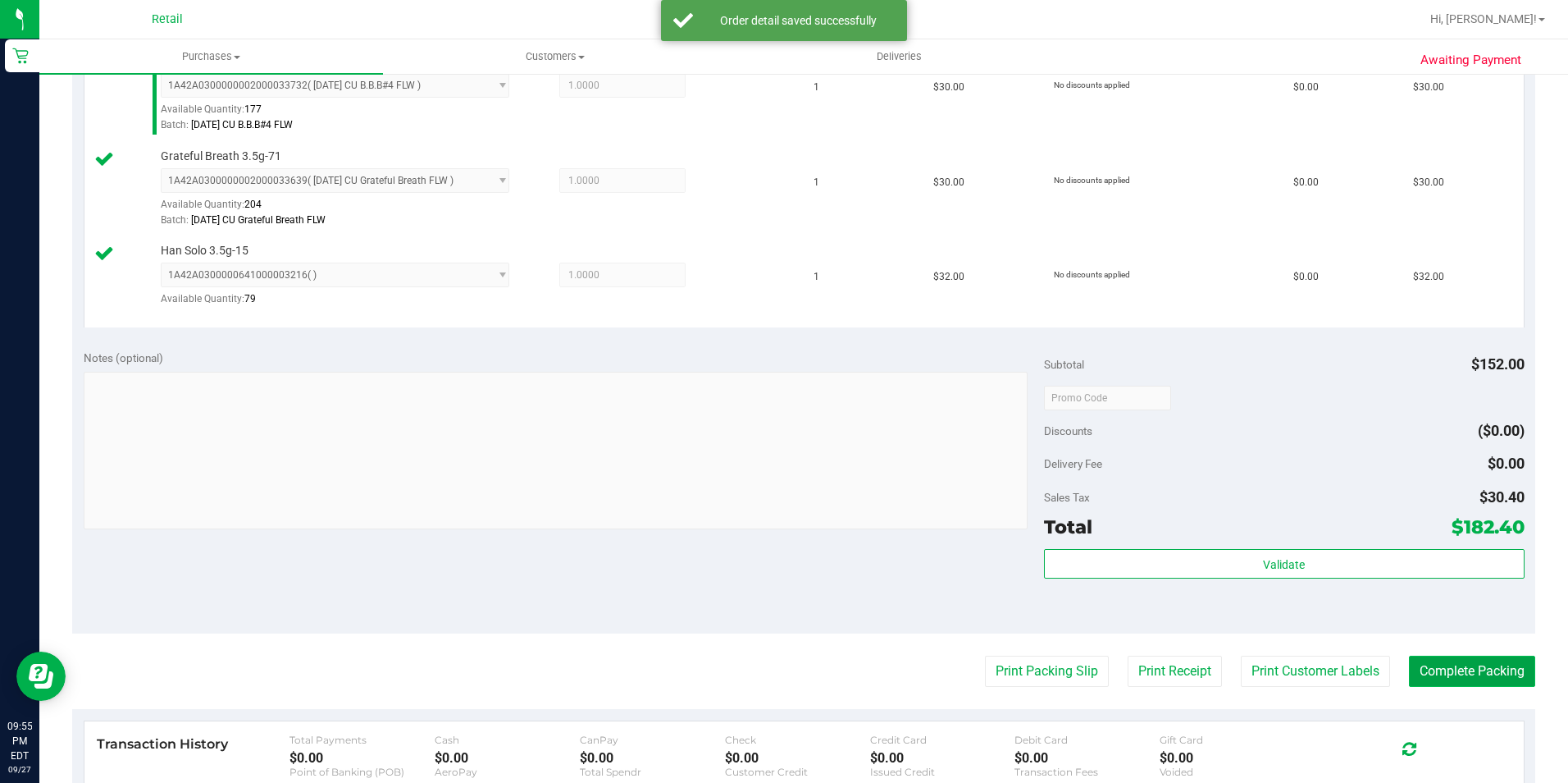
click at [1427, 664] on button "Complete Packing" at bounding box center [1472, 671] width 127 height 31
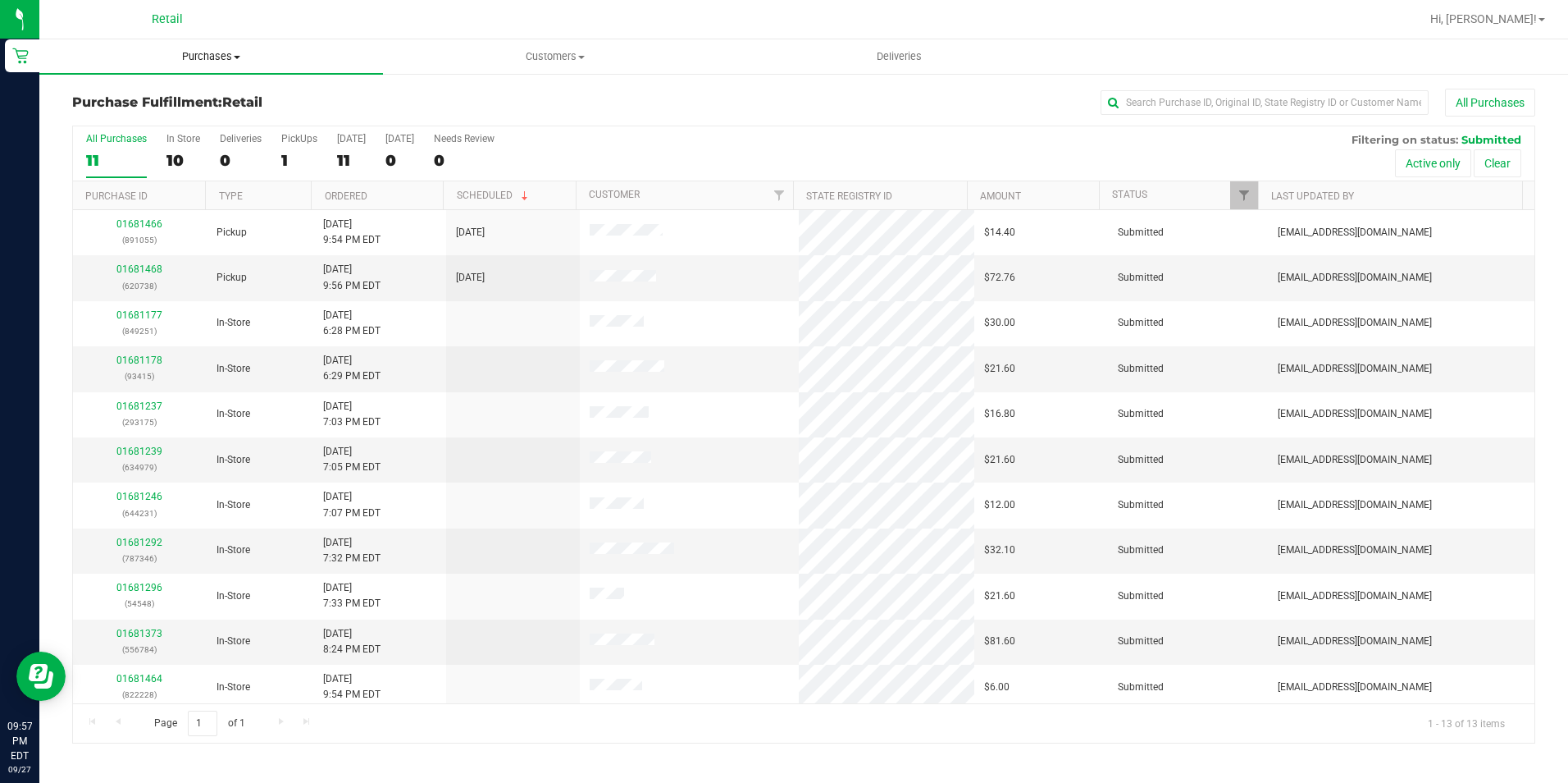
drag, startPoint x: 209, startPoint y: 53, endPoint x: 185, endPoint y: 64, distance: 26.4
click at [209, 53] on span "Purchases" at bounding box center [212, 56] width 344 height 14
click at [104, 94] on span "Summary of purchases" at bounding box center [124, 99] width 168 height 14
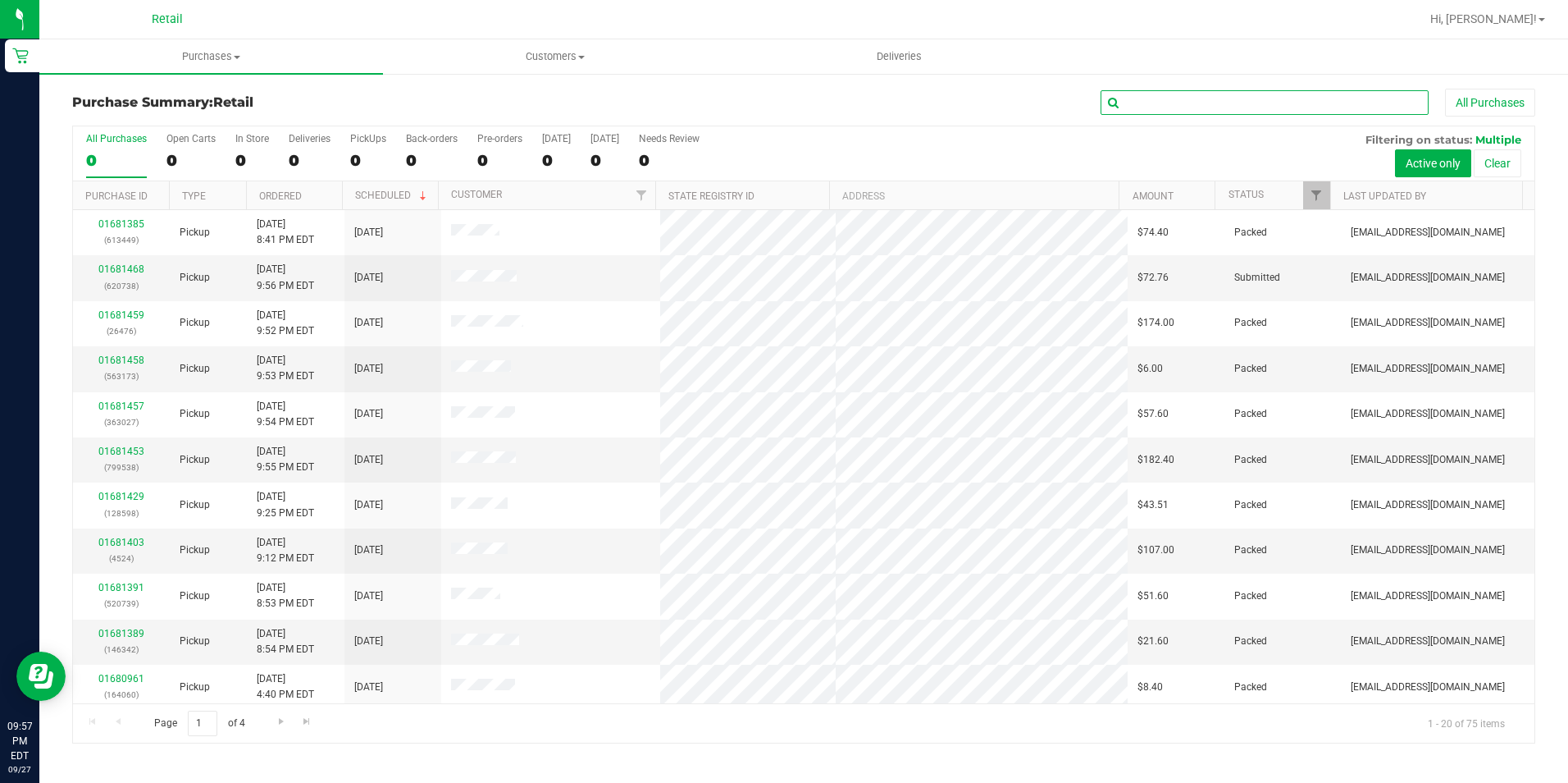
click at [1134, 107] on input "text" at bounding box center [1264, 102] width 328 height 24
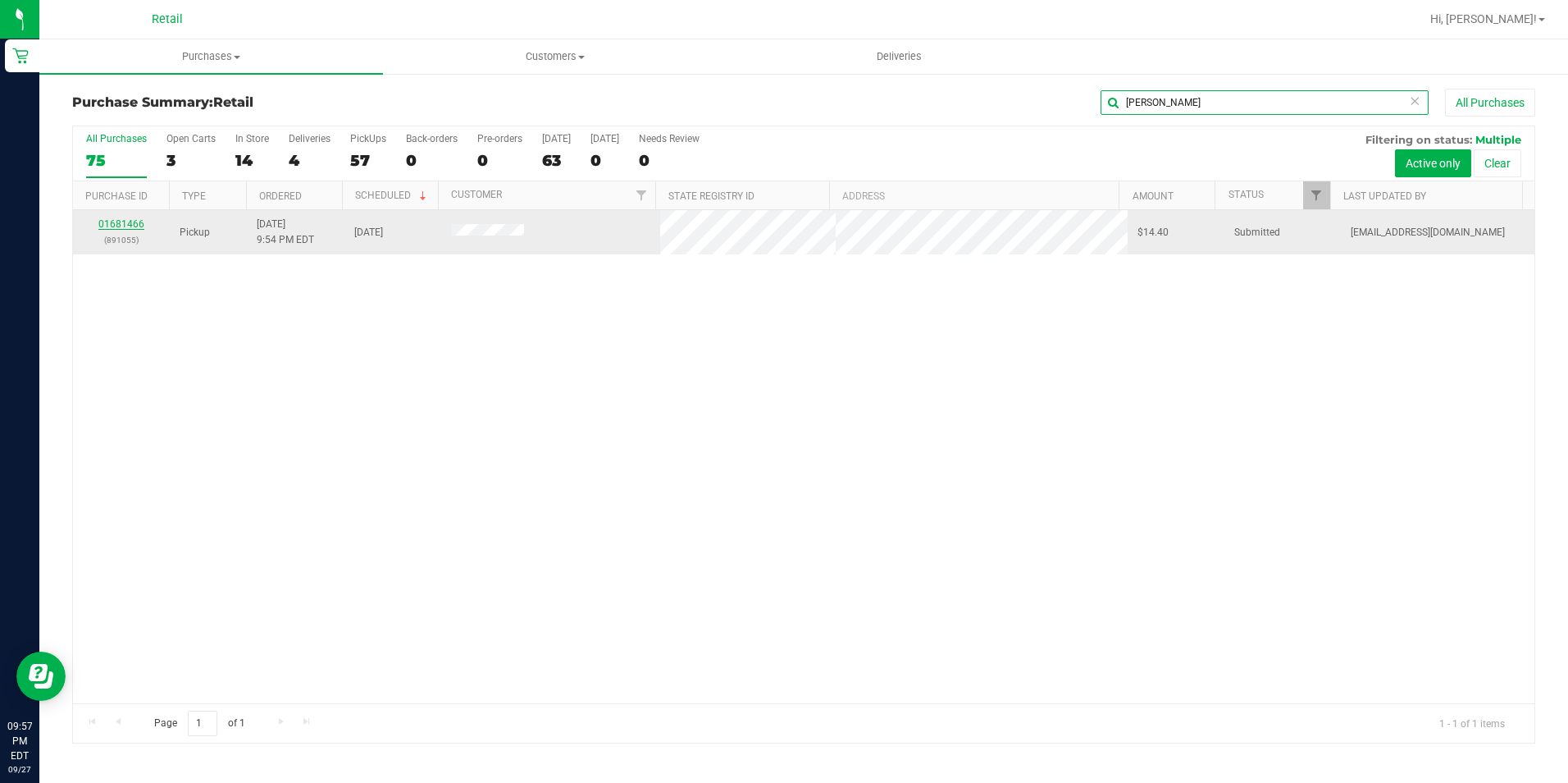
type input "[PERSON_NAME]"
click at [120, 224] on link "01681466" at bounding box center [121, 224] width 46 height 12
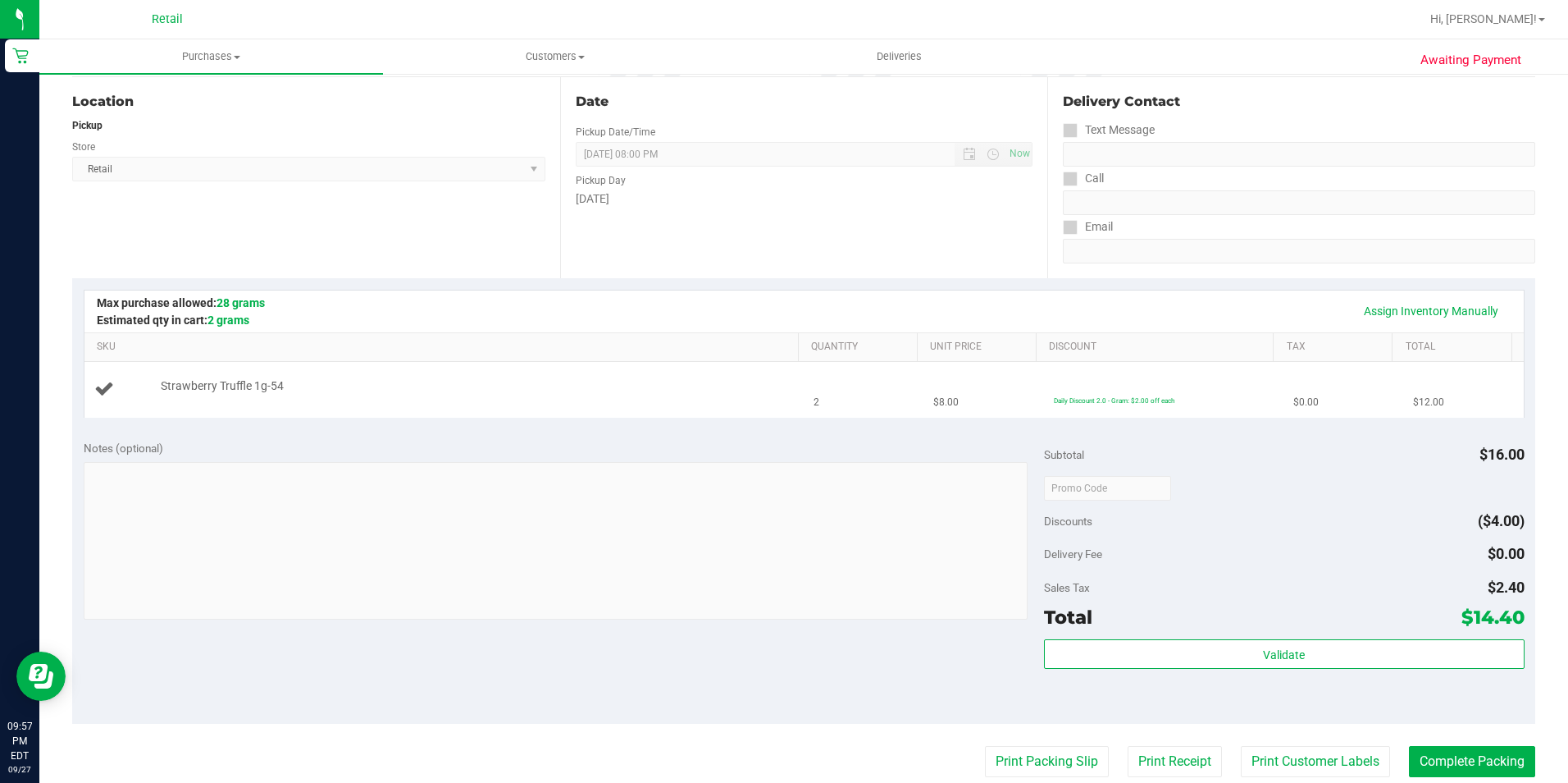
scroll to position [246, 0]
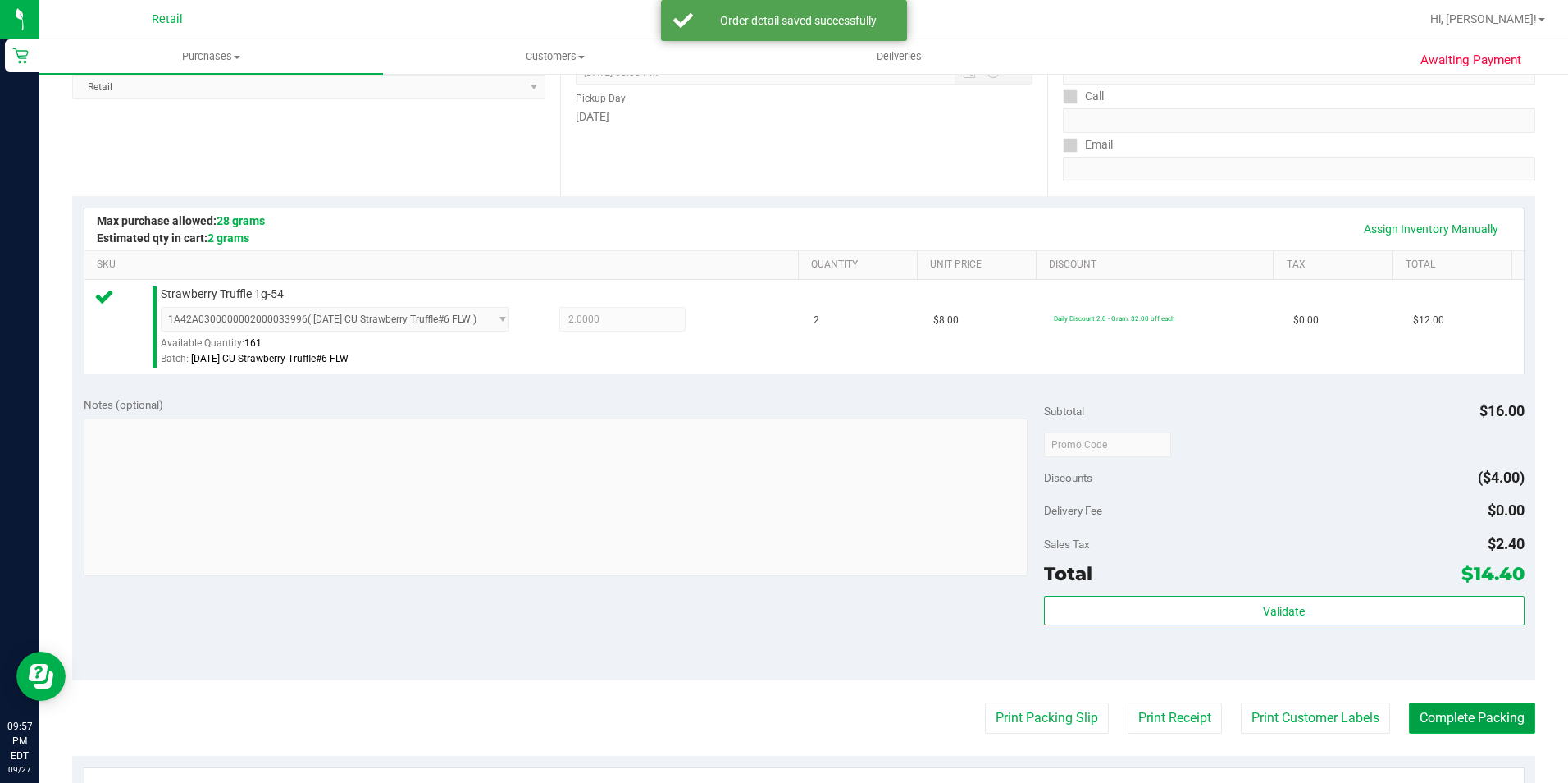
click at [1424, 713] on button "Complete Packing" at bounding box center [1472, 718] width 127 height 31
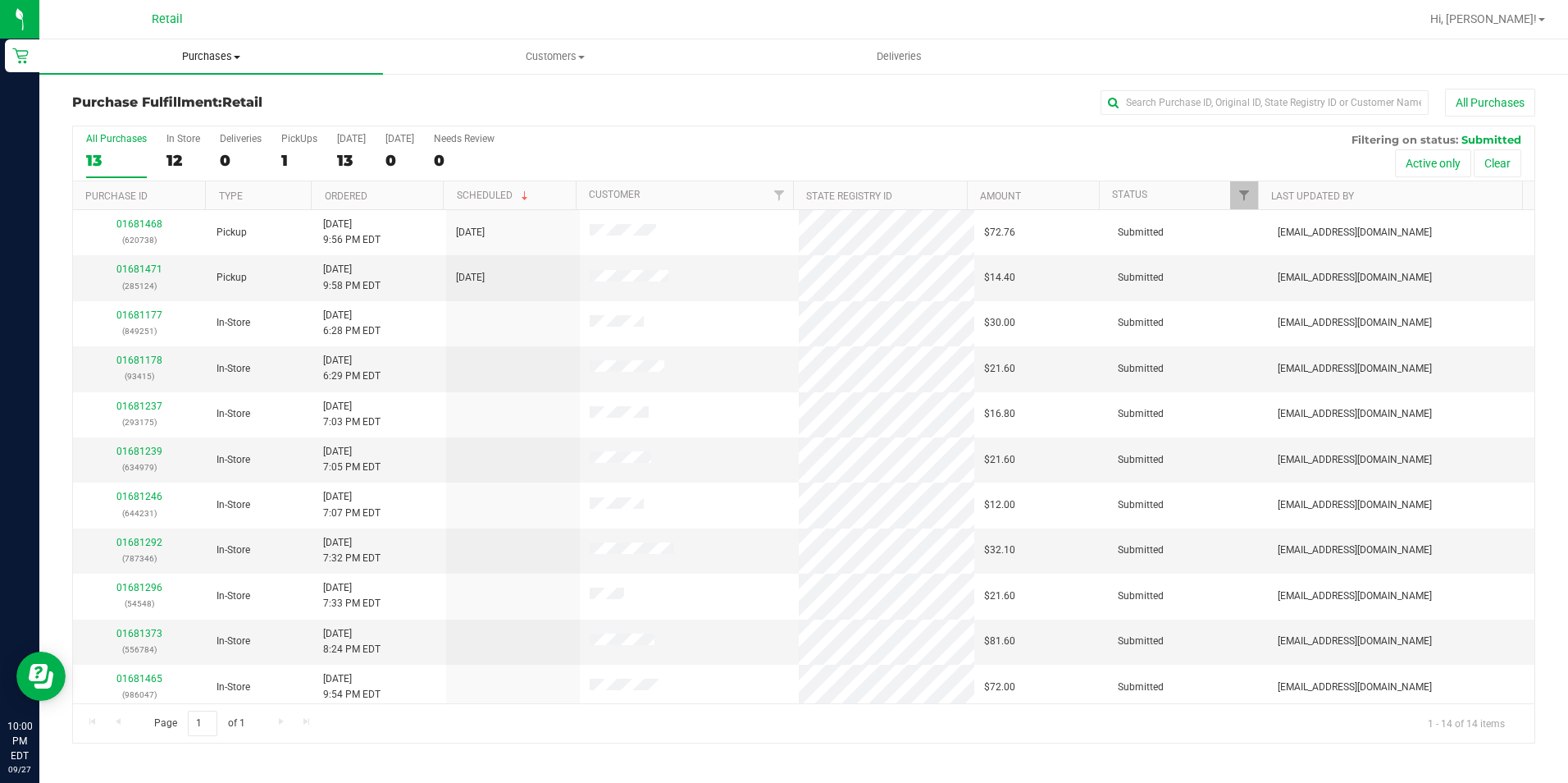
click at [221, 56] on span "Purchases" at bounding box center [212, 56] width 344 height 14
click at [163, 93] on span "Summary of purchases" at bounding box center [124, 99] width 168 height 14
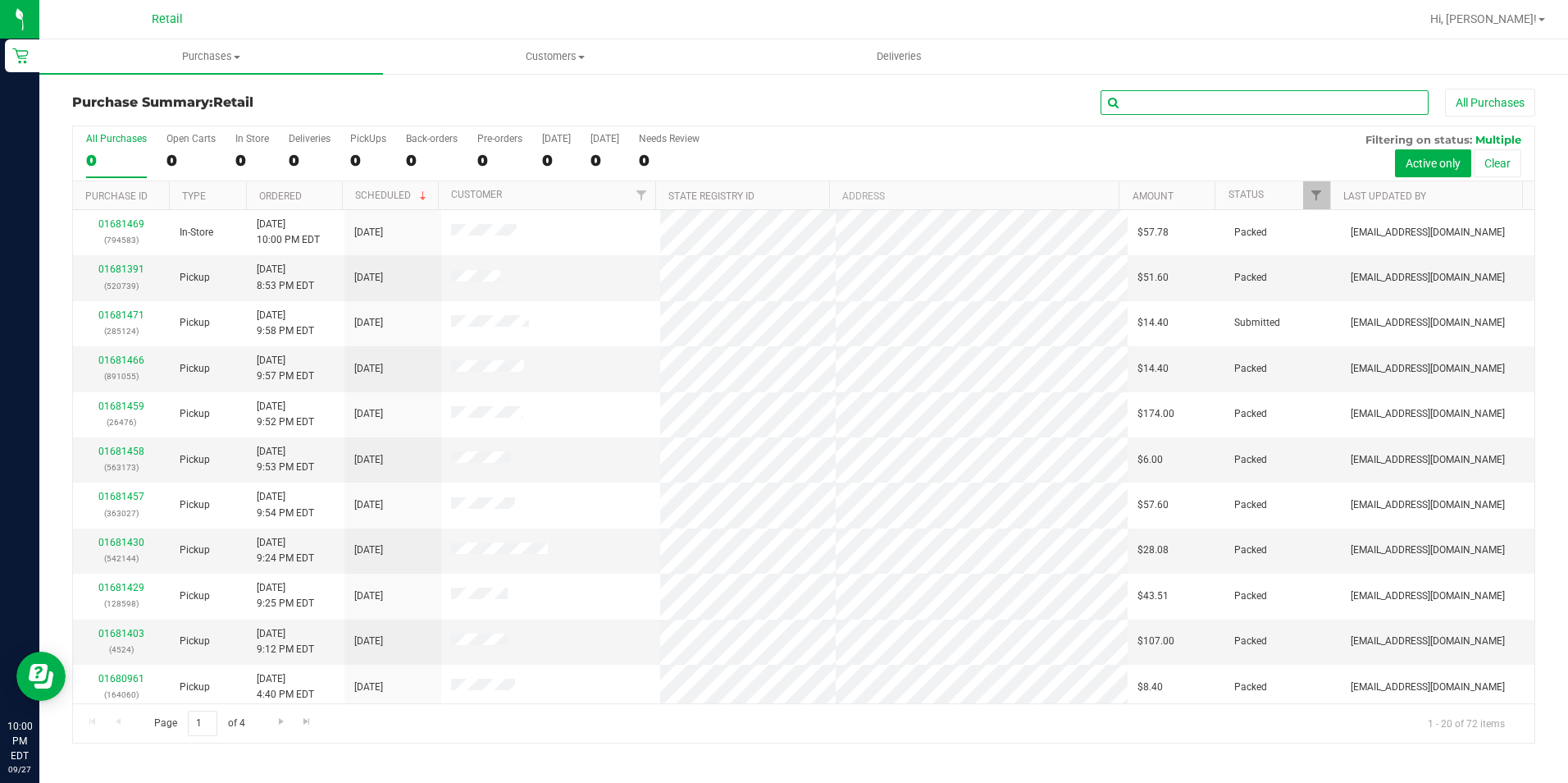
click at [1159, 95] on input "text" at bounding box center [1264, 102] width 328 height 24
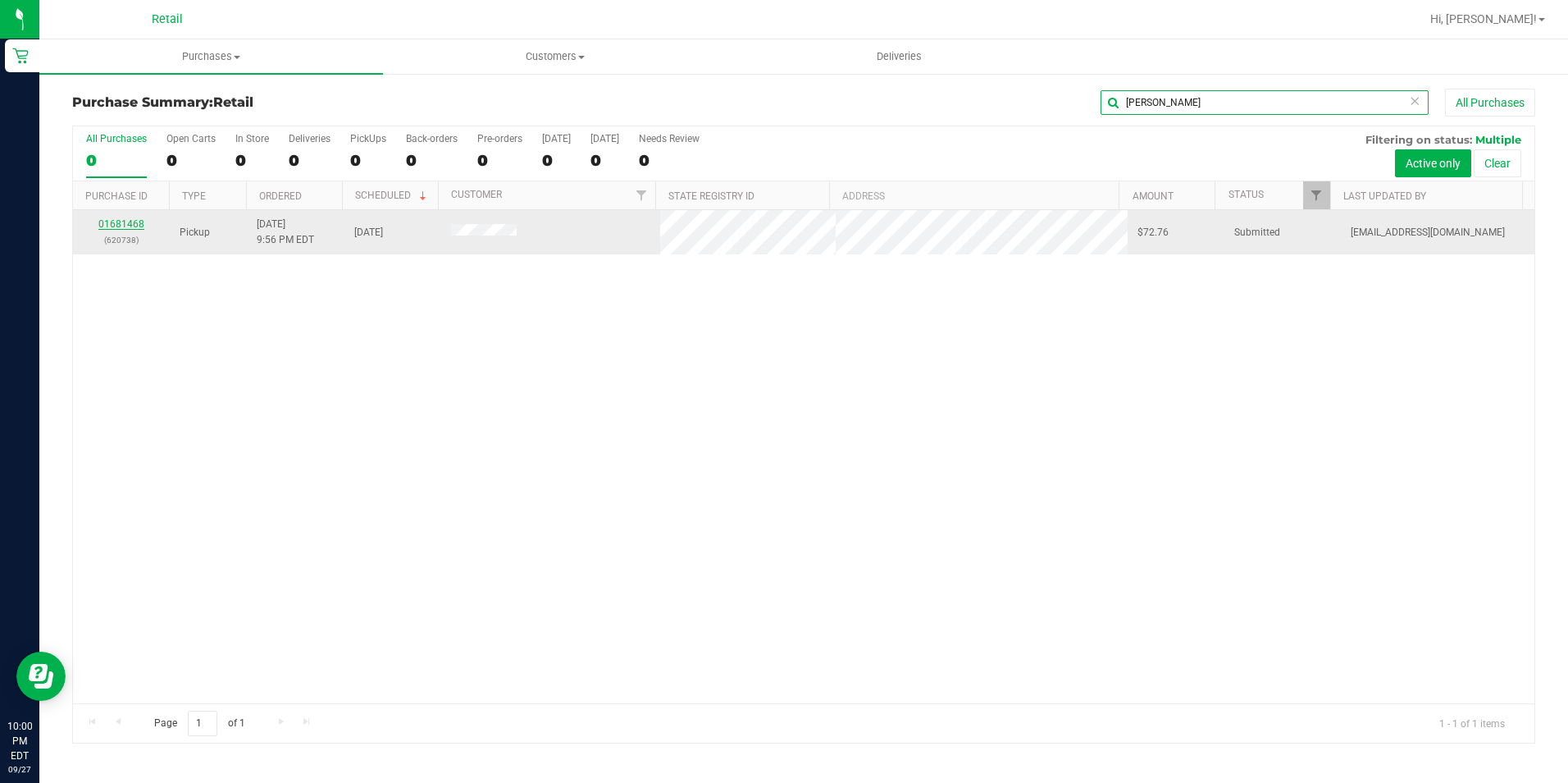
type input "[PERSON_NAME]"
click at [128, 218] on link "01681468" at bounding box center [121, 224] width 46 height 12
click at [127, 220] on div "Purchases Summary of purchases Fulfillment All purchases Customers All customer…" at bounding box center [803, 411] width 1528 height 743
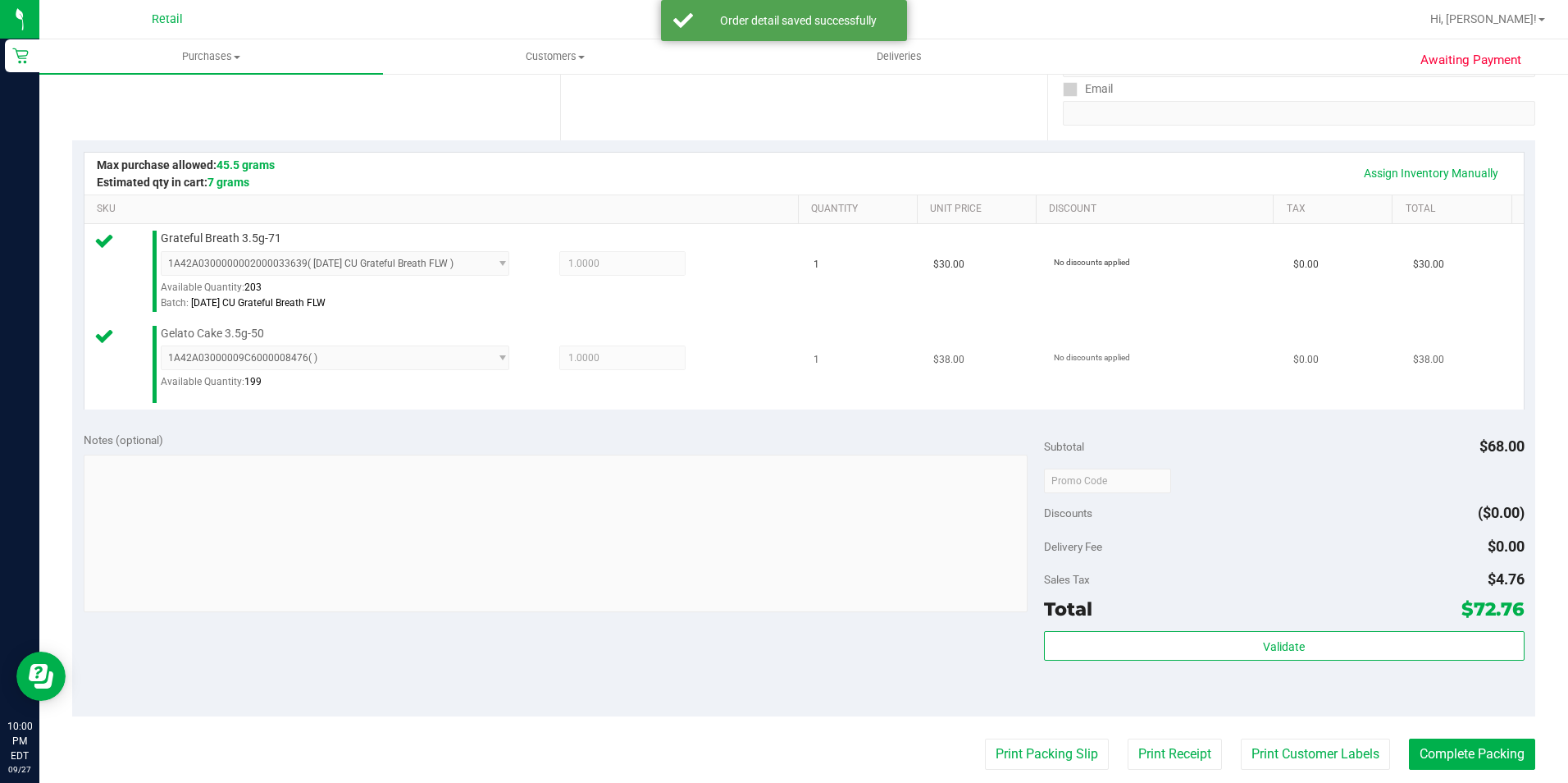
scroll to position [329, 0]
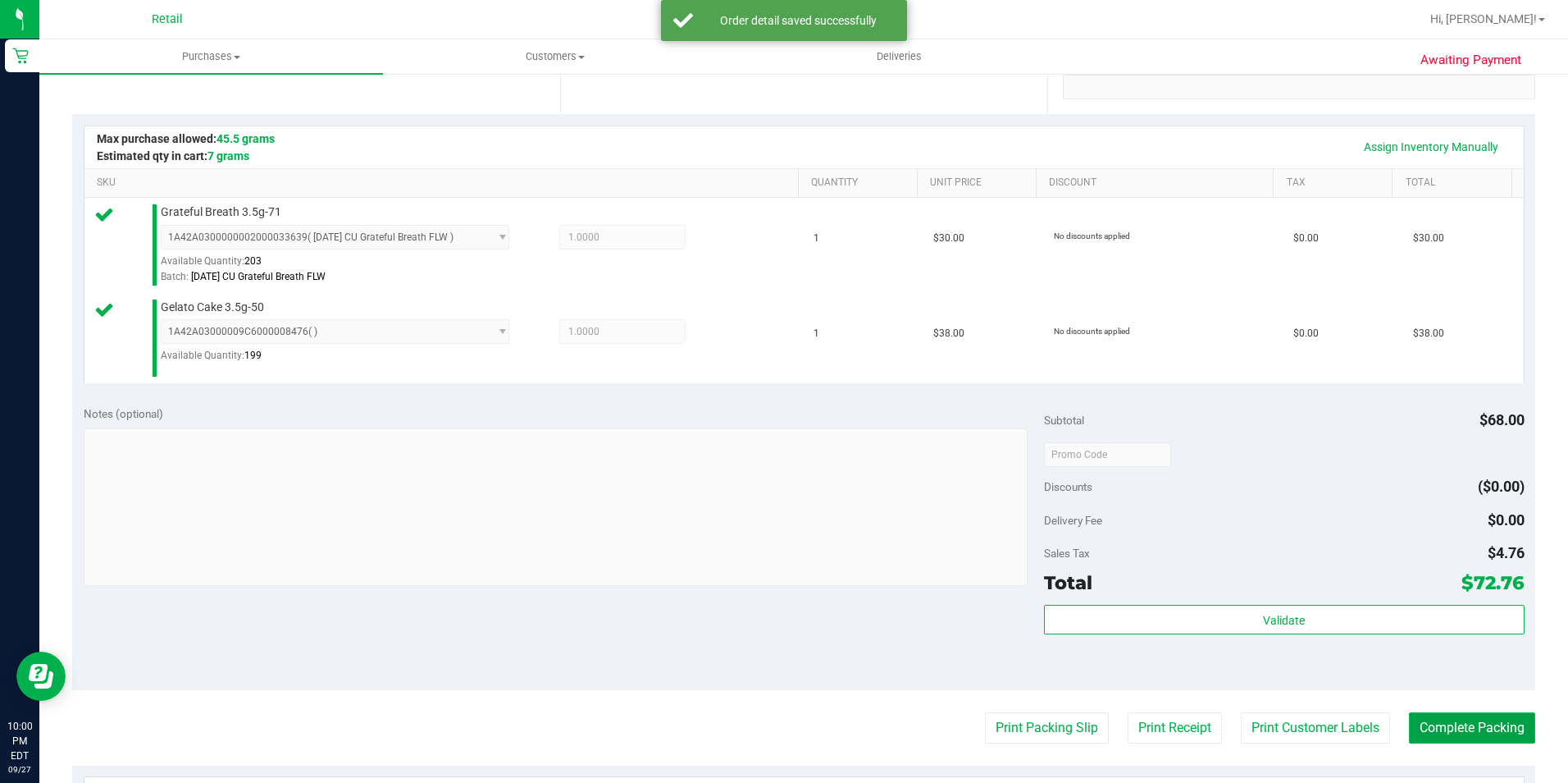
click at [1424, 729] on button "Complete Packing" at bounding box center [1472, 728] width 127 height 31
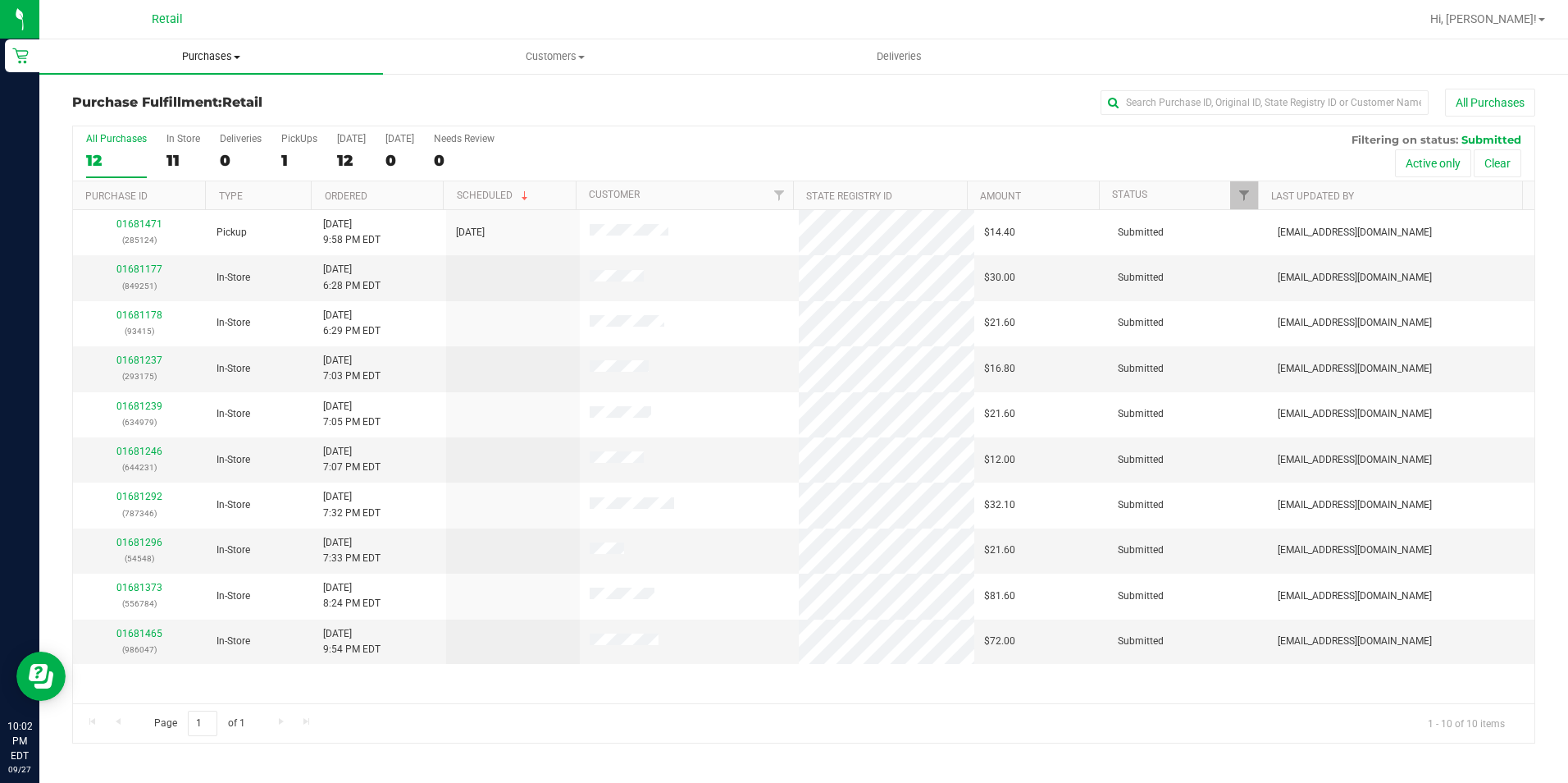
click at [185, 50] on span "Purchases" at bounding box center [212, 56] width 344 height 14
click at [156, 93] on span "Summary of purchases" at bounding box center [124, 99] width 168 height 14
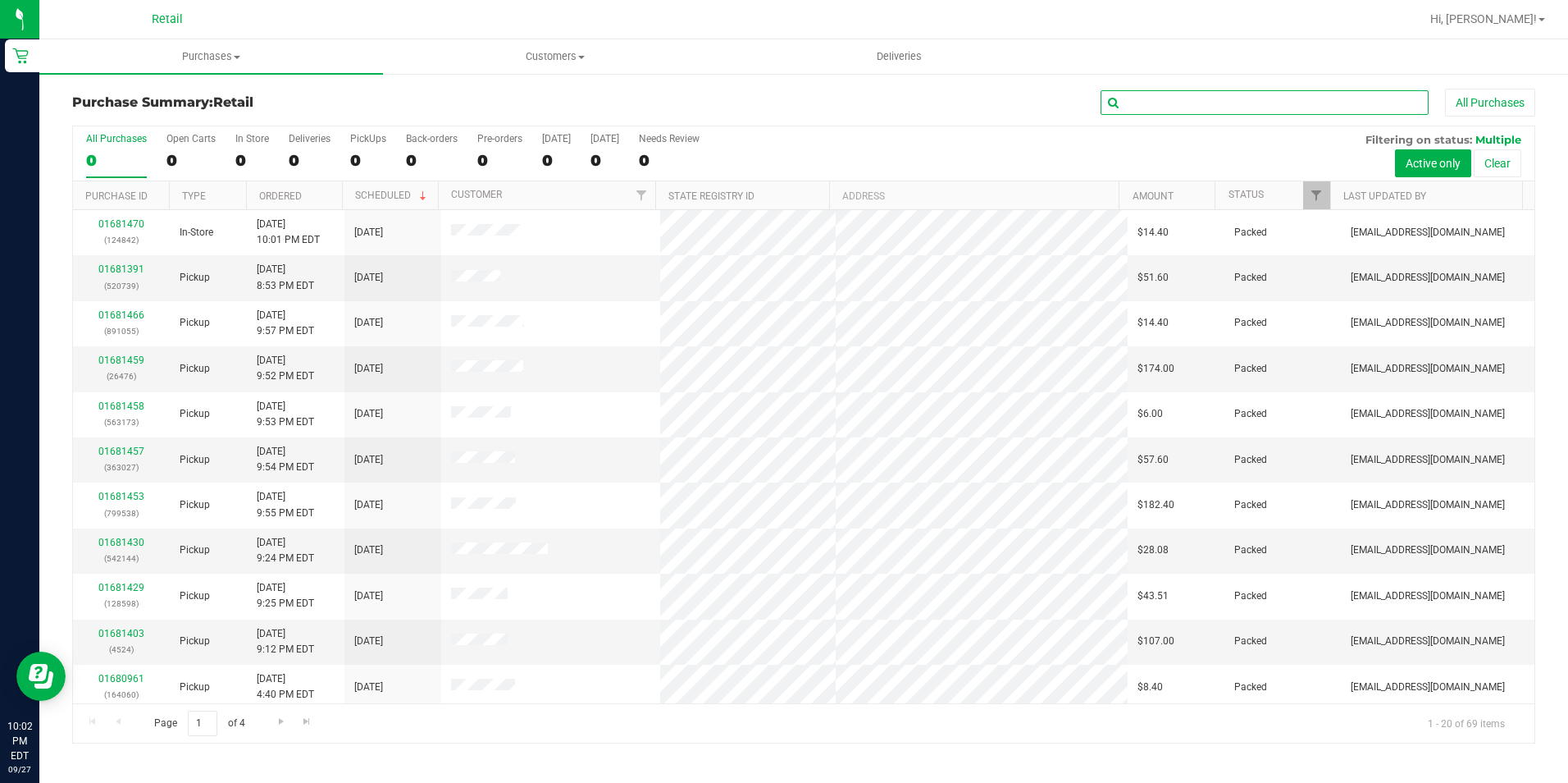
click at [1191, 108] on input "text" at bounding box center [1264, 102] width 328 height 24
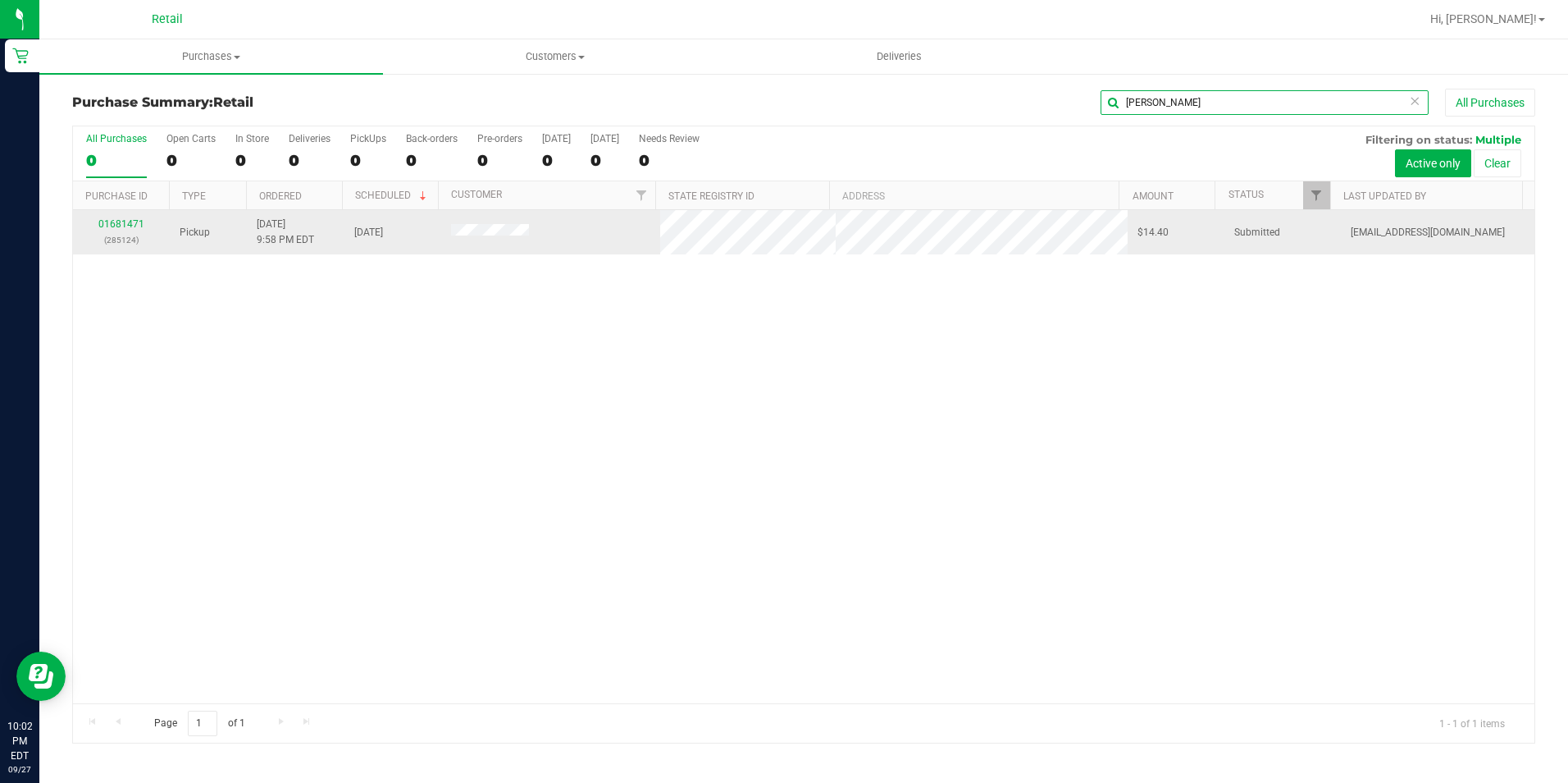
type input "[PERSON_NAME]"
click at [135, 224] on link "01681471" at bounding box center [121, 224] width 46 height 12
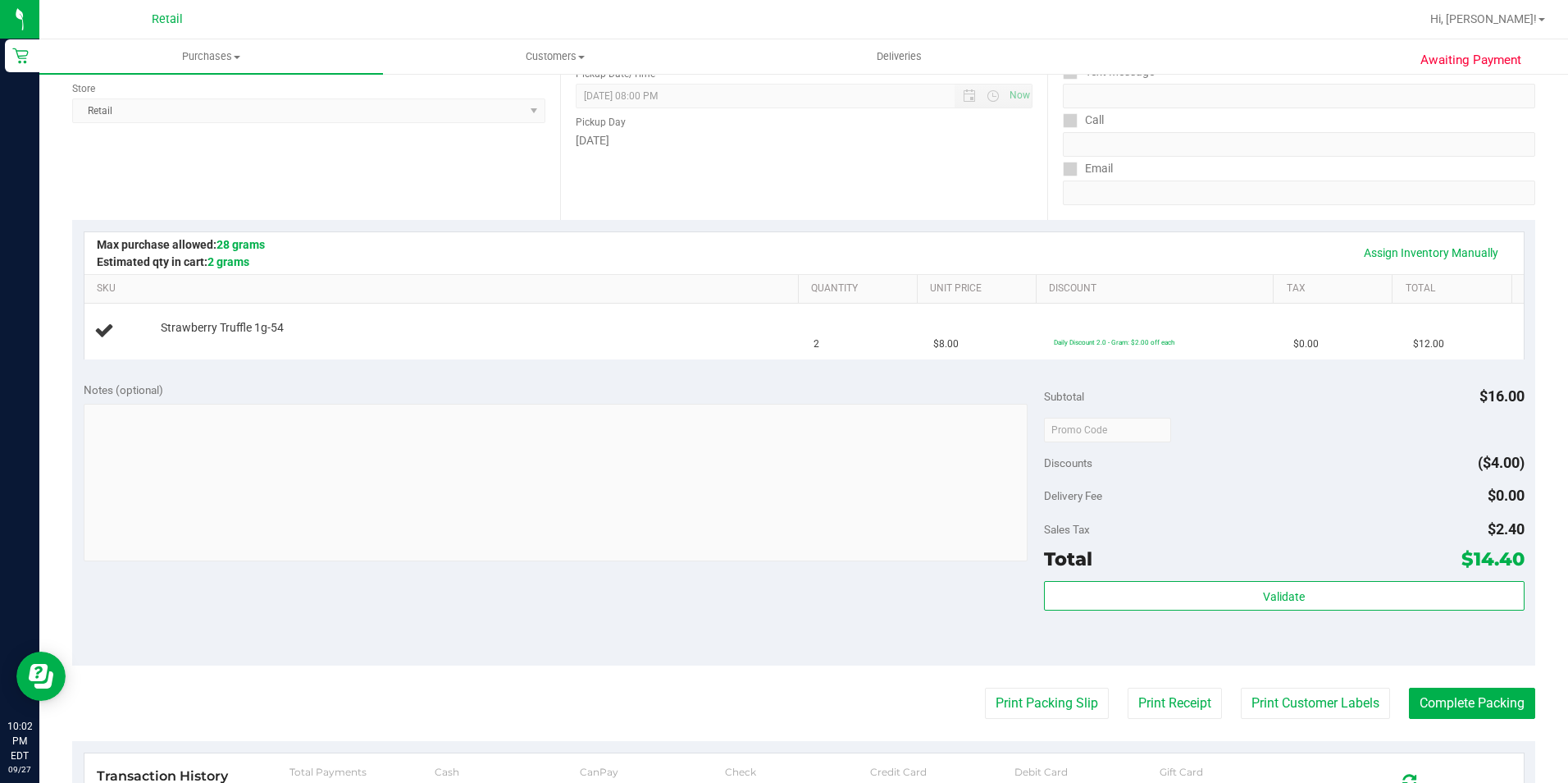
scroll to position [246, 0]
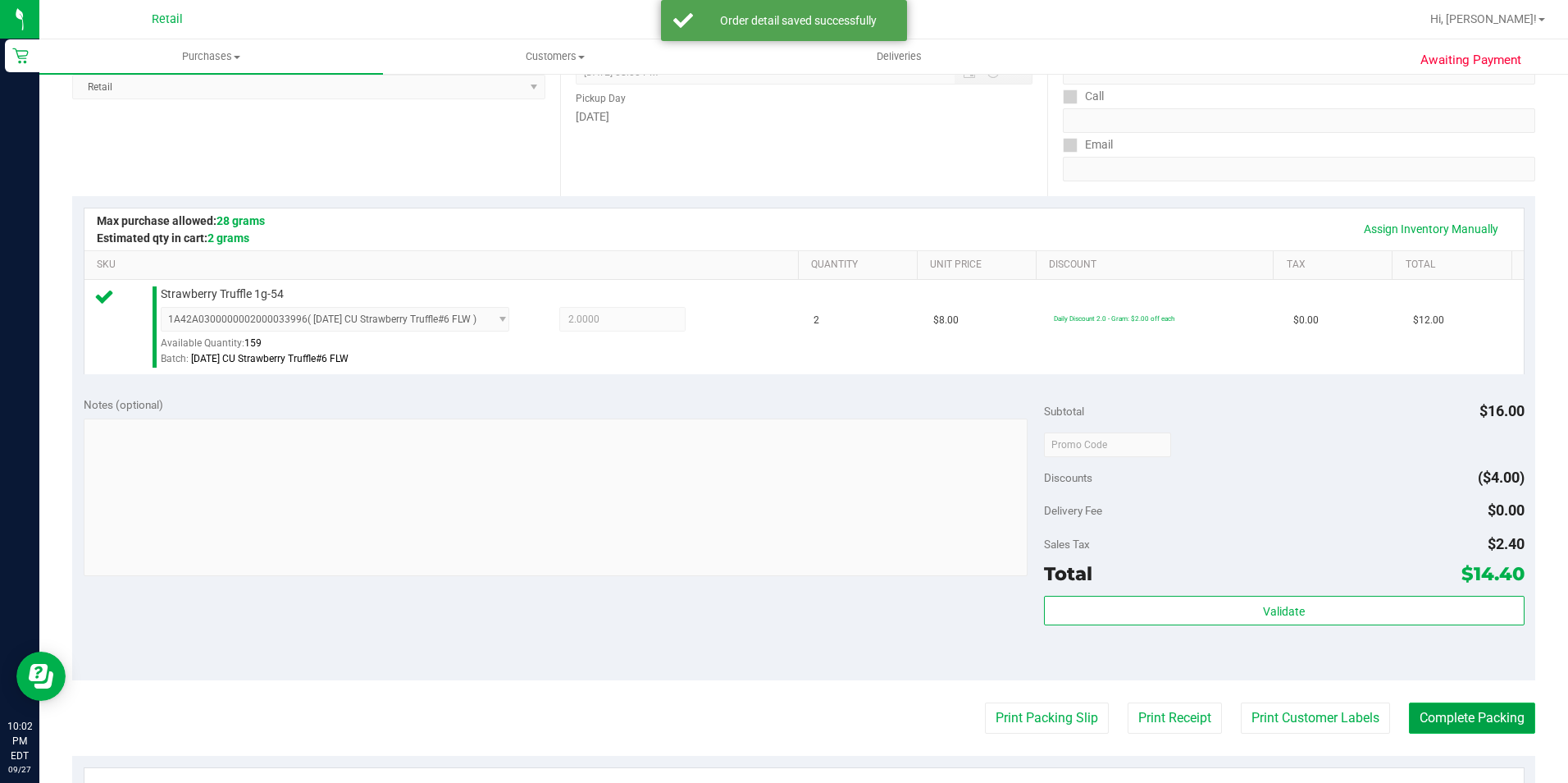
click at [1473, 711] on button "Complete Packing" at bounding box center [1472, 718] width 127 height 31
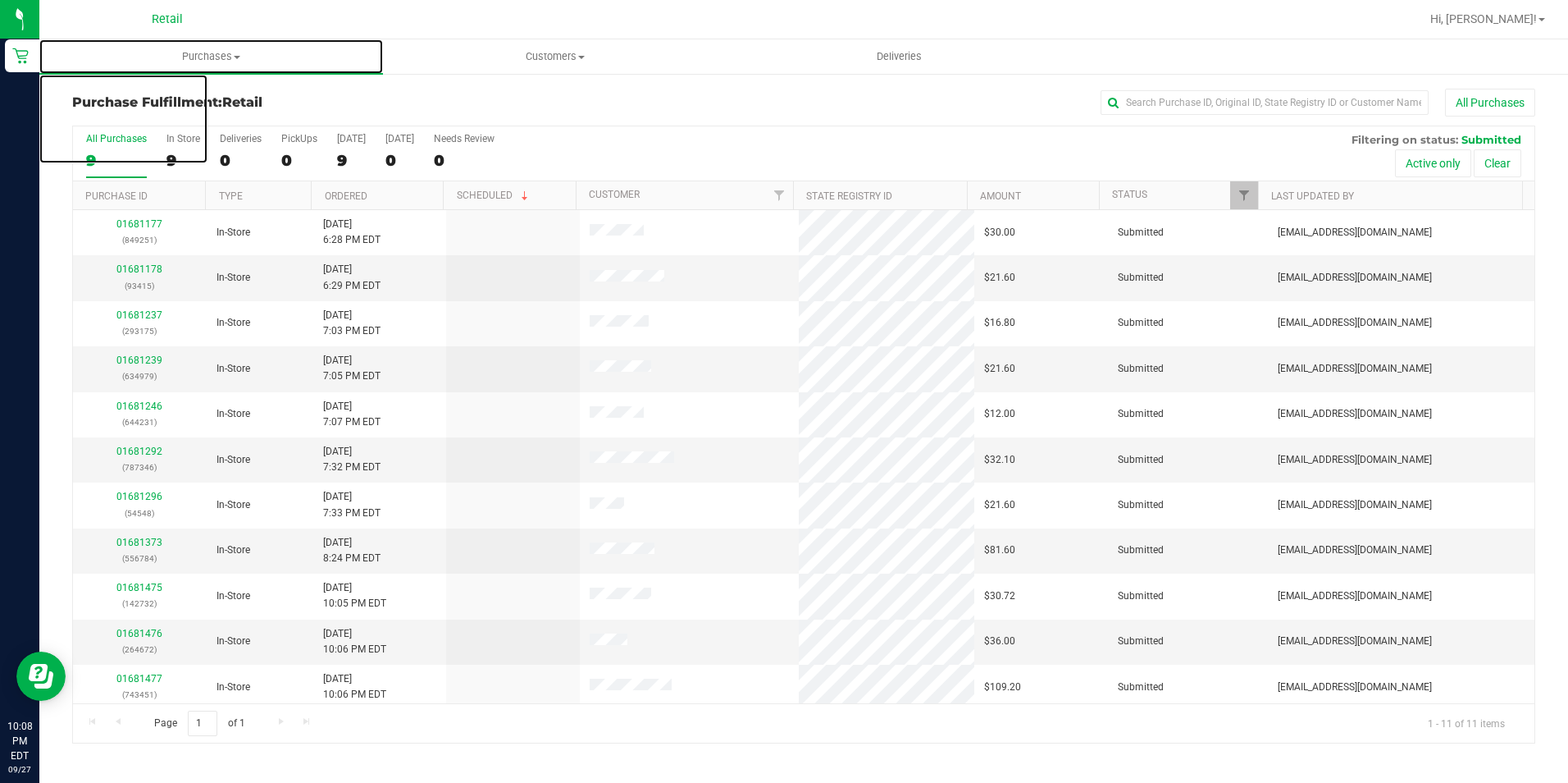
click at [215, 66] on uib-tab-heading "Purchases Summary of purchases Fulfillment All purchases" at bounding box center [212, 57] width 344 height 34
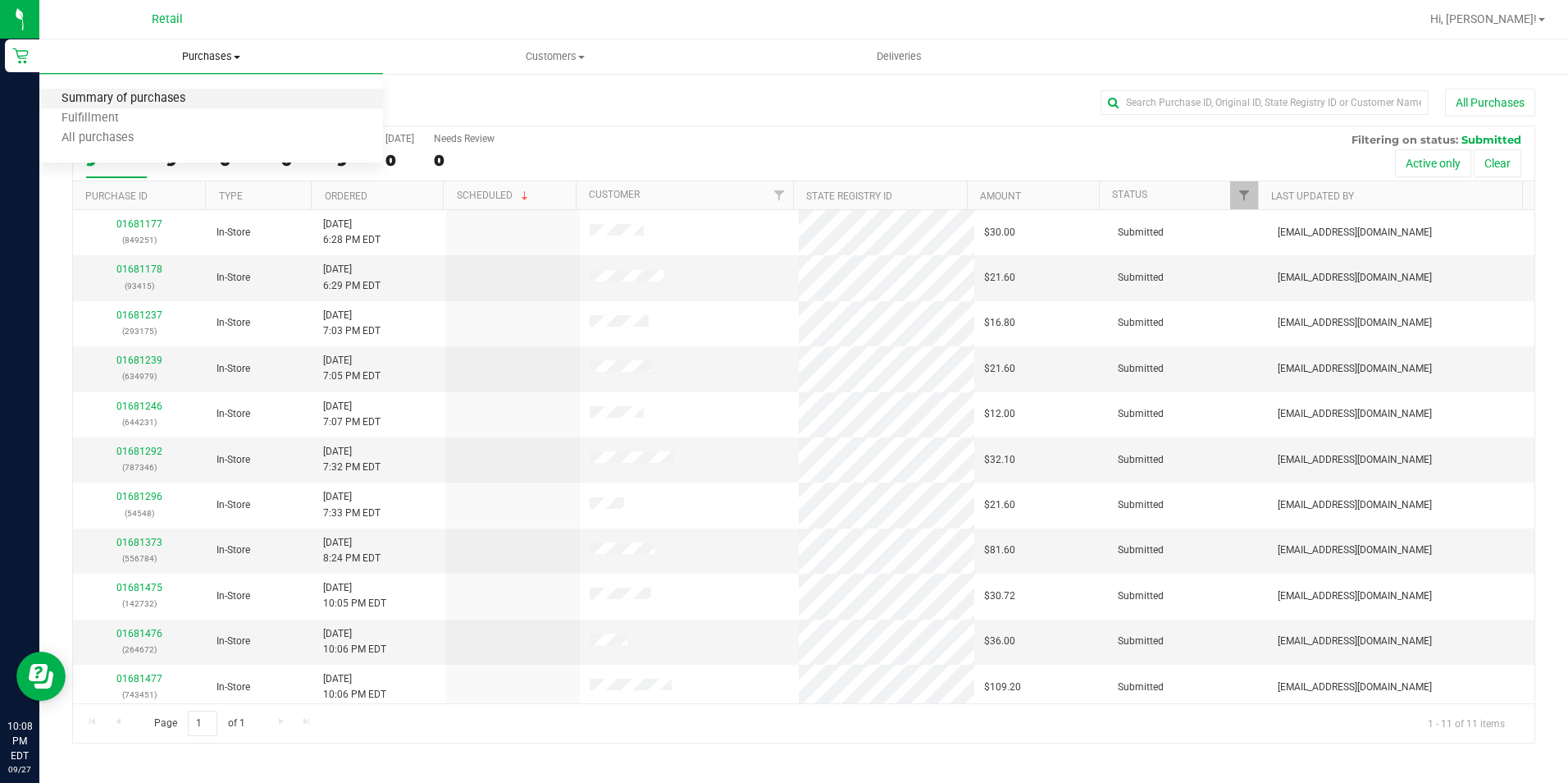
click at [157, 100] on span "Summary of purchases" at bounding box center [124, 99] width 168 height 14
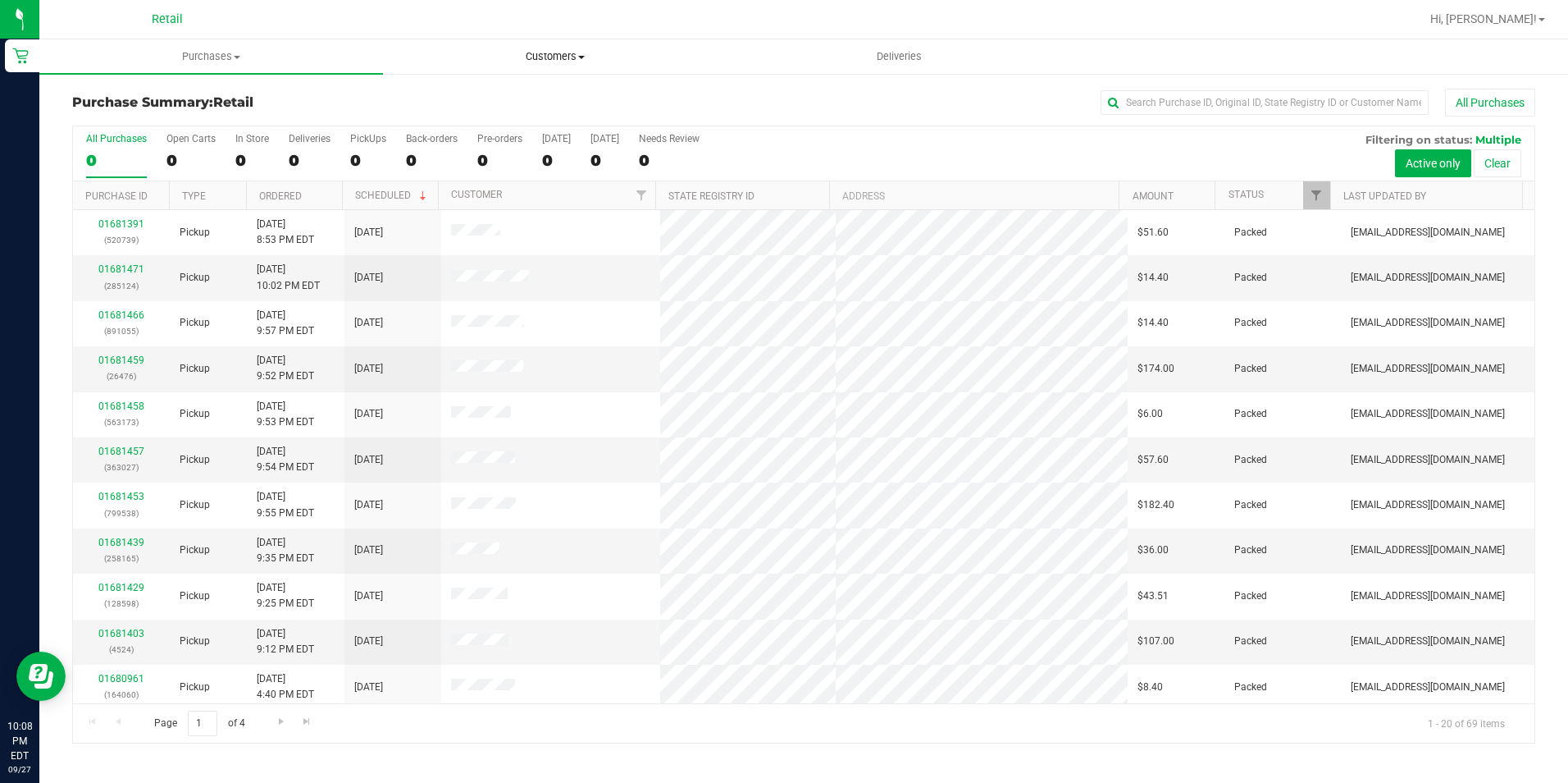
click at [554, 62] on span "Customers" at bounding box center [555, 56] width 342 height 14
click at [478, 92] on span "All customers" at bounding box center [442, 99] width 119 height 14
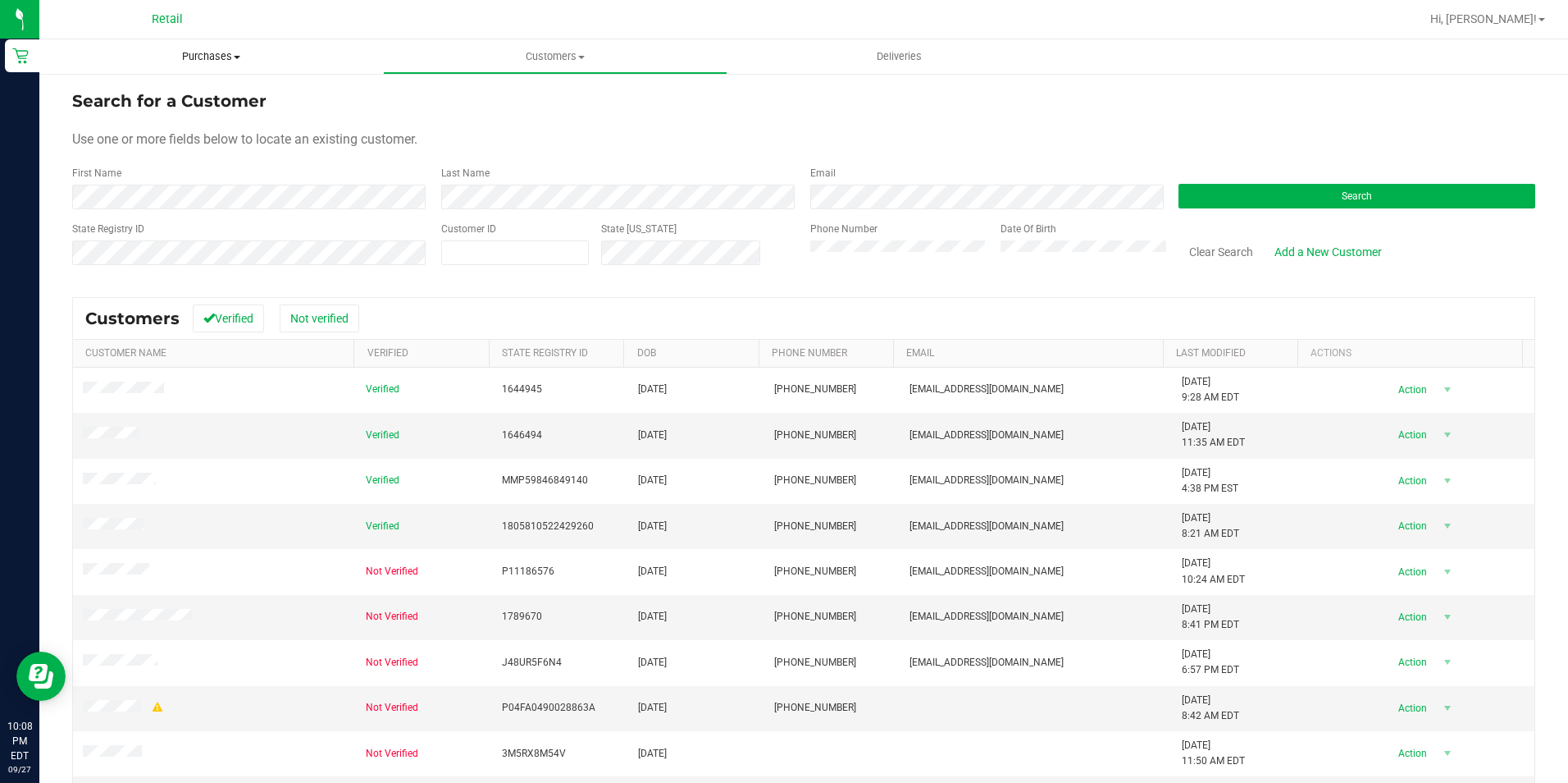
click at [182, 56] on span "Purchases" at bounding box center [212, 56] width 344 height 14
click at [138, 100] on span "Summary of purchases" at bounding box center [124, 99] width 168 height 14
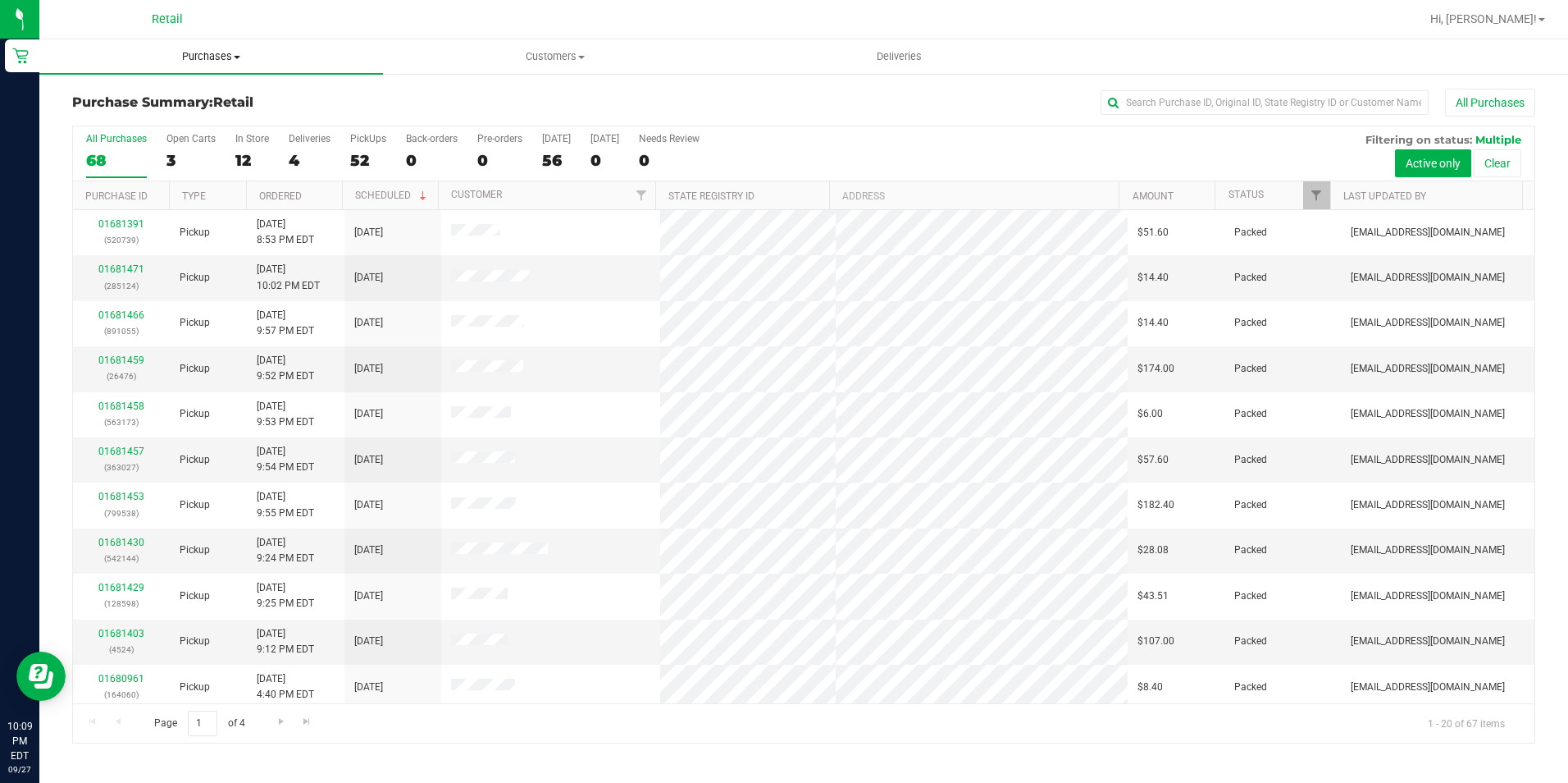
click at [163, 66] on uib-tab-heading "Purchases Summary of purchases Fulfillment All purchases" at bounding box center [212, 57] width 344 height 34
click at [132, 92] on span "Summary of purchases" at bounding box center [124, 99] width 168 height 14
click at [1188, 104] on input "text" at bounding box center [1264, 102] width 328 height 24
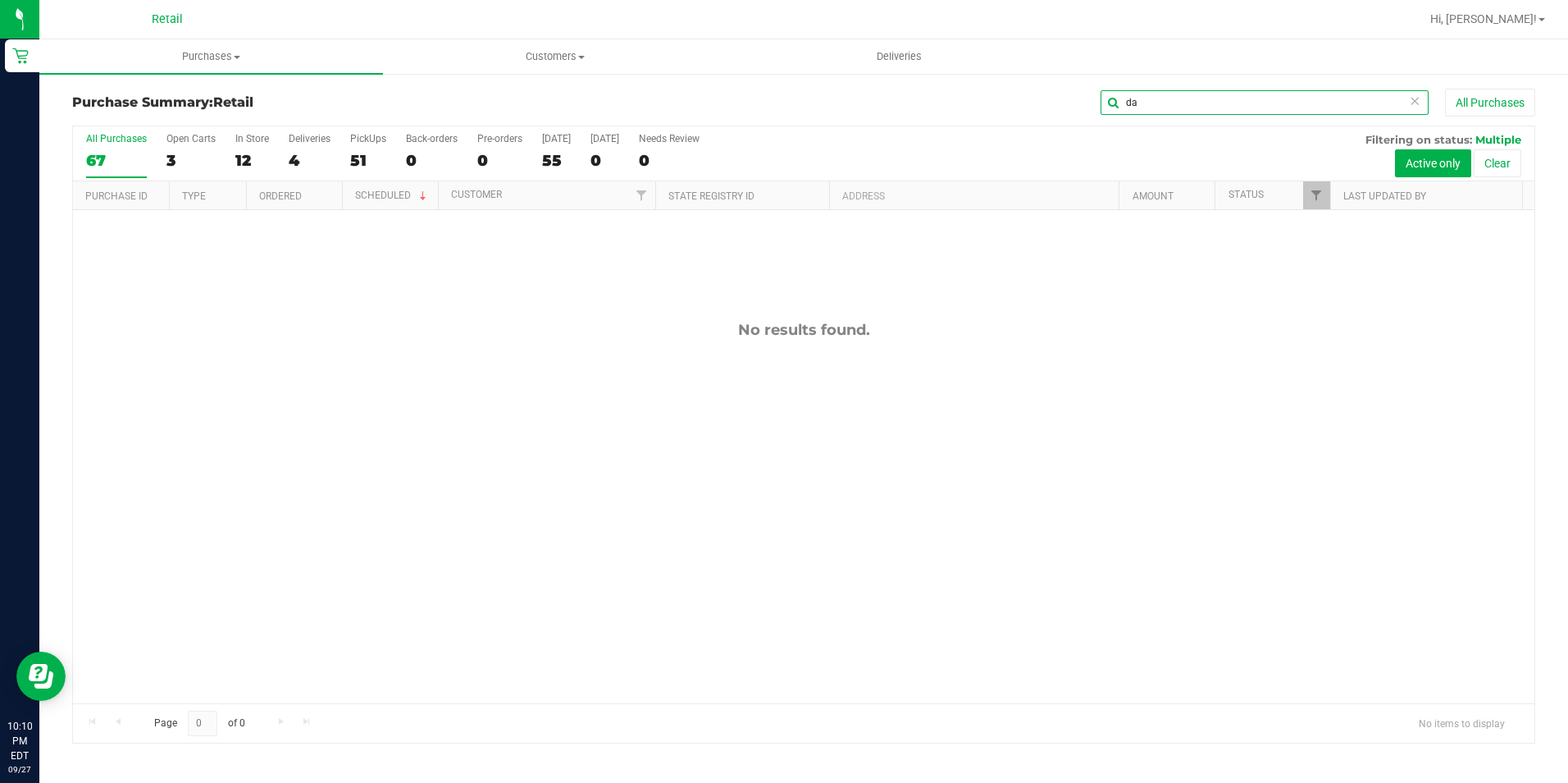
type input "d"
